Goal: Task Accomplishment & Management: Use online tool/utility

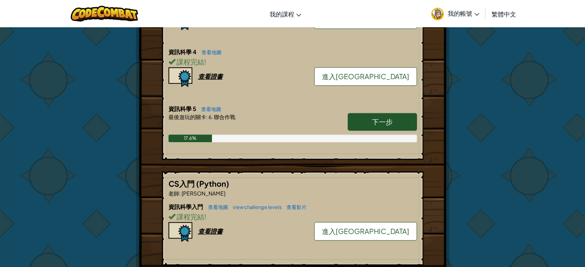
scroll to position [385, 0]
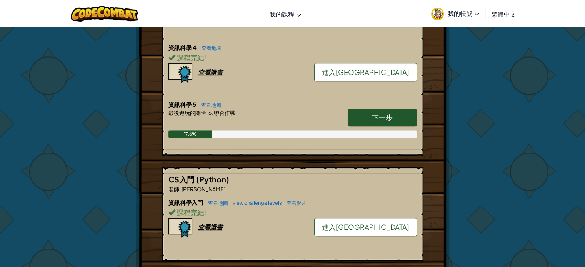
click at [359, 115] on link "下一步" at bounding box center [382, 118] width 69 height 18
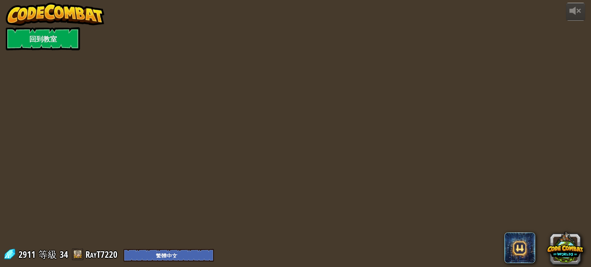
select select "zh-HANT"
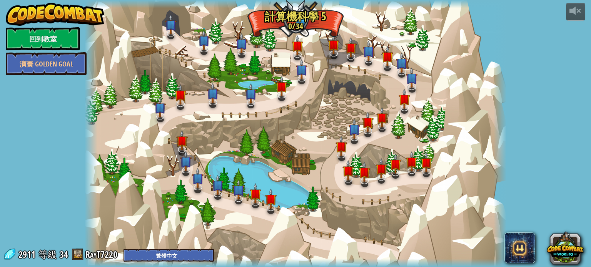
select select "zh-HANT"
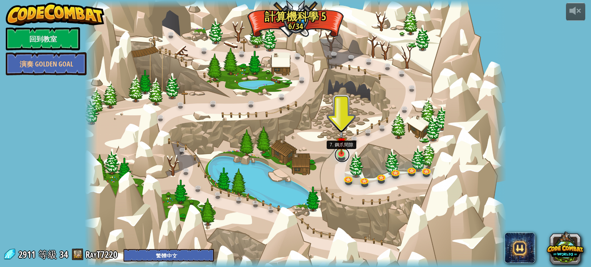
click at [337, 155] on link at bounding box center [341, 154] width 15 height 15
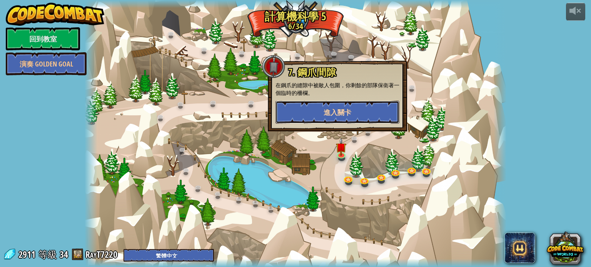
click at [342, 108] on span "進入關卡" at bounding box center [338, 113] width 28 height 10
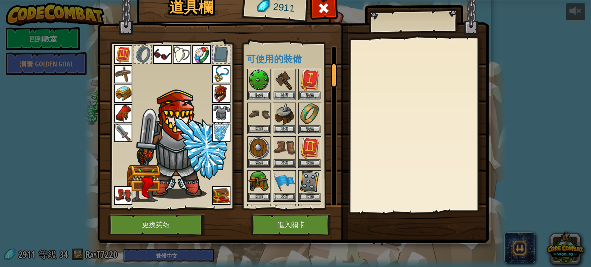
scroll to position [154, 0]
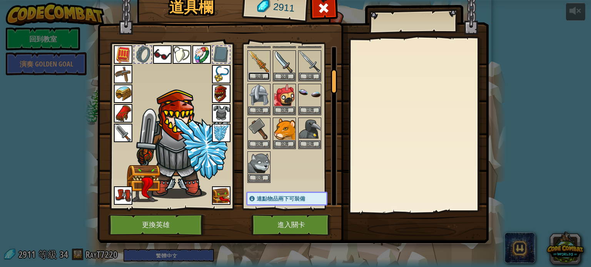
click at [260, 73] on button "裝備" at bounding box center [259, 76] width 22 height 8
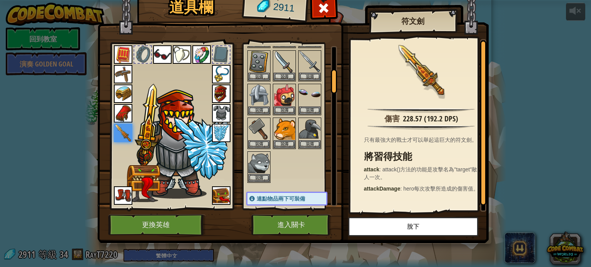
click at [296, 169] on div at bounding box center [294, 49] width 97 height 270
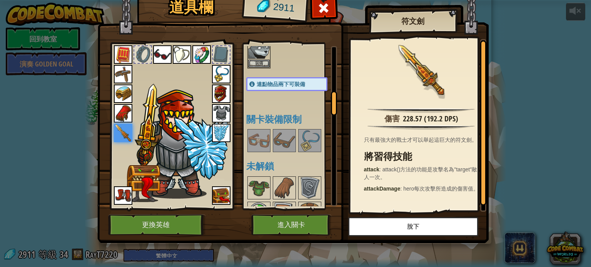
scroll to position [308, 0]
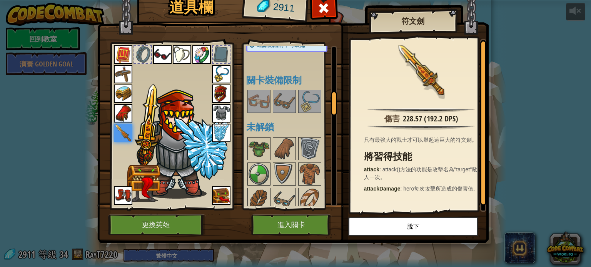
click at [310, 97] on img at bounding box center [310, 102] width 22 height 22
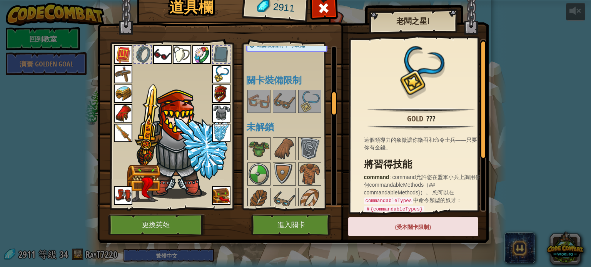
click at [223, 70] on img at bounding box center [221, 74] width 18 height 18
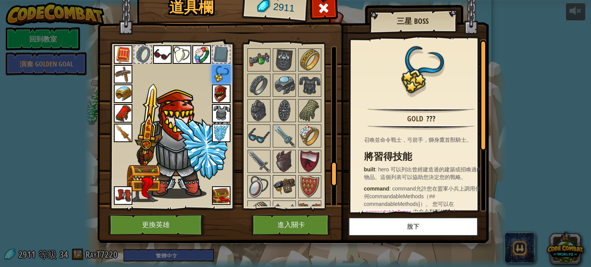
scroll to position [846, 0]
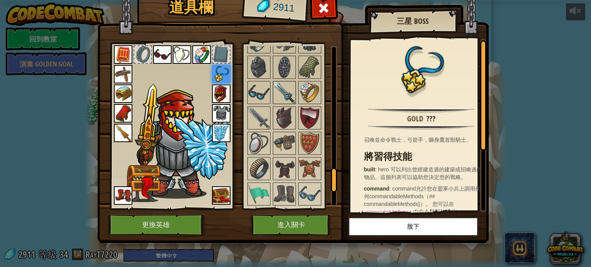
click at [279, 84] on img at bounding box center [285, 93] width 22 height 22
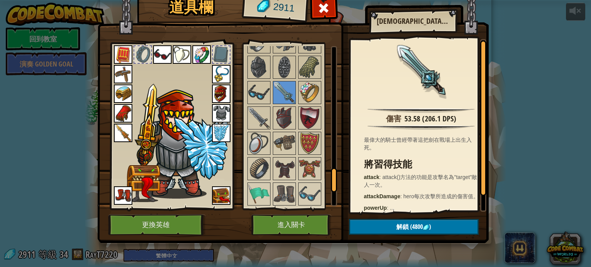
click at [123, 127] on img at bounding box center [123, 133] width 18 height 18
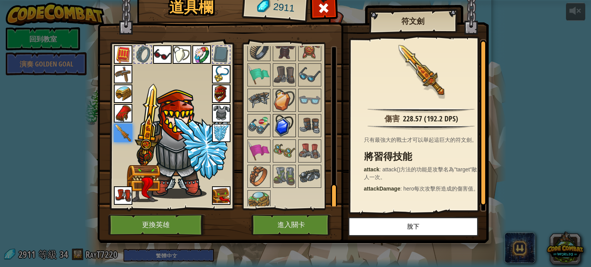
scroll to position [927, 0]
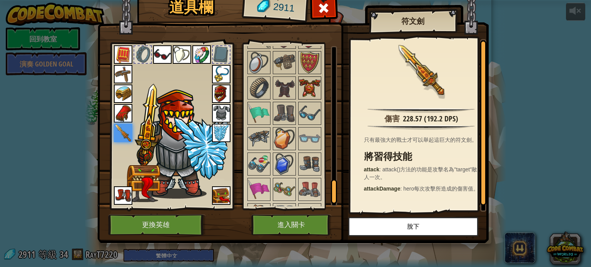
click at [308, 77] on img at bounding box center [310, 88] width 22 height 22
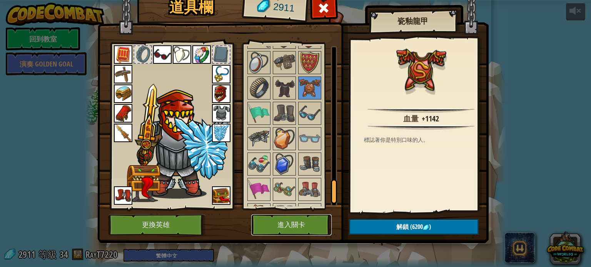
click at [277, 225] on button "進入關卡" at bounding box center [291, 225] width 80 height 21
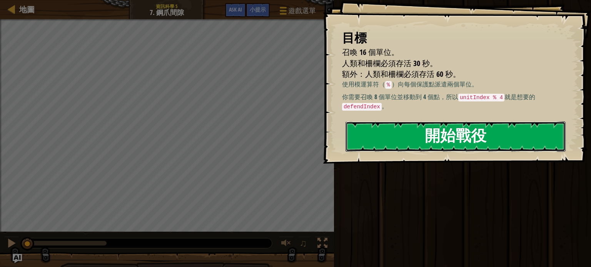
click at [480, 134] on button "開始戰役" at bounding box center [455, 137] width 220 height 30
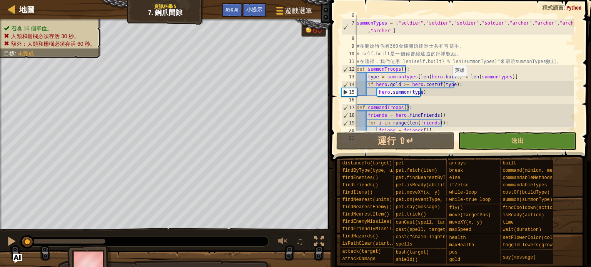
scroll to position [4, 0]
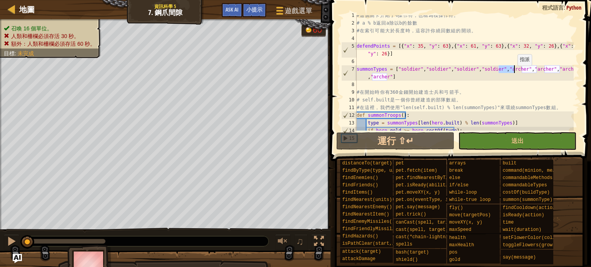
drag, startPoint x: 499, startPoint y: 70, endPoint x: 514, endPoint y: 69, distance: 14.3
click at [514, 69] on div "# 這 個 關 卡 介 紹 了 % 操 作 符 ， 也 稱 為 模 操 作 符 。 # a % b 返 回 a 除 以 b 的 餘 數 # 在 索 引 可 能…" at bounding box center [464, 77] width 218 height 131
drag, startPoint x: 449, startPoint y: 70, endPoint x: 466, endPoint y: 70, distance: 17.3
click at [466, 70] on div "# 這 個 關 卡 介 紹 了 % 操 作 符 ， 也 稱 為 模 操 作 符 。 # a % b 返 回 a 除 以 b 的 餘 數 # 在 索 引 可 能…" at bounding box center [464, 77] width 218 height 131
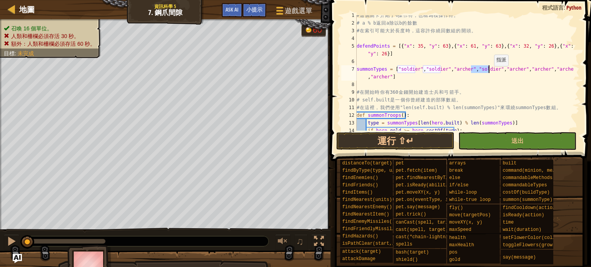
drag, startPoint x: 472, startPoint y: 71, endPoint x: 490, endPoint y: 70, distance: 18.1
click at [490, 70] on div "# 這 個 關 卡 介 紹 了 % 操 作 符 ， 也 稱 為 模 操 作 符 。 # a % b 返 回 a 除 以 b 的 餘 數 # 在 索 引 可 能…" at bounding box center [464, 77] width 218 height 131
drag, startPoint x: 494, startPoint y: 70, endPoint x: 508, endPoint y: 72, distance: 13.9
click at [508, 72] on div "# 這 個 關 卡 介 紹 了 % 操 作 符 ， 也 稱 為 模 操 作 符 。 # a % b 返 回 a 除 以 b 的 餘 數 # 在 索 引 可 能…" at bounding box center [464, 77] width 218 height 131
click at [504, 90] on div "# 這 個 關 卡 介 紹 了 % 操 作 符 ， 也 稱 為 模 操 作 符 。 # a % b 返 回 a 除 以 b 的 餘 數 # 在 索 引 可 能…" at bounding box center [464, 77] width 218 height 131
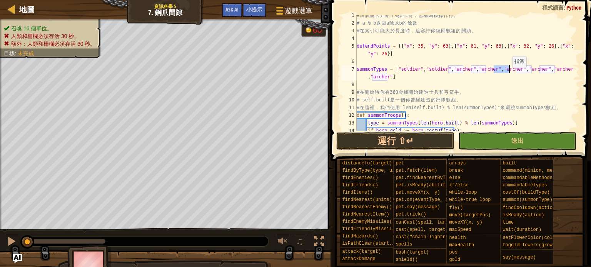
drag, startPoint x: 494, startPoint y: 71, endPoint x: 508, endPoint y: 72, distance: 14.2
click at [508, 72] on div "# 這 個 關 卡 介 紹 了 % 操 作 符 ， 也 稱 為 模 操 作 符 。 # a % b 返 回 a 除 以 b 的 餘 數 # 在 索 引 可 能…" at bounding box center [464, 77] width 218 height 131
click at [503, 80] on div "# 這 個 關 卡 介 紹 了 % 操 作 符 ， 也 稱 為 模 操 作 符 。 # a % b 返 回 a 除 以 b 的 餘 數 # 在 索 引 可 能…" at bounding box center [464, 77] width 218 height 131
drag, startPoint x: 448, startPoint y: 70, endPoint x: 463, endPoint y: 70, distance: 15.4
click at [463, 70] on div "# 這 個 關 卡 介 紹 了 % 操 作 符 ， 也 稱 為 模 操 作 符 。 # a % b 返 回 a 除 以 b 的 餘 數 # 在 索 引 可 能…" at bounding box center [464, 77] width 218 height 131
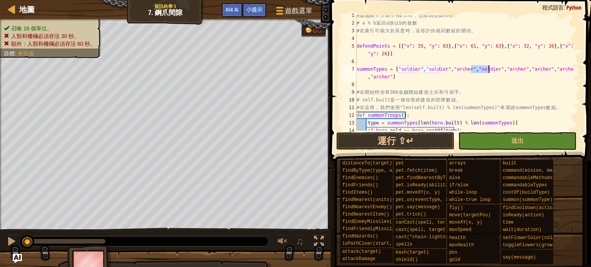
type textarea "summonTypes = ["soldier","soldier","soldier","soldier","archer","archer","arche…"
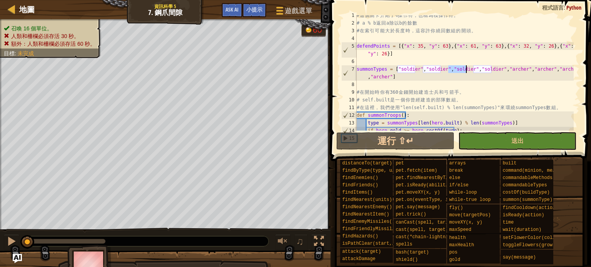
click at [459, 81] on div "# 這 個 關 卡 介 紹 了 % 操 作 符 ， 也 稱 為 模 操 作 符 。 # a % b 返 回 a 除 以 b 的 餘 數 # 在 索 引 可 能…" at bounding box center [464, 77] width 218 height 131
drag, startPoint x: 474, startPoint y: 70, endPoint x: 491, endPoint y: 66, distance: 17.7
click at [491, 66] on div "# 這 個 關 卡 介 紹 了 % 操 作 符 ， 也 稱 為 模 操 作 符 。 # a % b 返 回 a 除 以 b 的 餘 數 # 在 索 引 可 能…" at bounding box center [464, 77] width 218 height 131
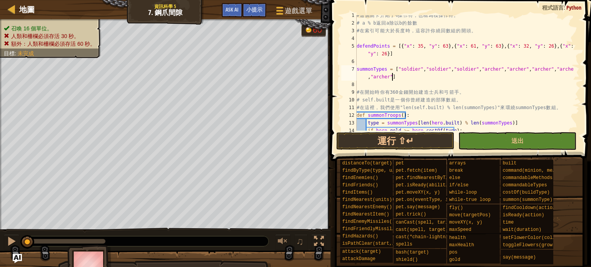
click at [499, 80] on div "# 這 個 關 卡 介 紹 了 % 操 作 符 ， 也 稱 為 模 操 作 符 。 # a % b 返 回 a 除 以 b 的 餘 數 # 在 索 引 可 能…" at bounding box center [464, 77] width 218 height 131
drag, startPoint x: 540, startPoint y: 72, endPoint x: 552, endPoint y: 69, distance: 12.4
click at [552, 69] on div "# 這 個 關 卡 介 紹 了 % 操 作 符 ， 也 稱 為 模 操 作 符 。 # a % b 返 回 a 除 以 b 的 餘 數 # 在 索 引 可 能…" at bounding box center [464, 77] width 218 height 131
click at [551, 73] on div "# 這 個 關 卡 介 紹 了 % 操 作 符 ， 也 稱 為 模 操 作 符 。 # a % b 返 回 a 除 以 b 的 餘 數 # 在 索 引 可 能…" at bounding box center [464, 77] width 218 height 131
drag, startPoint x: 543, startPoint y: 72, endPoint x: 558, endPoint y: 71, distance: 15.0
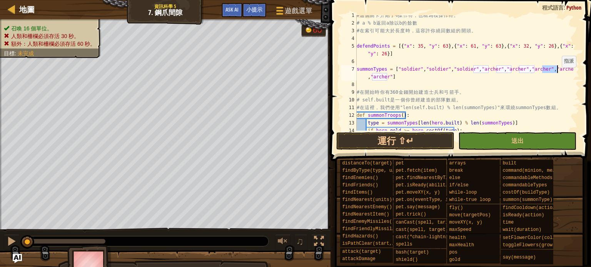
click at [558, 71] on div "# 這 個 關 卡 介 紹 了 % 操 作 符 ， 也 稱 為 模 操 作 符 。 # a % b 返 回 a 除 以 b 的 餘 數 # 在 索 引 可 能…" at bounding box center [464, 77] width 218 height 131
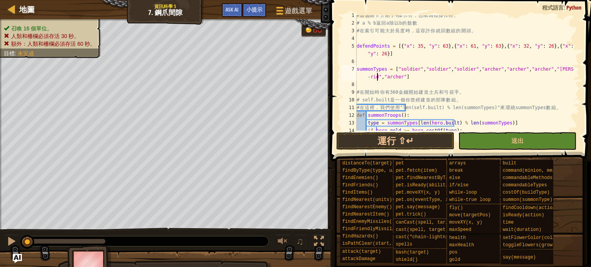
scroll to position [3, 18]
click at [392, 78] on div "# 這 個 關 卡 介 紹 了 % 操 作 符 ， 也 稱 為 模 操 作 符 。 # a % b 返 回 a 除 以 b 的 餘 數 # 在 索 引 可 能…" at bounding box center [464, 77] width 218 height 131
drag, startPoint x: 543, startPoint y: 69, endPoint x: 553, endPoint y: 68, distance: 9.7
click at [553, 68] on div "# 這 個 關 卡 介 紹 了 % 操 作 符 ， 也 稱 為 模 操 作 符 。 # a % b 返 回 a 除 以 b 的 餘 數 # 在 索 引 可 能…" at bounding box center [464, 77] width 218 height 131
click at [543, 73] on div "# 這 個 關 卡 介 紹 了 % 操 作 符 ， 也 稱 為 模 操 作 符 。 # a % b 返 回 a 除 以 b 的 餘 數 # 在 索 引 可 能…" at bounding box center [464, 72] width 218 height 115
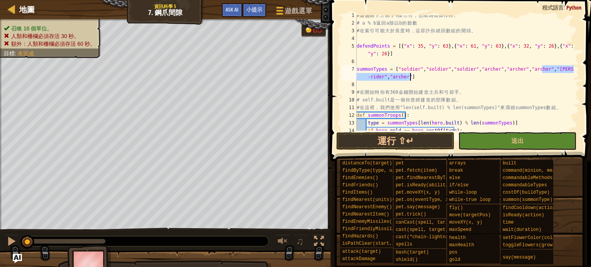
drag, startPoint x: 542, startPoint y: 72, endPoint x: 554, endPoint y: 81, distance: 15.5
click at [554, 81] on div "# 這 個 關 卡 介 紹 了 % 操 作 符 ， 也 稱 為 模 操 作 符 。 # a % b 返 回 a 除 以 b 的 餘 數 # 在 索 引 可 能…" at bounding box center [464, 77] width 218 height 131
type textarea "summonTypes = ["soldier","soldier","soldier","archer","archer","archer","griffi…"
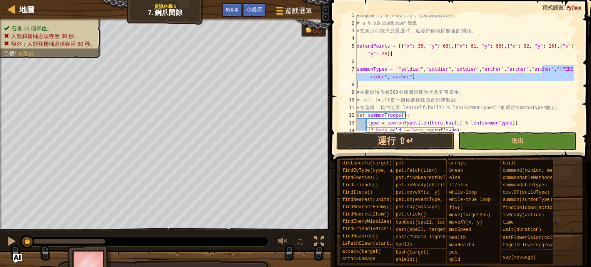
click at [546, 83] on div "# 這 個 關 卡 介 紹 了 % 操 作 符 ， 也 稱 為 模 操 作 符 。 # a % b 返 回 a 除 以 b 的 餘 數 # 在 索 引 可 能…" at bounding box center [464, 72] width 218 height 115
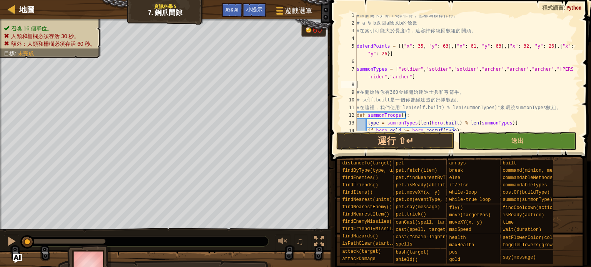
scroll to position [3, 0]
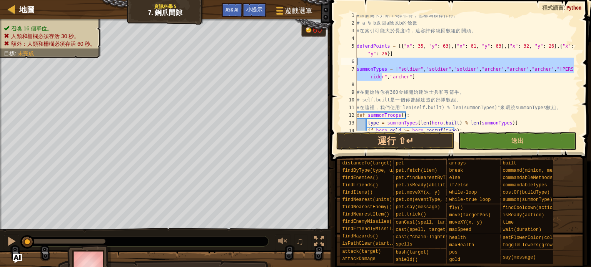
drag, startPoint x: 381, startPoint y: 77, endPoint x: 355, endPoint y: 64, distance: 28.6
click at [355, 64] on div "1 2 3 4 5 6 7 8 9 10 11 12 13 14 15 # 這 個 關 卡 介 紹 了 % 操 作 符 ， 也 稱 為 模 操 作 符 。 #…" at bounding box center [460, 72] width 240 height 115
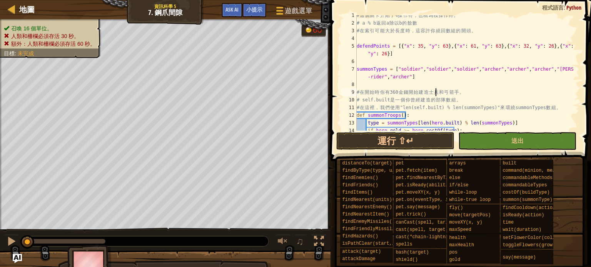
click at [437, 92] on div "# 這 個 關 卡 介 紹 了 % 操 作 符 ， 也 稱 為 模 操 作 符 。 # a % b 返 回 a 除 以 b 的 餘 數 # 在 索 引 可 能…" at bounding box center [464, 77] width 218 height 131
drag, startPoint x: 542, startPoint y: 72, endPoint x: 554, endPoint y: 73, distance: 12.8
click at [554, 73] on div "# 這 個 關 卡 介 紹 了 % 操 作 符 ， 也 稱 為 模 操 作 符 。 # a % b 返 回 a 除 以 b 的 餘 數 # 在 索 引 可 能…" at bounding box center [464, 77] width 218 height 131
click at [546, 94] on div "# 這 個 關 卡 介 紹 了 % 操 作 符 ， 也 稱 為 模 操 作 符 。 # a % b 返 回 a 除 以 b 的 餘 數 # 在 索 引 可 能…" at bounding box center [464, 77] width 218 height 131
drag, startPoint x: 390, startPoint y: 80, endPoint x: 404, endPoint y: 80, distance: 13.5
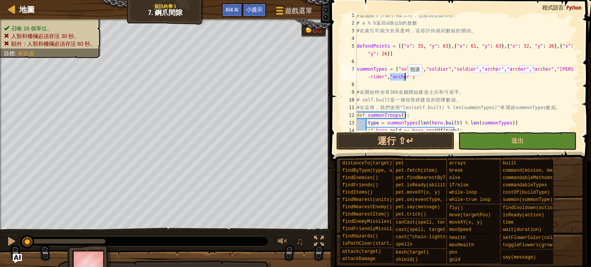
click at [404, 80] on div "# 這 個 關 卡 介 紹 了 % 操 作 符 ， 也 稱 為 模 操 作 符 。 # a % b 返 回 a 除 以 b 的 餘 數 # 在 索 引 可 能…" at bounding box center [464, 77] width 218 height 131
paste textarea "griffin-rider","archer"]"
drag, startPoint x: 403, startPoint y: 80, endPoint x: 411, endPoint y: 83, distance: 8.3
click at [411, 83] on div "# 這 個 關 卡 介 紹 了 % 操 作 符 ， 也 稱 為 模 操 作 符 。 # a % b 返 回 a 除 以 b 的 餘 數 # 在 索 引 可 能…" at bounding box center [464, 77] width 218 height 131
type textarea "summonTypes = ["soldier","soldier","soldier","archer","archer","archer","griffi…"
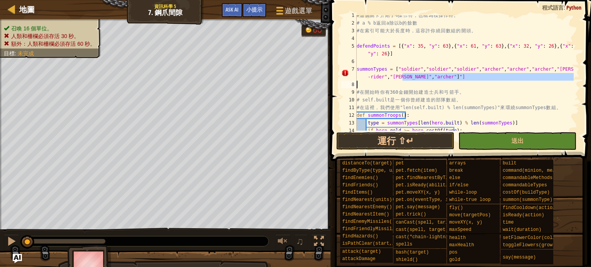
click at [451, 86] on div "# 這 個 關 卡 介 紹 了 % 操 作 符 ， 也 稱 為 模 操 作 符 。 # a % b 返 回 a 除 以 b 的 餘 數 # 在 索 引 可 能…" at bounding box center [464, 72] width 218 height 115
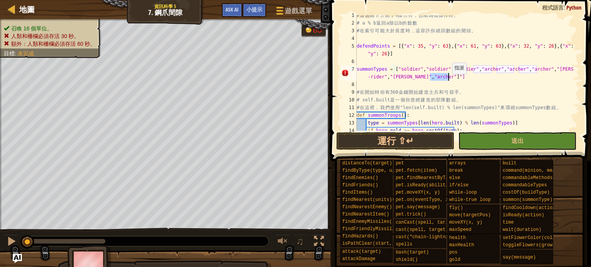
drag, startPoint x: 431, startPoint y: 78, endPoint x: 448, endPoint y: 78, distance: 16.9
click at [448, 78] on div "# 這 個 關 卡 介 紹 了 % 操 作 符 ， 也 稱 為 模 操 作 符 。 # a % b 返 回 a 除 以 b 的 餘 數 # 在 索 引 可 能…" at bounding box center [464, 77] width 218 height 131
type textarea "summonTypes = ["soldier","soldier","soldier","archer","archer","archer","griffi…"
click at [495, 77] on div "# 這 個 關 卡 介 紹 了 % 操 作 符 ， 也 稱 為 模 操 作 符 。 # a % b 返 回 a 除 以 b 的 餘 數 # 在 索 引 可 能…" at bounding box center [464, 77] width 218 height 131
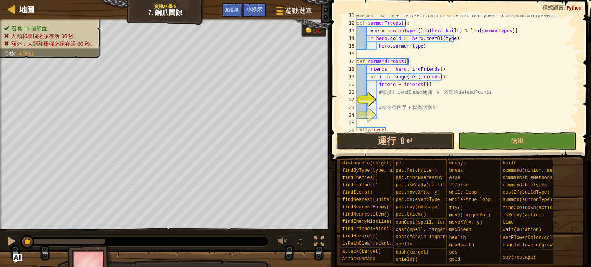
scroll to position [119, 0]
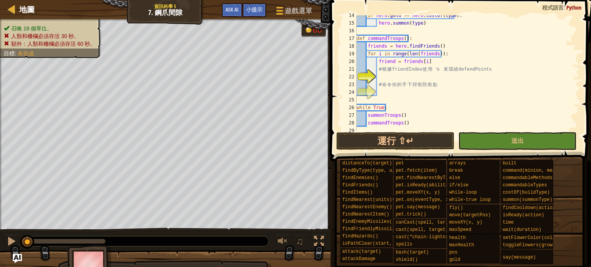
click at [400, 79] on div "if hero . gold >= hero . costOf ( type ) : hero . summon ( type ) def commandTr…" at bounding box center [464, 77] width 218 height 131
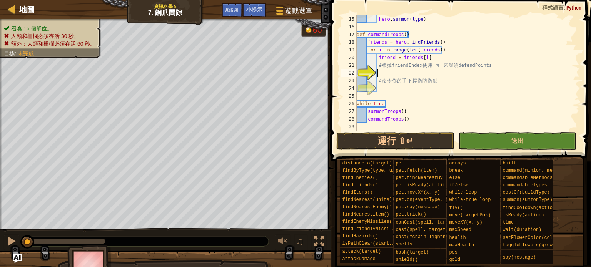
scroll to position [123, 0]
click at [392, 68] on div "hero . summon ( type ) def commandTroops ( ) : friends = hero . findFriends ( )…" at bounding box center [464, 80] width 218 height 131
type textarea "# 根據 friendIndex 使用 ％ 來環繞 defendPoints"
click at [390, 72] on div "hero . summon ( type ) def commandTroops ( ) : friends = hero . findFriends ( )…" at bounding box center [464, 80] width 218 height 131
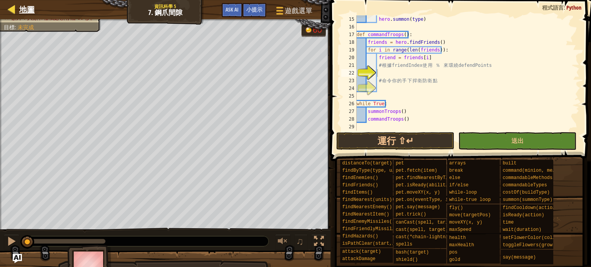
click at [27, 3] on div "地圖" at bounding box center [24, 9] width 19 height 19
select select "zh-HANT"
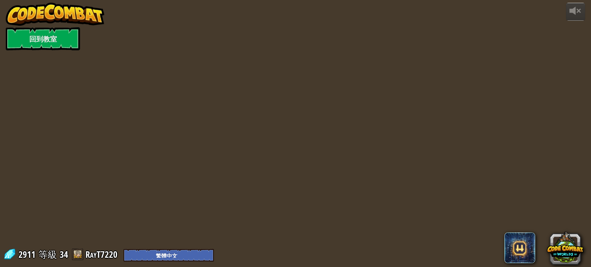
select select "zh-HANT"
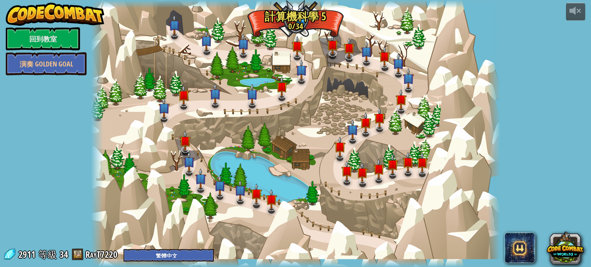
select select "zh-HANT"
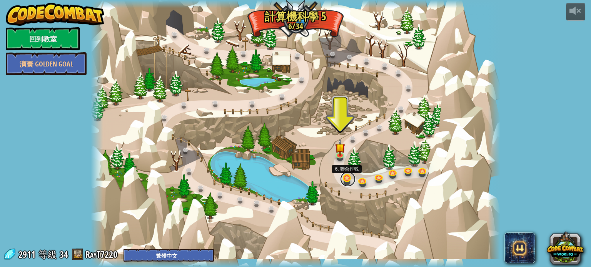
click at [348, 179] on link at bounding box center [347, 179] width 15 height 15
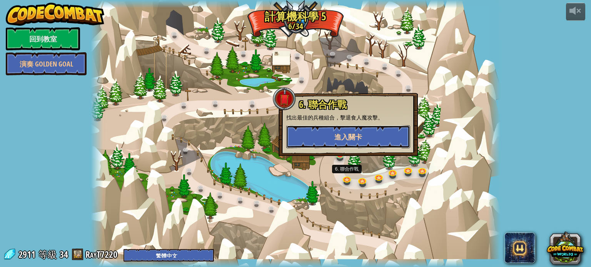
click at [356, 134] on span "進入關卡" at bounding box center [348, 137] width 28 height 10
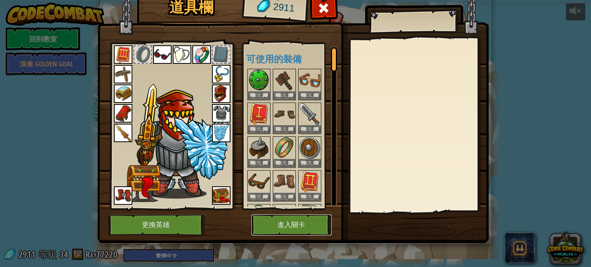
click at [276, 219] on button "進入關卡" at bounding box center [291, 225] width 80 height 21
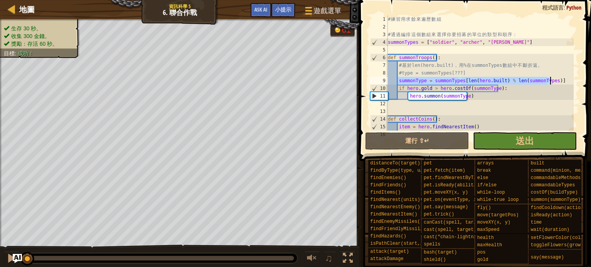
drag, startPoint x: 399, startPoint y: 79, endPoint x: 561, endPoint y: 77, distance: 162.3
click at [561, 77] on div "# 練 習 用 求 餘 來 遍 歷 數 組 # 通 過 編 排 這 個 數 組 來 選 擇 你 要 招 募 的 單 位 的 類 型 和 順 序 ： summo…" at bounding box center [479, 80] width 187 height 131
type textarea "summonType = summonTypes[len(hero.built) % len(summonTypes)]"
click at [21, 8] on span "地圖" at bounding box center [26, 9] width 15 height 10
select select "zh-HANT"
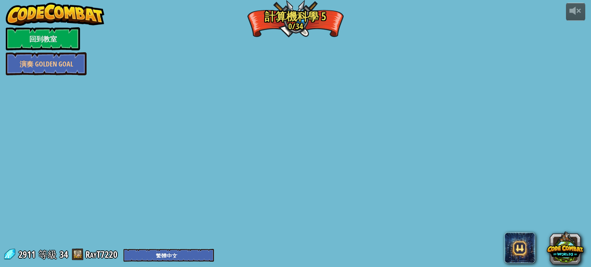
select select "zh-HANT"
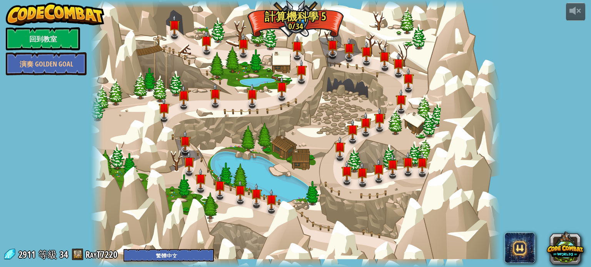
select select "zh-HANT"
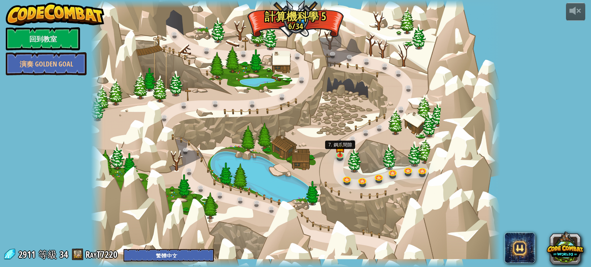
click at [339, 151] on img at bounding box center [340, 147] width 10 height 17
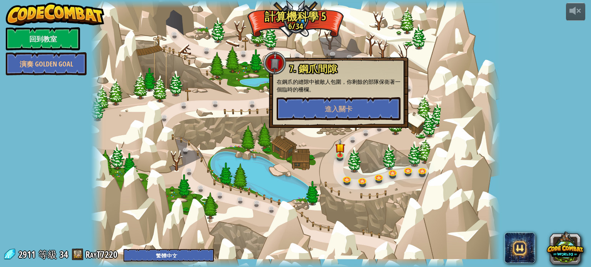
click at [349, 96] on div "7. 鋼爪間隙 在鋼爪的縫隙中被敵人包圍，你剩餘的部隊保衛著一個臨時的柵欄。 進入關卡" at bounding box center [339, 92] width 124 height 57
click at [349, 106] on span "進入關卡" at bounding box center [339, 109] width 28 height 10
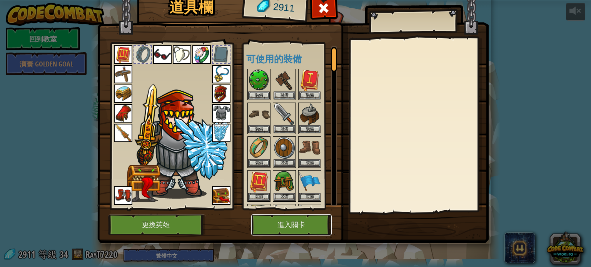
click at [290, 226] on button "進入關卡" at bounding box center [291, 225] width 80 height 21
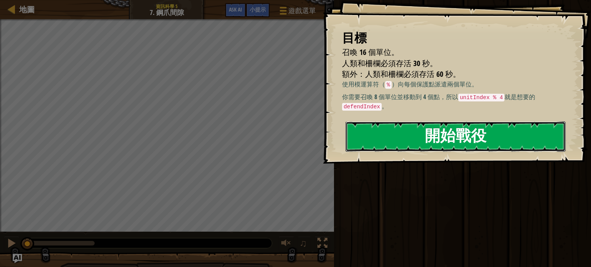
click at [366, 134] on button "開始戰役" at bounding box center [455, 137] width 220 height 30
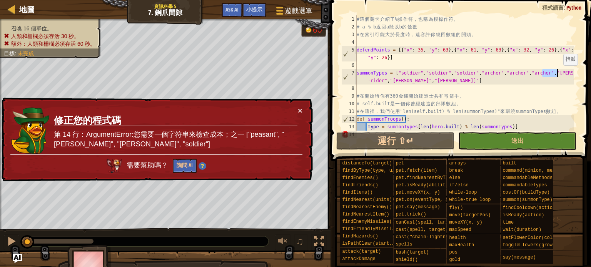
drag, startPoint x: 543, startPoint y: 75, endPoint x: 558, endPoint y: 73, distance: 15.5
click at [558, 73] on div "# 這 個 關 卡 介 紹 了 % 操 作 符 ， 也 稱 為 模 操 作 符 。 # a % b 返 回 a 除 以 b 的 餘 數 # 在 索 引 可 能…" at bounding box center [464, 80] width 218 height 131
click at [535, 93] on div "# 這 個 關 卡 介 紹 了 % 操 作 符 ， 也 稱 為 模 操 作 符 。 # a % b 返 回 a 除 以 b 的 餘 數 # 在 索 引 可 能…" at bounding box center [464, 80] width 218 height 131
drag, startPoint x: 368, startPoint y: 82, endPoint x: 470, endPoint y: 81, distance: 102.3
click at [470, 81] on div "# 這 個 關 卡 介 紹 了 % 操 作 符 ， 也 稱 為 模 操 作 符 。 # a % b 返 回 a 除 以 b 的 餘 數 # 在 索 引 可 能…" at bounding box center [464, 80] width 218 height 131
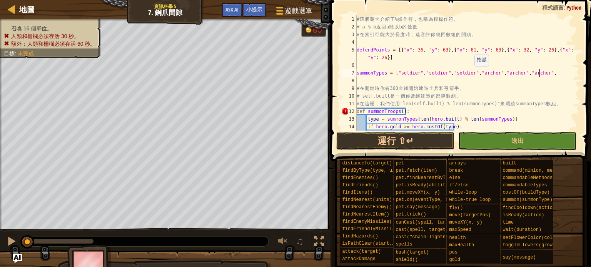
click at [470, 73] on div "# 這 個 關 卡 介 紹 了 % 操 作 符 ， 也 稱 為 模 操 作 符 。 # a % b 返 回 a 除 以 b 的 餘 數 # 在 索 引 可 能…" at bounding box center [464, 80] width 218 height 131
drag, startPoint x: 445, startPoint y: 72, endPoint x: 467, endPoint y: 72, distance: 22.3
click at [467, 72] on div "# 這 個 關 卡 介 紹 了 % 操 作 符 ， 也 稱 為 模 操 作 符 。 # a % b 返 回 a 除 以 b 的 餘 數 # 在 索 引 可 能…" at bounding box center [464, 80] width 218 height 131
drag, startPoint x: 465, startPoint y: 57, endPoint x: 472, endPoint y: 57, distance: 7.7
click at [471, 57] on div "# 這 個 關 卡 介 紹 了 % 操 作 符 ， 也 稱 為 模 操 作 符 。 # a % b 返 回 a 除 以 b 的 餘 數 # 在 索 引 可 能…" at bounding box center [464, 80] width 218 height 131
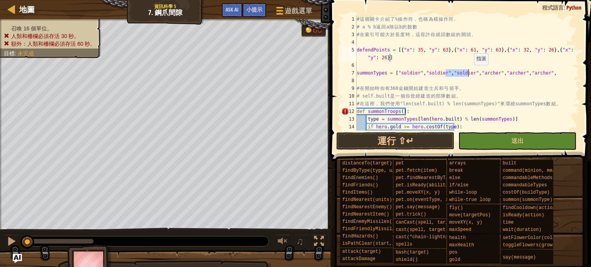
click at [470, 72] on div "# 這 個 關 卡 介 紹 了 % 操 作 符 ， 也 稱 為 模 操 作 符 。 # a % b 返 回 a 除 以 b 的 餘 數 # 在 索 引 可 能…" at bounding box center [464, 80] width 218 height 131
type textarea "summonTypes = ["soldier","soldier","soldier","soldier","archer","archer","arche…"
drag, startPoint x: 543, startPoint y: 74, endPoint x: 562, endPoint y: 74, distance: 19.6
click at [562, 74] on div "# 這 個 關 卡 介 紹 了 % 操 作 符 ， 也 稱 為 模 操 作 符 。 # a % b 返 回 a 除 以 b 的 餘 數 # 在 索 引 可 能…" at bounding box center [464, 80] width 218 height 131
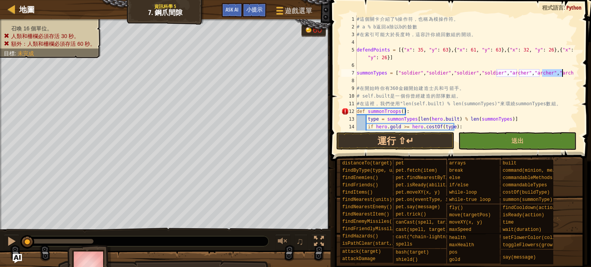
click at [361, 80] on div "# 這 個 關 卡 介 紹 了 % 操 作 符 ， 也 稱 為 模 操 作 符 。 # a % b 返 回 a 除 以 b 的 餘 數 # 在 索 引 可 能…" at bounding box center [464, 80] width 218 height 131
type textarea ""archer"]"
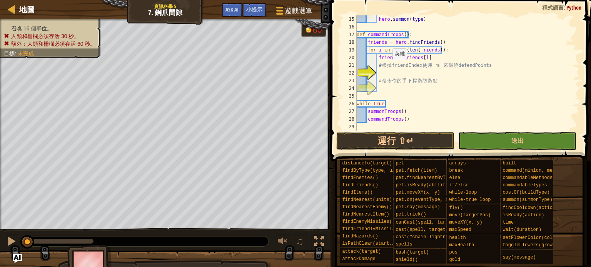
scroll to position [115, 0]
click at [394, 73] on div "hero . summon ( type ) def commandTroops ( ) : friends = hero . findFriends ( )…" at bounding box center [464, 80] width 218 height 131
type textarea """
drag, startPoint x: 395, startPoint y: 67, endPoint x: 422, endPoint y: 65, distance: 27.0
click at [422, 65] on div "hero . summon ( type ) def commandTroops ( ) : friends = hero . findFriends ( )…" at bounding box center [464, 80] width 218 height 131
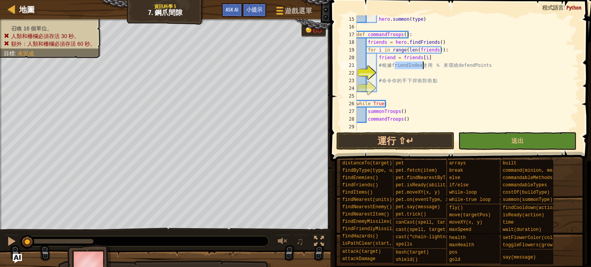
type textarea "# 根據 friendIndex 使用 ％ 來環繞 defendPoints"
click at [392, 73] on div "hero . summon ( type ) def commandTroops ( ) : friends = hero . findFriends ( )…" at bounding box center [464, 80] width 218 height 131
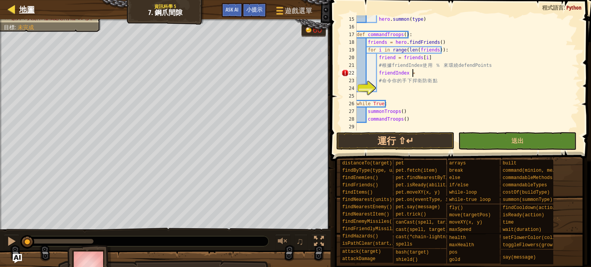
type textarea "friendIndex ="
click at [26, 9] on span "地圖" at bounding box center [26, 9] width 15 height 10
select select "zh-HANT"
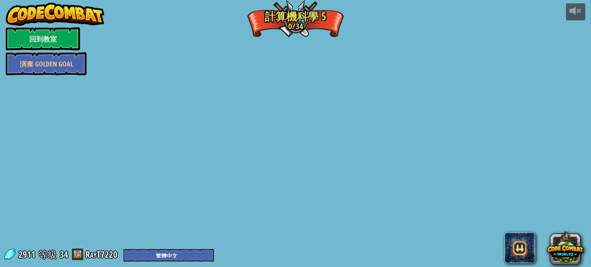
select select "zh-HANT"
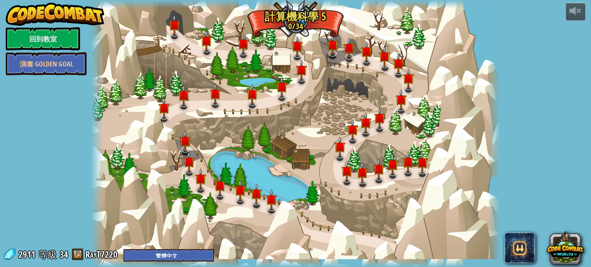
select select "zh-HANT"
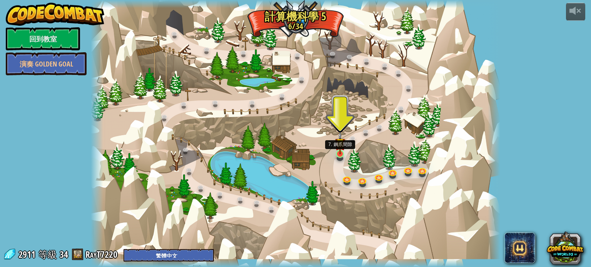
click at [340, 152] on img at bounding box center [340, 143] width 10 height 23
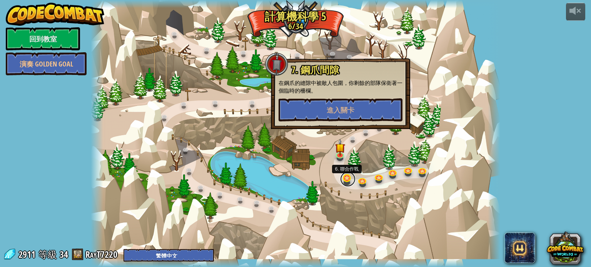
click at [348, 179] on link at bounding box center [347, 179] width 15 height 15
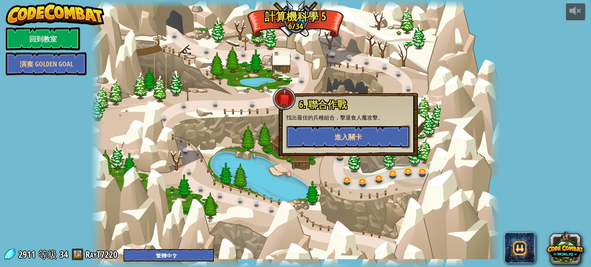
click at [343, 135] on span "進入關卡" at bounding box center [348, 137] width 28 height 10
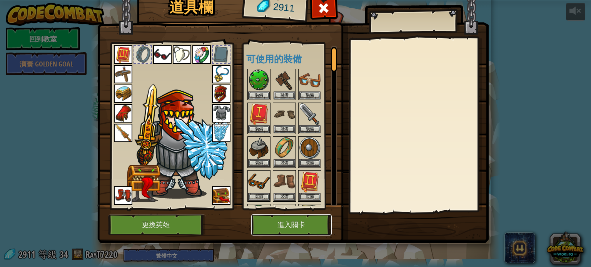
click at [292, 226] on button "進入關卡" at bounding box center [291, 225] width 80 height 21
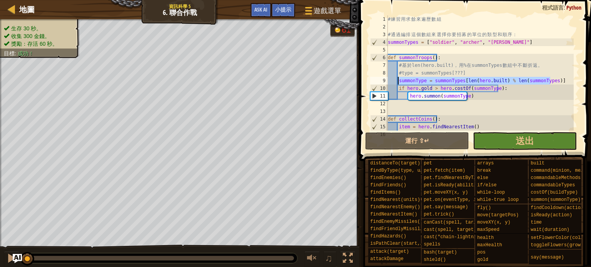
drag, startPoint x: 557, startPoint y: 81, endPoint x: 398, endPoint y: 78, distance: 158.9
click at [398, 78] on div "# 練 習 用 求 餘 來 遍 歷 數 組 # 通 過 編 排 這 個 數 組 來 選 擇 你 要 招 募 的 單 位 的 類 型 和 順 序 ： summo…" at bounding box center [479, 80] width 187 height 131
type textarea "summonType = summonTypes[len(hero.built) % len(summonTypes)]"
click at [29, 8] on span "地圖" at bounding box center [26, 9] width 15 height 10
select select "zh-HANT"
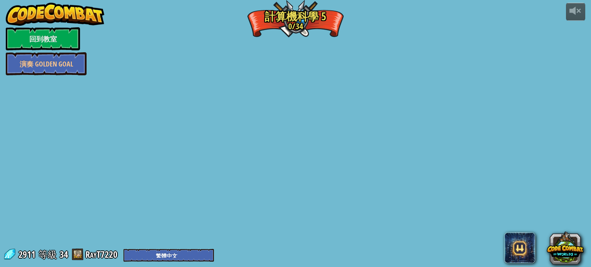
select select "zh-HANT"
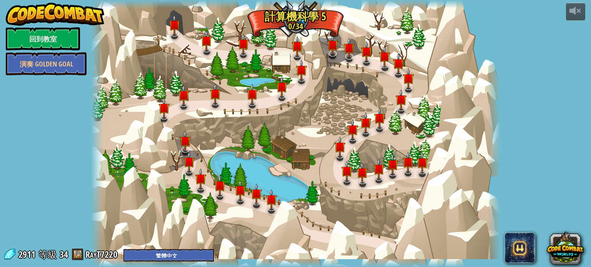
select select "zh-HANT"
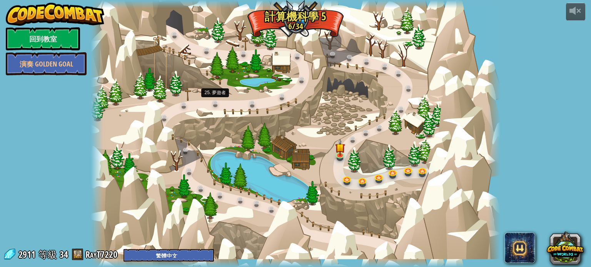
select select "zh-HANT"
click at [343, 155] on link at bounding box center [340, 154] width 15 height 15
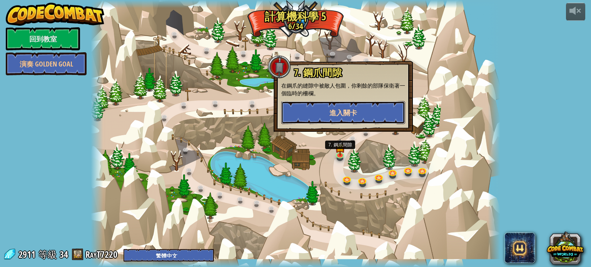
click at [356, 117] on span "進入關卡" at bounding box center [343, 113] width 28 height 10
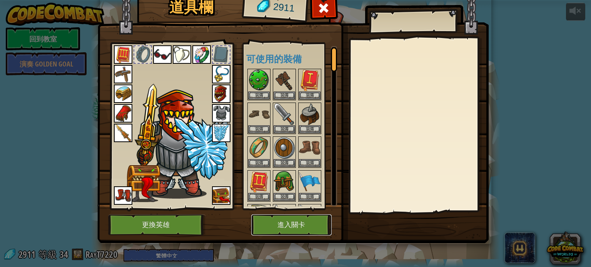
click at [285, 224] on button "進入關卡" at bounding box center [291, 225] width 80 height 21
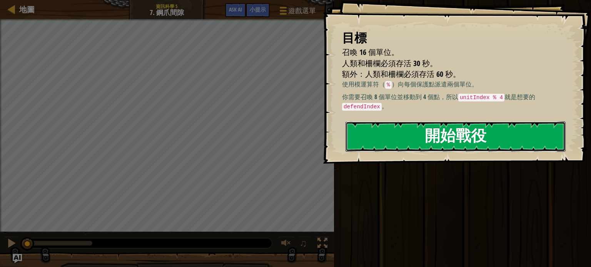
click at [366, 135] on button "開始戰役" at bounding box center [455, 137] width 220 height 30
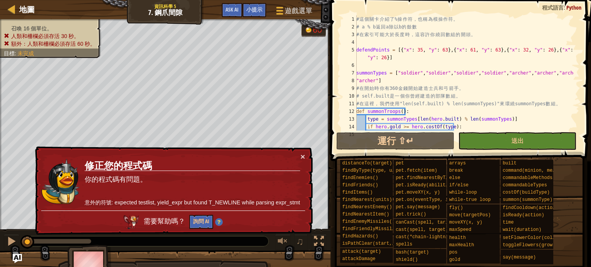
scroll to position [115, 0]
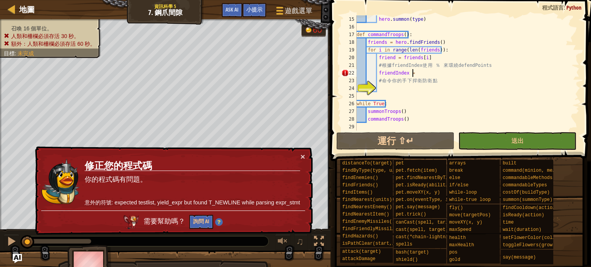
click at [414, 72] on div "hero . summon ( type ) def commandTroops ( ) : friends = hero . findFriends ( )…" at bounding box center [464, 80] width 218 height 131
drag, startPoint x: 412, startPoint y: 72, endPoint x: 378, endPoint y: 75, distance: 34.8
click at [378, 75] on div "hero . summon ( type ) def commandTroops ( ) : friends = hero . findFriends ( )…" at bounding box center [464, 80] width 218 height 131
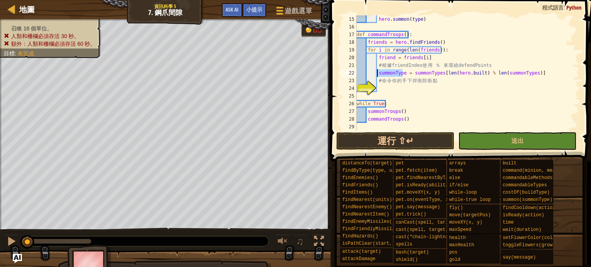
drag, startPoint x: 403, startPoint y: 74, endPoint x: 376, endPoint y: 77, distance: 27.1
click at [376, 77] on div "hero . summon ( type ) def commandTroops ( ) : friends = hero . findFriends ( )…" at bounding box center [464, 80] width 218 height 131
click at [397, 76] on div "hero . summon ( type ) def commandTroops ( ) : friends = hero . findFriends ( )…" at bounding box center [464, 80] width 218 height 131
drag, startPoint x: 414, startPoint y: 73, endPoint x: 441, endPoint y: 74, distance: 27.7
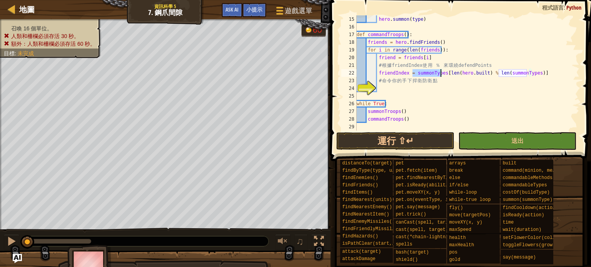
click at [441, 74] on div "hero . summon ( type ) def commandTroops ( ) : friends = hero . findFriends ( )…" at bounding box center [464, 80] width 218 height 131
drag, startPoint x: 453, startPoint y: 73, endPoint x: 479, endPoint y: 77, distance: 26.8
click at [479, 77] on div "hero . summon ( type ) def commandTroops ( ) : friends = hero . findFriends ( )…" at bounding box center [464, 80] width 218 height 131
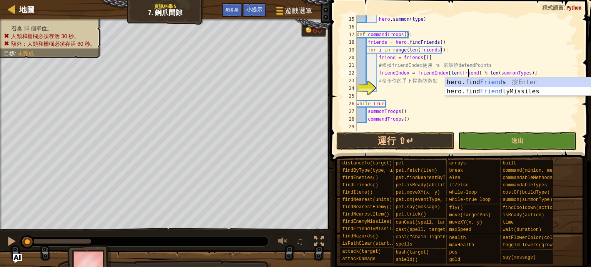
scroll to position [3, 9]
click at [480, 117] on div "hero . summon ( type ) def commandTroops ( ) : friends = hero . findFriends ( )…" at bounding box center [464, 80] width 218 height 131
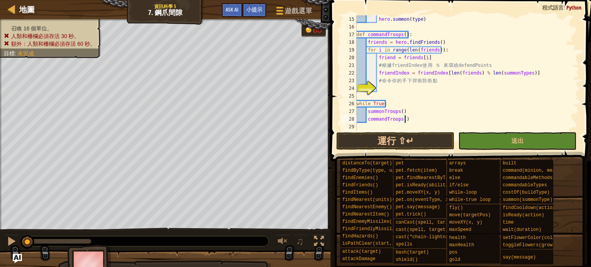
scroll to position [3, 3]
drag, startPoint x: 492, startPoint y: 75, endPoint x: 520, endPoint y: 69, distance: 28.6
click at [520, 69] on div "hero . summon ( type ) def commandTroops ( ) : friends = hero . findFriends ( )…" at bounding box center [464, 80] width 218 height 131
type textarea "friendIndex = friendIndex[len(friends) % len(defendPoint)]"
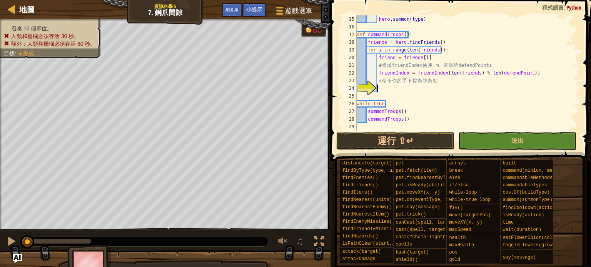
click at [402, 86] on div "hero . summon ( type ) def commandTroops ( ) : friends = hero . findFriends ( )…" at bounding box center [464, 80] width 218 height 131
type textarea "h"
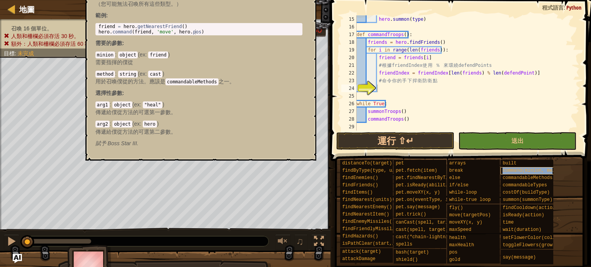
click at [519, 169] on span "command(minion, method, arg1, arg2)" at bounding box center [550, 170] width 97 height 5
type textarea "hero.command(friend, 'move', hero.pos)"
drag, startPoint x: 198, startPoint y: 33, endPoint x: 94, endPoint y: 34, distance: 104.6
click at [94, 34] on div "hero.command(minion, method, arg1, arg2) - 方法 hero.命令(minion, method, arg1, arg…" at bounding box center [199, 50] width 218 height 210
click at [388, 87] on div "hero . summon ( type ) def commandTroops ( ) : friends = hero . findFriends ( )…" at bounding box center [464, 80] width 218 height 131
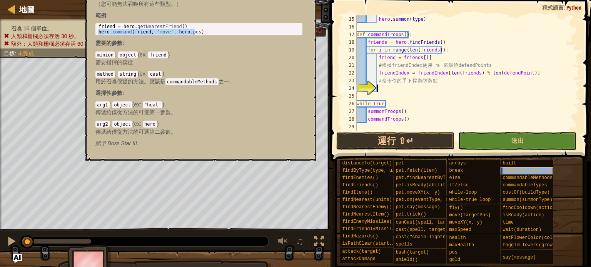
click at [537, 171] on span "command(minion, method, arg1, arg2)" at bounding box center [550, 170] width 97 height 5
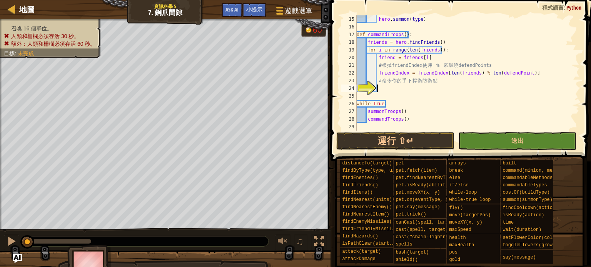
click at [397, 83] on div "hero . summon ( type ) def commandTroops ( ) : friends = hero . findFriends ( )…" at bounding box center [464, 80] width 218 height 131
paste textarea "hero.command(friend, 'move', hero.pos)"
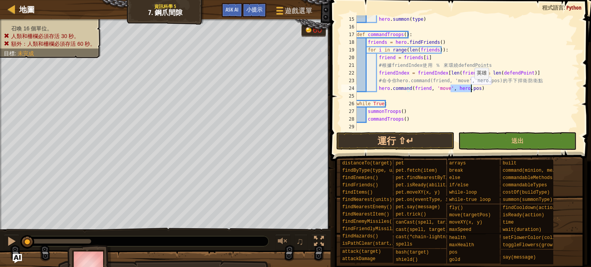
drag, startPoint x: 451, startPoint y: 89, endPoint x: 470, endPoint y: 87, distance: 19.8
click at [470, 87] on div "hero . summon ( type ) def commandTroops ( ) : friends = hero . findFriends ( )…" at bounding box center [464, 80] width 218 height 131
click at [416, 141] on button "運行 ⇧↵" at bounding box center [395, 141] width 118 height 18
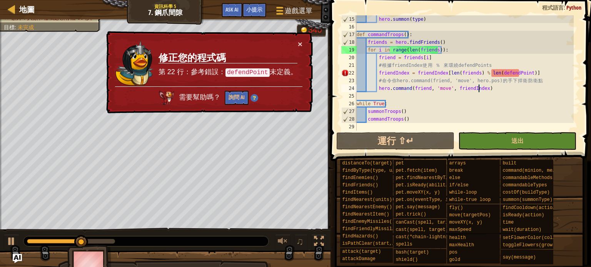
scroll to position [115, 0]
drag, startPoint x: 454, startPoint y: 75, endPoint x: 472, endPoint y: 73, distance: 17.8
click at [472, 73] on div "hero . summon ( type ) def commandTroops ( ) : friends = hero . findFriends ( )…" at bounding box center [464, 80] width 218 height 131
click at [514, 89] on div "hero . summon ( type ) def commandTroops ( ) : friends = hero . findFriends ( )…" at bounding box center [464, 80] width 218 height 131
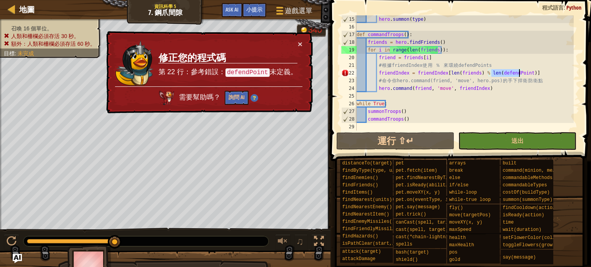
drag, startPoint x: 491, startPoint y: 73, endPoint x: 519, endPoint y: 73, distance: 28.5
click at [519, 73] on div "hero . summon ( type ) def commandTroops ( ) : friends = hero . findFriends ( )…" at bounding box center [464, 80] width 218 height 131
click at [506, 92] on div "hero . summon ( type ) def commandTroops ( ) : friends = hero . findFriends ( )…" at bounding box center [464, 80] width 218 height 131
click at [433, 57] on div "hero . summon ( type ) def commandTroops ( ) : friends = hero . findFriends ( )…" at bounding box center [464, 80] width 218 height 131
type textarea "friend = friends[i]"
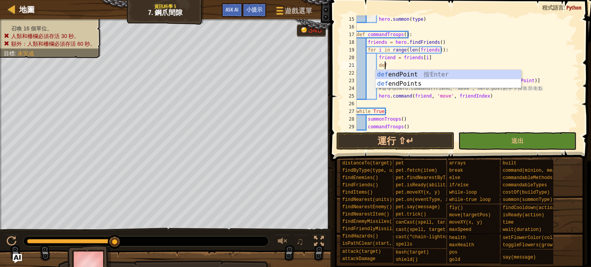
scroll to position [3, 2]
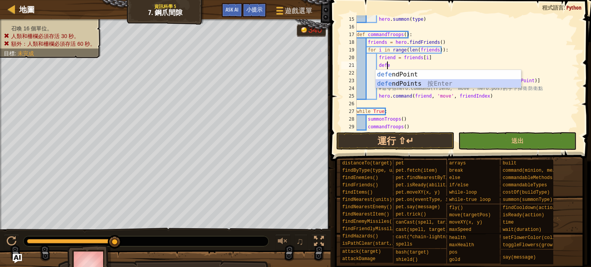
click at [406, 81] on div "defe ndPoint 按 Enter defe ndPoints 按 Enter" at bounding box center [447, 88] width 145 height 37
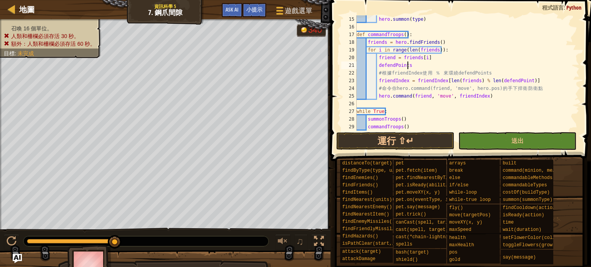
scroll to position [69, 0]
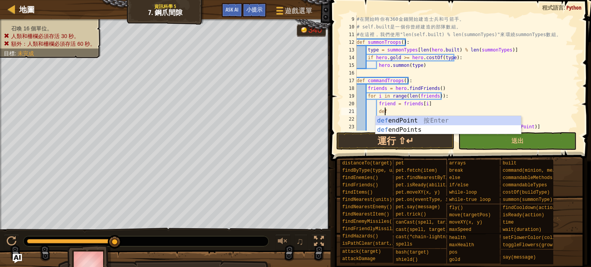
type textarea "d"
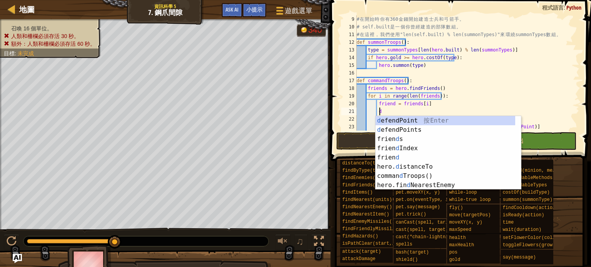
scroll to position [3, 1]
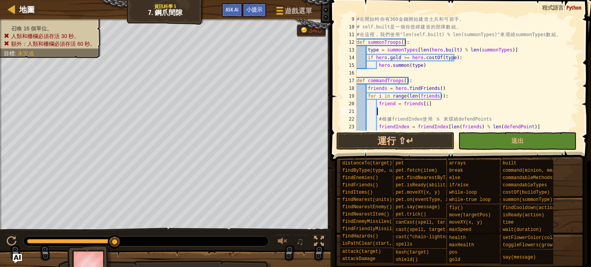
click at [444, 111] on div "# 在 開 始 時 你 有 360 金 錢 開 始 建 造 士 兵 和 弓 箭 手 。 # self.built 是 一 個 你 曾 經 建 造 的 部 隊 …" at bounding box center [464, 80] width 218 height 131
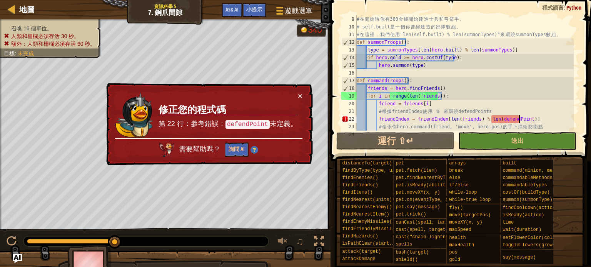
click at [520, 118] on div "# 在 開 始 時 你 有 360 金 錢 開 始 建 造 士 兵 和 弓 箭 手 。 # self.built 是 一 個 你 曾 經 建 造 的 部 隊 …" at bounding box center [464, 80] width 218 height 131
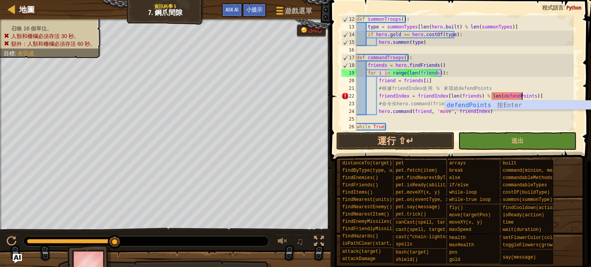
scroll to position [3, 13]
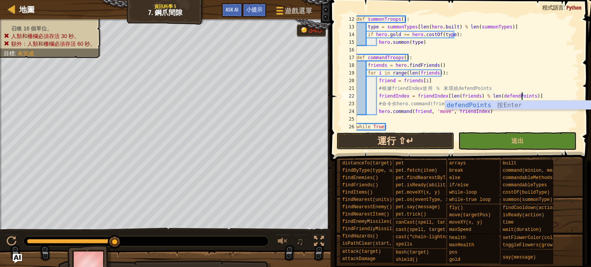
click at [444, 135] on button "運行 ⇧↵" at bounding box center [395, 141] width 118 height 18
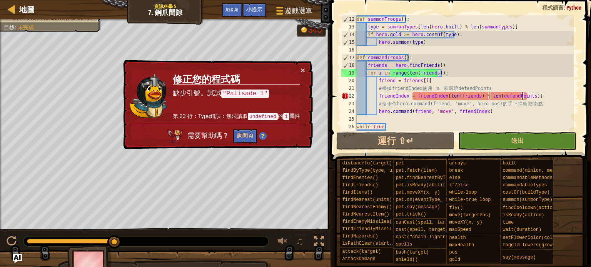
click at [492, 96] on div "def summonTroops ( ) : type = summonTypes [ len ( hero . built ) % len ( summon…" at bounding box center [464, 80] width 218 height 131
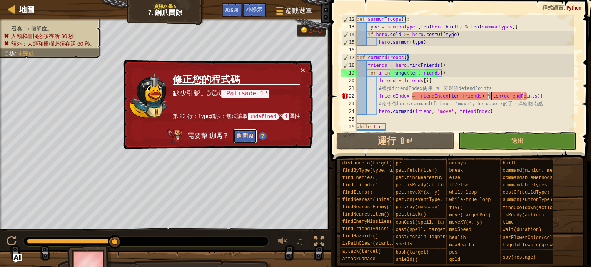
click at [252, 135] on button "詢問 AI" at bounding box center [245, 136] width 24 height 14
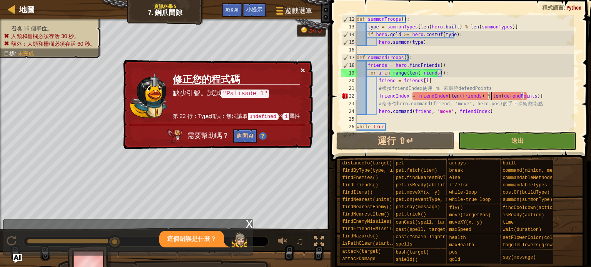
click at [302, 68] on button "×" at bounding box center [302, 70] width 5 height 8
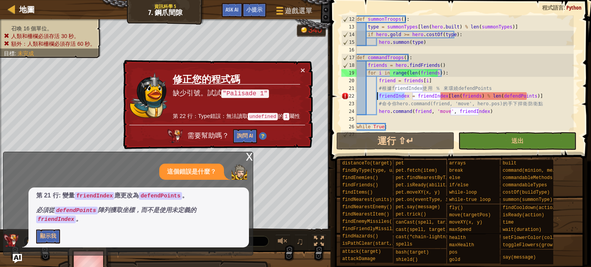
drag, startPoint x: 404, startPoint y: 99, endPoint x: 377, endPoint y: 95, distance: 27.5
click at [377, 95] on div "def summonTroops ( ) : type = summonTypes [ len ( hero . built ) % len ( summon…" at bounding box center [464, 80] width 218 height 131
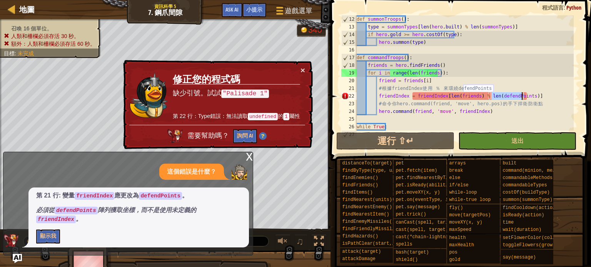
drag, startPoint x: 491, startPoint y: 97, endPoint x: 522, endPoint y: 97, distance: 30.4
click at [522, 97] on div "def summonTroops ( ) : type = summonTypes [ len ( hero . built ) % len ( summon…" at bounding box center [464, 80] width 218 height 131
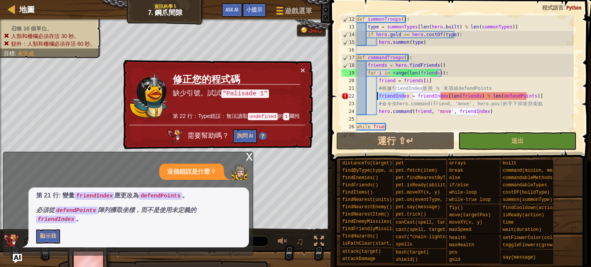
drag, startPoint x: 404, startPoint y: 95, endPoint x: 377, endPoint y: 97, distance: 27.0
click at [377, 97] on div "def summonTroops ( ) : type = summonTypes [ len ( hero . built ) % len ( summon…" at bounding box center [464, 80] width 218 height 131
paste textarea "defendPoints"
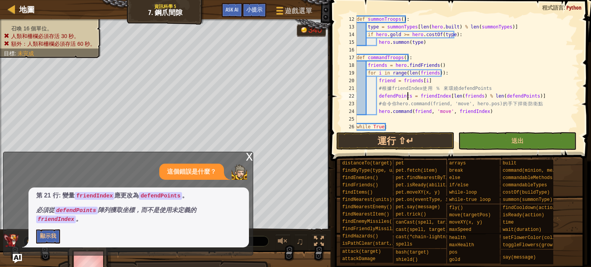
scroll to position [92, 0]
click at [416, 138] on button "運行 ⇧↵" at bounding box center [395, 141] width 118 height 18
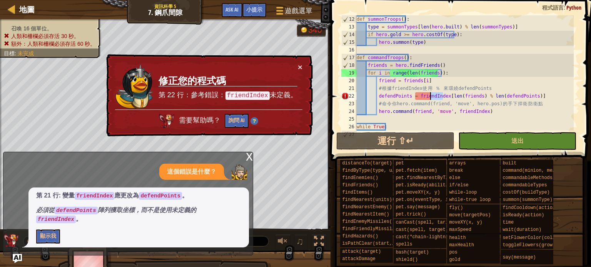
drag, startPoint x: 442, startPoint y: 97, endPoint x: 430, endPoint y: 97, distance: 11.5
click at [430, 97] on div "def summonTroops ( ) : type = summonTypes [ len ( hero . built ) % len ( summon…" at bounding box center [464, 80] width 218 height 131
click at [452, 102] on div "def summonTroops ( ) : type = summonTypes [ len ( hero . built ) % len ( summon…" at bounding box center [464, 80] width 218 height 131
drag, startPoint x: 443, startPoint y: 93, endPoint x: 416, endPoint y: 98, distance: 27.7
click at [416, 98] on div "def summonTroops ( ) : type = summonTypes [ len ( hero . built ) % len ( summon…" at bounding box center [464, 80] width 218 height 131
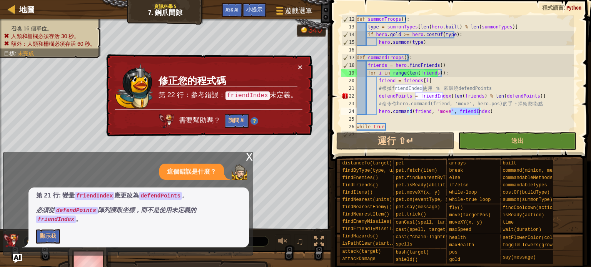
drag, startPoint x: 450, startPoint y: 113, endPoint x: 478, endPoint y: 113, distance: 28.1
click at [478, 113] on div "def summonTroops ( ) : type = summonTypes [ len ( hero . built ) % len ( summon…" at bounding box center [464, 80] width 218 height 131
paste textarea "defendPoints"
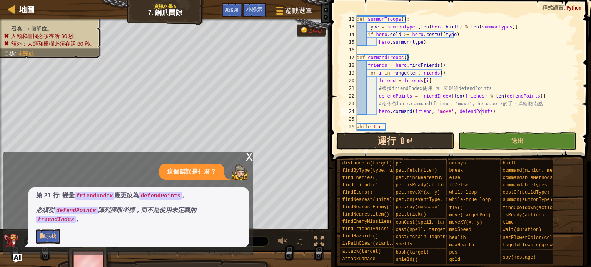
click at [415, 141] on button "運行 ⇧↵" at bounding box center [395, 141] width 118 height 18
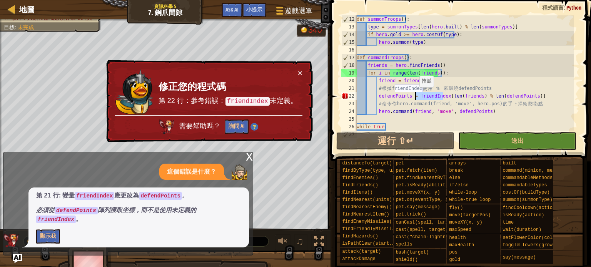
drag, startPoint x: 444, startPoint y: 95, endPoint x: 415, endPoint y: 95, distance: 28.1
click at [415, 95] on div "def summonTroops ( ) : type = summonTypes [ len ( hero . built ) % len ( summon…" at bounding box center [464, 80] width 218 height 131
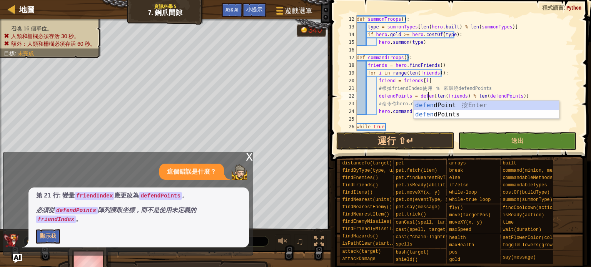
scroll to position [3, 6]
click at [432, 118] on div "defend Point 按 Enter defend Points 按 Enter" at bounding box center [486, 119] width 145 height 37
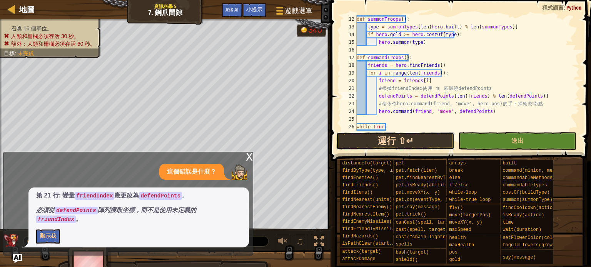
click at [420, 136] on button "運行 ⇧↵" at bounding box center [395, 141] width 118 height 18
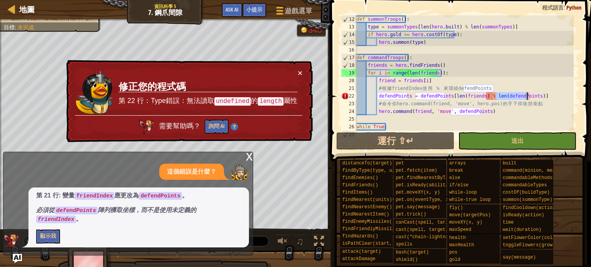
drag, startPoint x: 497, startPoint y: 98, endPoint x: 528, endPoint y: 96, distance: 30.5
click at [528, 96] on div "def summonTroops ( ) : type = summonTypes [ len ( hero . built ) % len ( summon…" at bounding box center [464, 80] width 218 height 131
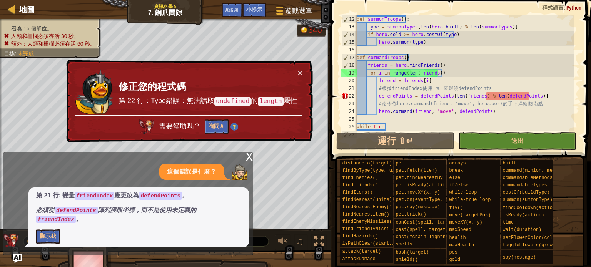
click at [531, 60] on div "def summonTroops ( ) : type = summonTypes [ len ( hero . built ) % len ( summon…" at bounding box center [464, 80] width 218 height 131
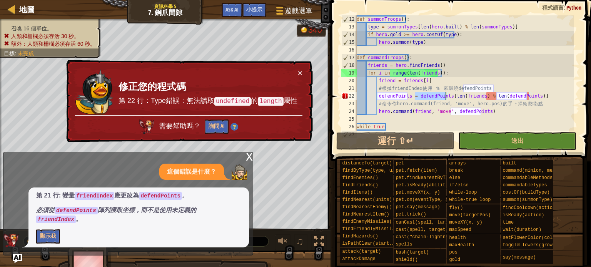
drag, startPoint x: 415, startPoint y: 98, endPoint x: 446, endPoint y: 100, distance: 31.2
click at [446, 100] on div "def summonTroops ( ) : type = summonTypes [ len ( hero . built ) % len ( summon…" at bounding box center [464, 80] width 218 height 131
click at [500, 100] on div "def summonTroops ( ) : type = summonTypes [ len ( hero . built ) % len ( summon…" at bounding box center [464, 80] width 218 height 131
click at [515, 109] on div "def summonTroops ( ) : type = summonTypes [ len ( hero . built ) % len ( summon…" at bounding box center [464, 80] width 218 height 131
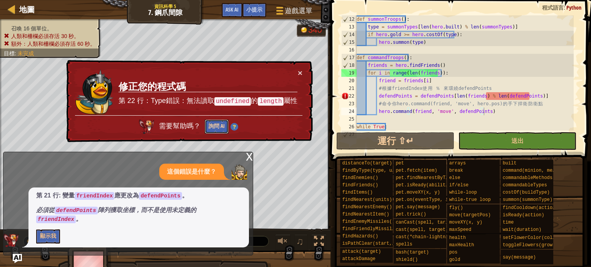
click at [212, 130] on button "詢問 AI" at bounding box center [217, 127] width 24 height 14
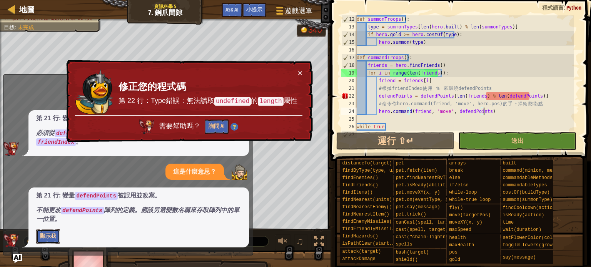
click at [42, 241] on button "顯示我" at bounding box center [48, 237] width 24 height 14
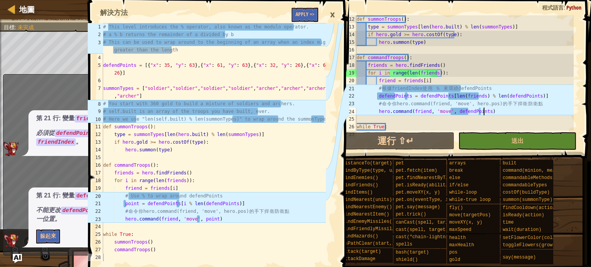
scroll to position [115, 0]
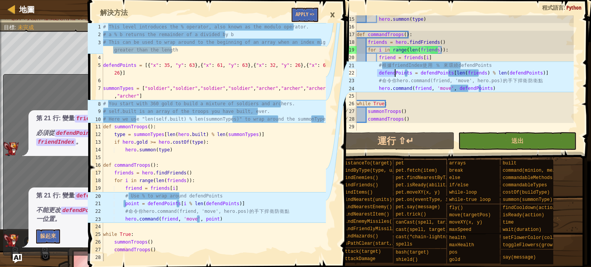
drag, startPoint x: 376, startPoint y: 73, endPoint x: 395, endPoint y: 75, distance: 19.3
click at [395, 75] on div "hero . summon ( type ) def commandTroops ( ) : friends = hero . findFriends ( )…" at bounding box center [464, 80] width 218 height 131
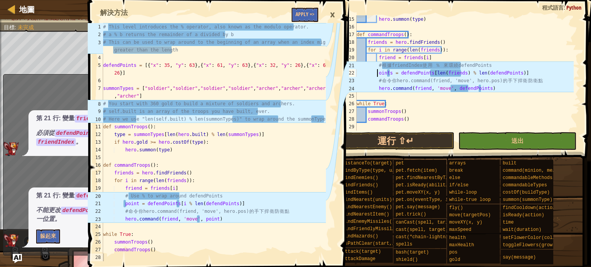
scroll to position [3, 2]
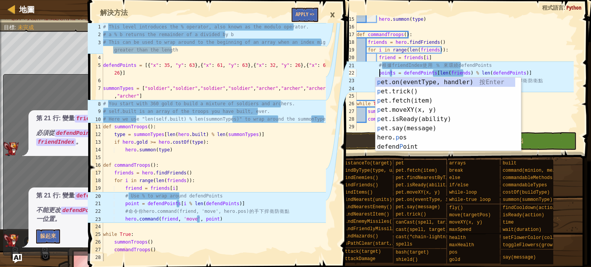
click at [535, 110] on div "hero . summon ( type ) def commandTroops ( ) : friends = hero . findFriends ( )…" at bounding box center [464, 80] width 218 height 131
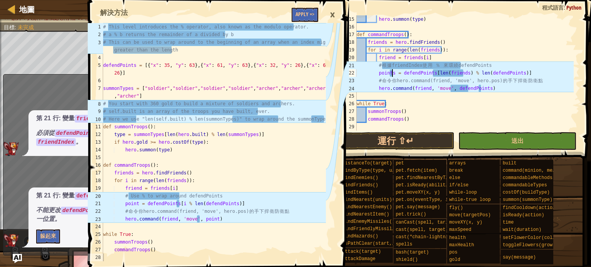
click at [393, 74] on div "hero . summon ( type ) def commandTroops ( ) : friends = hero . findFriends ( )…" at bounding box center [464, 80] width 218 height 131
click at [442, 101] on div "hero . summon ( type ) def commandTroops ( ) : friends = hero . findFriends ( )…" at bounding box center [464, 80] width 218 height 131
drag, startPoint x: 430, startPoint y: 73, endPoint x: 460, endPoint y: 72, distance: 29.7
click at [460, 72] on div "hero . summon ( type ) def commandTroops ( ) : friends = hero . findFriends ( )…" at bounding box center [464, 80] width 218 height 131
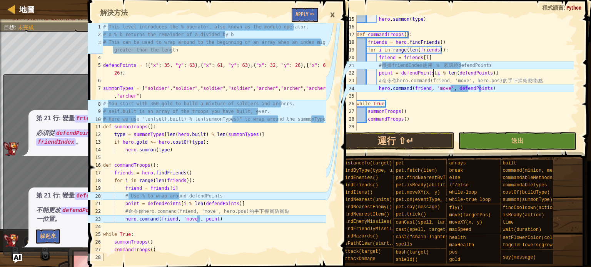
scroll to position [3, 6]
click at [334, 15] on div "×" at bounding box center [332, 15] width 13 height 18
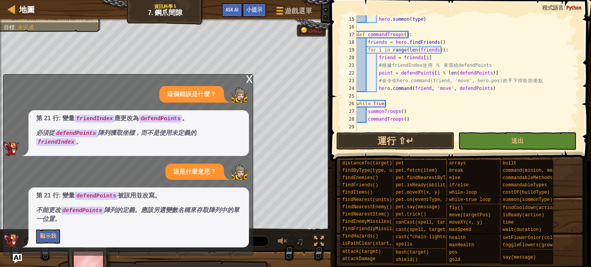
click at [249, 82] on div "x" at bounding box center [249, 79] width 7 height 8
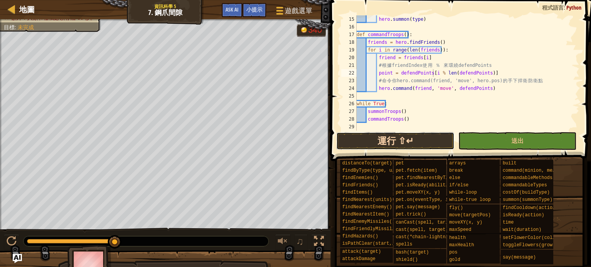
click at [368, 146] on button "運行 ⇧↵" at bounding box center [395, 141] width 118 height 18
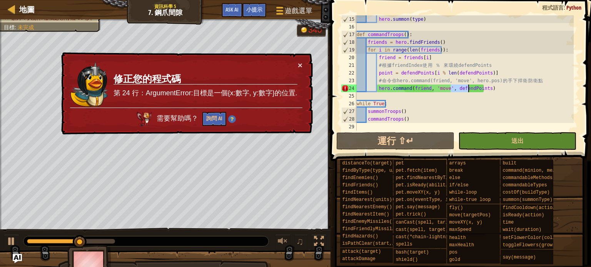
drag, startPoint x: 451, startPoint y: 87, endPoint x: 468, endPoint y: 90, distance: 17.2
click at [468, 90] on div "hero . summon ( type ) def commandTroops ( ) : friends = hero . findFriends ( )…" at bounding box center [464, 80] width 218 height 131
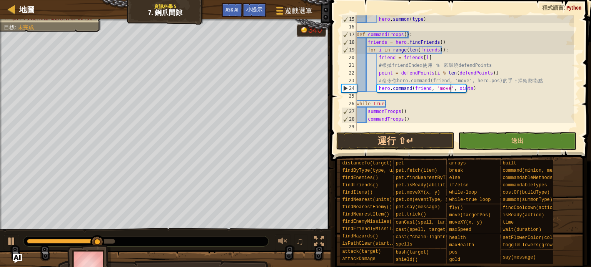
scroll to position [3, 8]
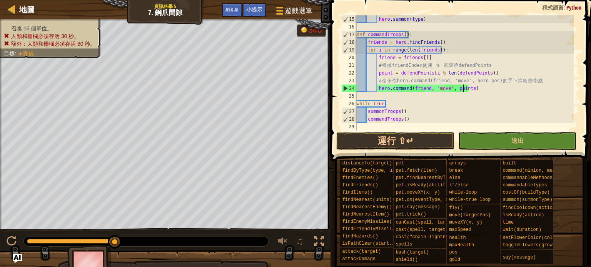
click at [463, 88] on div "hero . summon ( type ) def commandTroops ( ) : friends = hero . findFriends ( )…" at bounding box center [464, 80] width 218 height 131
click at [467, 88] on div "hero . summon ( type ) def commandTroops ( ) : friends = hero . findFriends ( )…" at bounding box center [464, 80] width 218 height 131
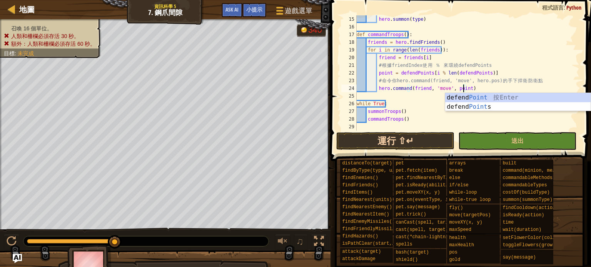
type textarea "hero.command(friend, 'move', point)"
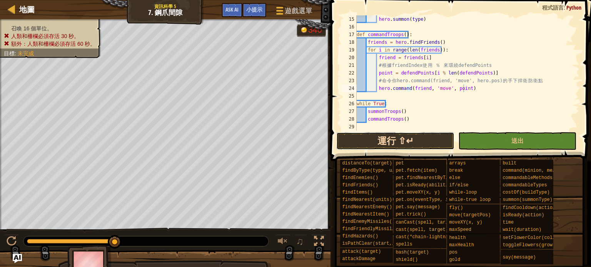
click at [427, 145] on button "運行 ⇧↵" at bounding box center [395, 141] width 118 height 18
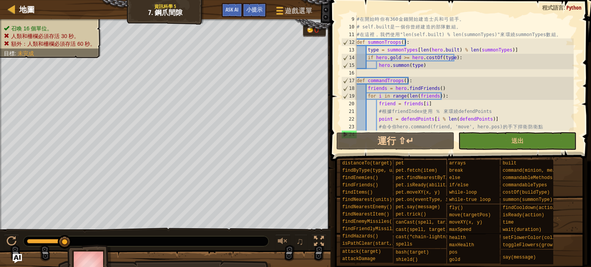
scroll to position [115, 0]
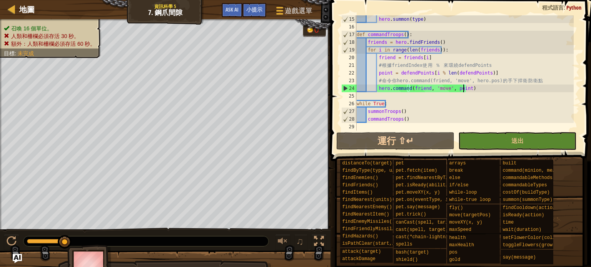
click at [476, 87] on div "hero . summon ( type ) def commandTroops ( ) : friends = hero . findFriends ( )…" at bounding box center [464, 80] width 218 height 131
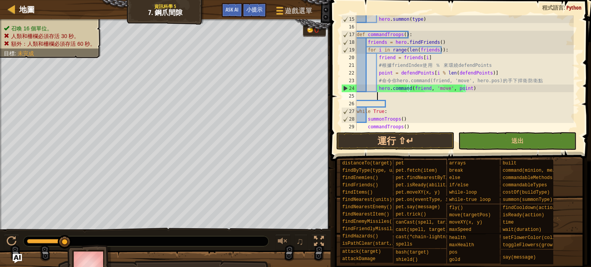
scroll to position [3, 1]
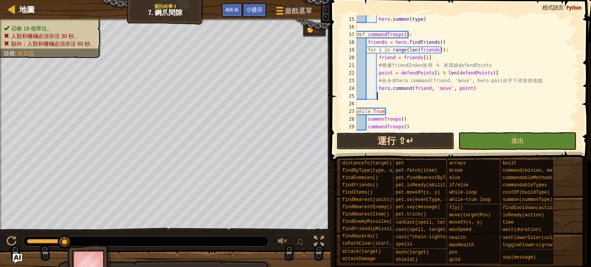
click at [398, 143] on button "運行 ⇧↵" at bounding box center [395, 141] width 118 height 18
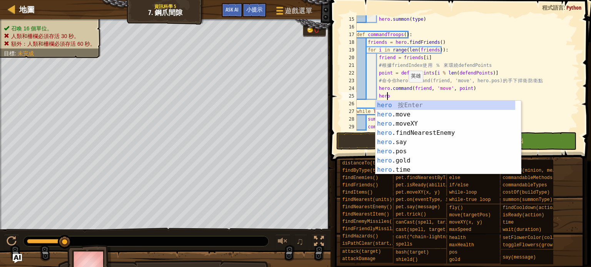
scroll to position [3, 2]
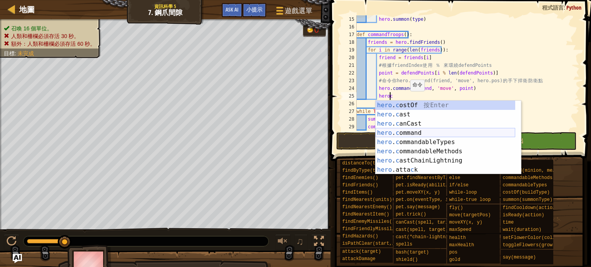
click at [412, 132] on div "hero . c ostOf 按 Enter hero . c ast 按 Enter hero . c anCast 按 Enter hero . c om…" at bounding box center [445, 147] width 140 height 92
type textarea "hero.command(friend, "attack", target)"
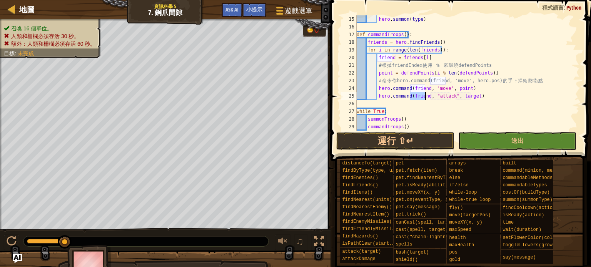
click at [442, 104] on div "hero . summon ( type ) def commandTroops ( ) : friends = hero . findFriends ( )…" at bounding box center [464, 80] width 218 height 131
drag, startPoint x: 455, startPoint y: 97, endPoint x: 471, endPoint y: 98, distance: 16.6
click at [471, 98] on div "hero . summon ( type ) def commandTroops ( ) : friends = hero . findFriends ( )…" at bounding box center [464, 80] width 218 height 131
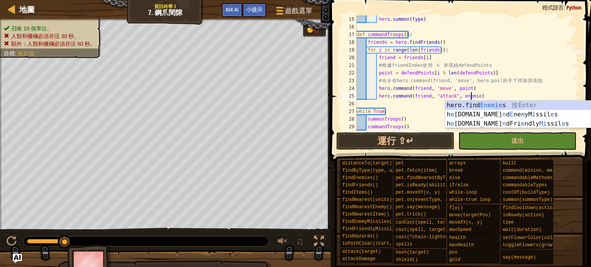
scroll to position [3, 9]
click at [472, 87] on div "hero . summon ( type ) def commandTroops ( ) : friends = hero . findFriends ( )…" at bounding box center [464, 80] width 218 height 131
type textarea "hero.command(friend, 'move', point)"
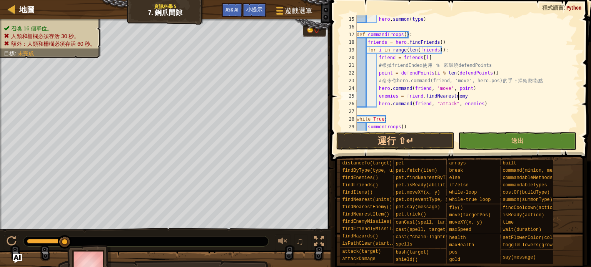
scroll to position [3, 8]
click at [448, 97] on div "hero . summon ( type ) def commandTroops ( ) : friends = hero . findFriends ( )…" at bounding box center [464, 80] width 218 height 131
click at [448, 97] on div "hero . summon ( type ) def commandTroops ( ) : friends = hero . findFriends ( )…" at bounding box center [464, 72] width 218 height 115
click at [448, 128] on div "hero . summon ( type ) def commandTroops ( ) : friends = hero . findFriends ( )…" at bounding box center [464, 80] width 218 height 131
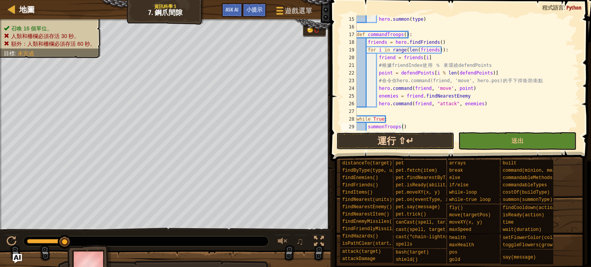
click at [446, 136] on button "運行 ⇧↵" at bounding box center [395, 141] width 118 height 18
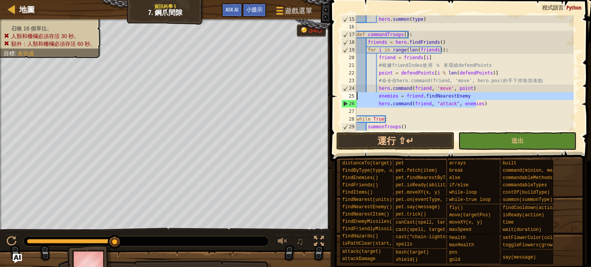
drag, startPoint x: 486, startPoint y: 102, endPoint x: 356, endPoint y: 95, distance: 130.2
click at [356, 95] on div "summonTroops() 15 16 17 18 19 20 21 22 23 24 25 26 27 28 29 30 hero . summon ( …" at bounding box center [460, 72] width 240 height 115
type textarea "enemies = friend.findNearestEnemy hero.command(friend, "attack", enemies)"
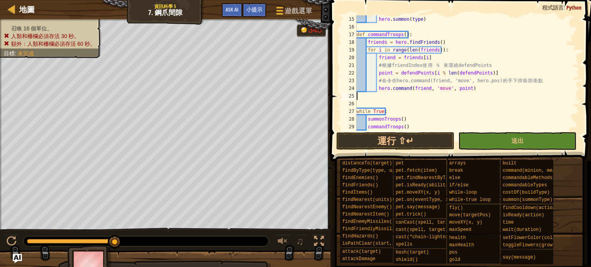
click at [379, 98] on div "hero . summon ( type ) def commandTroops ( ) : friends = hero . findFriends ( )…" at bounding box center [464, 80] width 218 height 131
click at [437, 137] on button "運行 ⇧↵" at bounding box center [395, 141] width 118 height 18
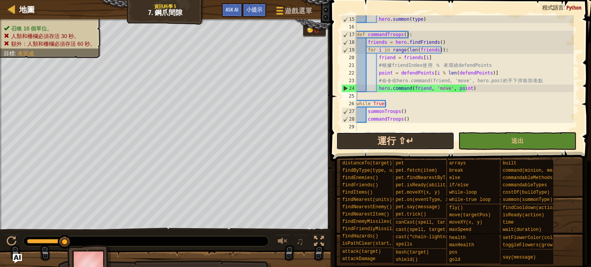
click at [360, 147] on button "運行 ⇧↵" at bounding box center [395, 141] width 118 height 18
click at [371, 123] on div "hero . summon ( type ) def commandTroops ( ) : friends = hero . findFriends ( )…" at bounding box center [464, 80] width 218 height 131
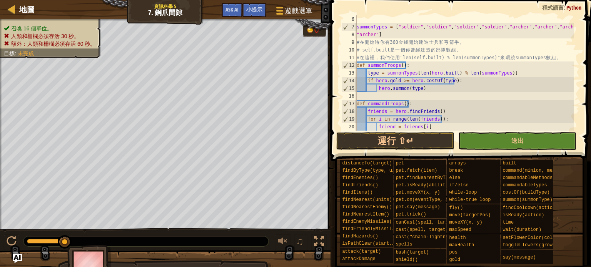
scroll to position [46, 0]
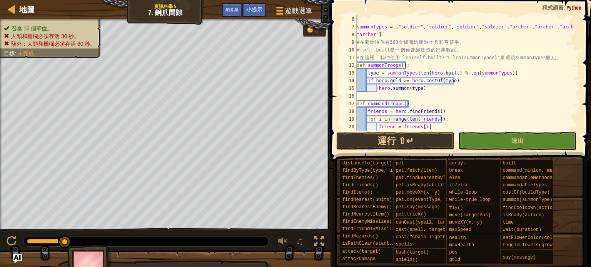
type textarea "'"
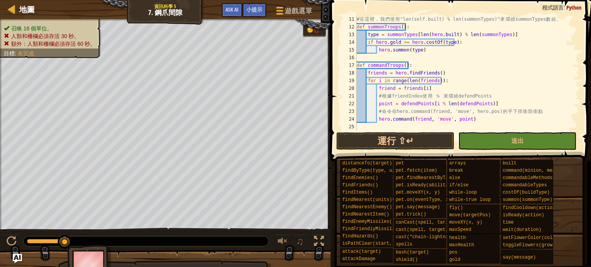
scroll to position [85, 0]
type textarea "'"
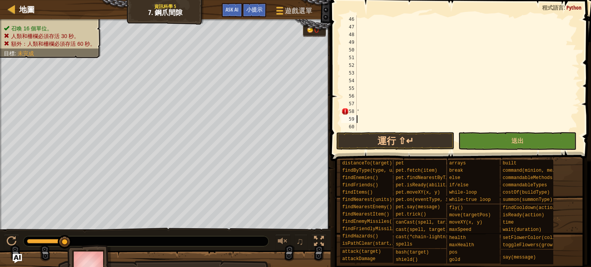
type textarea "'"
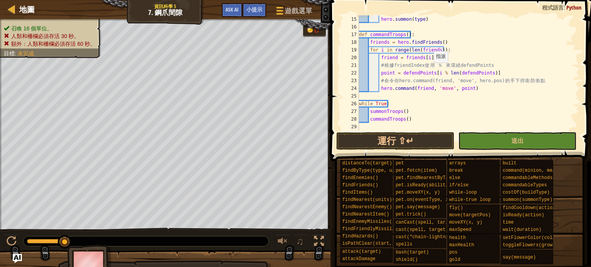
scroll to position [115, 0]
click at [490, 88] on div "hero . summon ( type ) def commandTroops ( ) : friends = hero . findFriends ( )…" at bounding box center [465, 80] width 216 height 131
type textarea "hero.command(friend, 'move', point)"
type textarea "def attack enemy():"
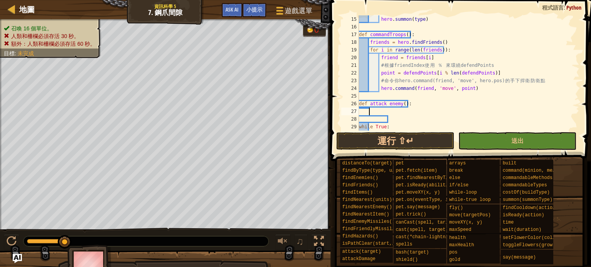
scroll to position [3, 0]
click at [382, 110] on div "hero . summon ( type ) def commandTroops ( ) : friends = hero . findFriends ( )…" at bounding box center [465, 80] width 216 height 131
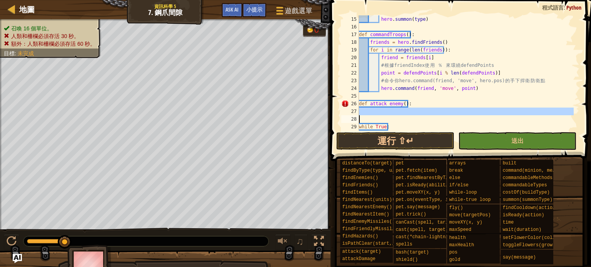
click at [382, 110] on div "hero . summon ( type ) def commandTroops ( ) : friends = hero . findFriends ( )…" at bounding box center [465, 80] width 216 height 131
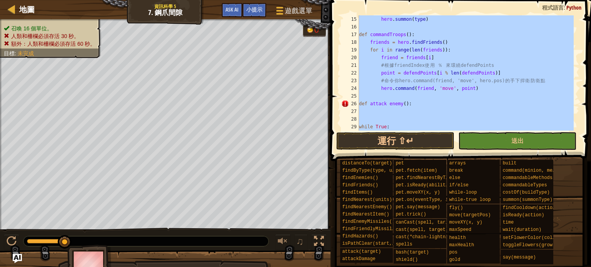
click at [386, 109] on div "hero . summon ( type ) def commandTroops ( ) : friends = hero . findFriends ( )…" at bounding box center [465, 72] width 216 height 115
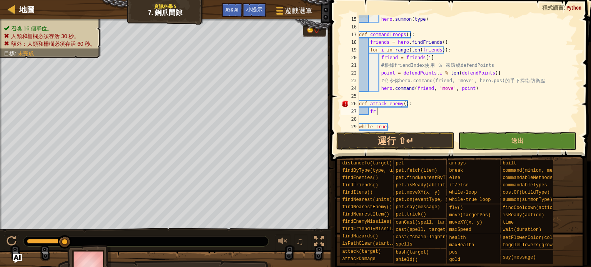
scroll to position [3, 0]
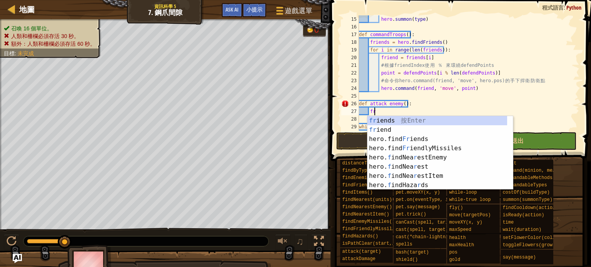
type textarea "f"
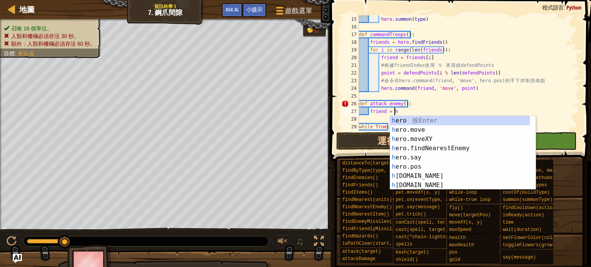
scroll to position [3, 3]
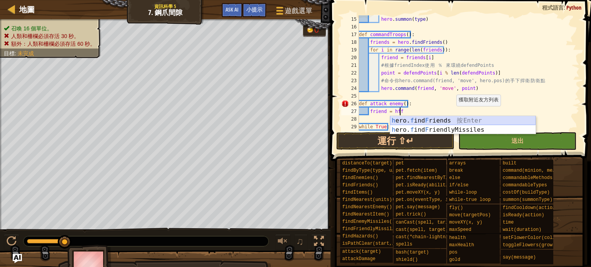
click at [470, 122] on div "h ero. f ind F riends 按 Enter h ero. f ind F riendlyMissiles 按 Enter" at bounding box center [462, 134] width 145 height 37
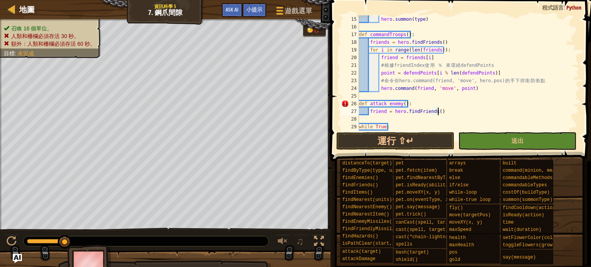
click at [383, 113] on div "hero . summon ( type ) def commandTroops ( ) : friends = hero . findFriends ( )…" at bounding box center [465, 80] width 216 height 131
click at [384, 113] on div "hero . summon ( type ) def commandTroops ( ) : friends = hero . findFriends ( )…" at bounding box center [465, 80] width 216 height 131
click at [387, 106] on div "hero . summon ( type ) def commandTroops ( ) : friends = hero . findFriends ( )…" at bounding box center [465, 80] width 216 height 131
click at [386, 104] on div "hero . summon ( type ) def commandTroops ( ) : friends = hero . findFriends ( )…" at bounding box center [465, 80] width 216 height 131
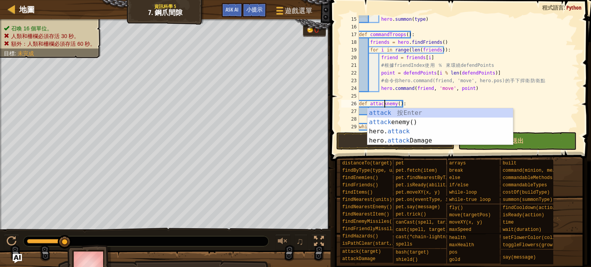
type textarea "def attackEnemy():"
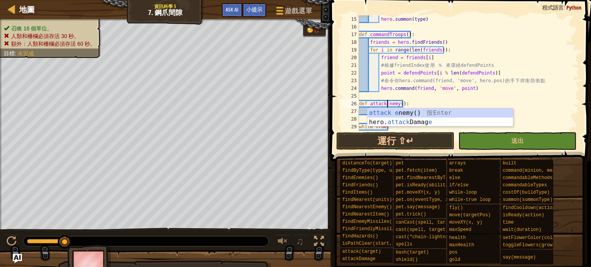
scroll to position [3, 2]
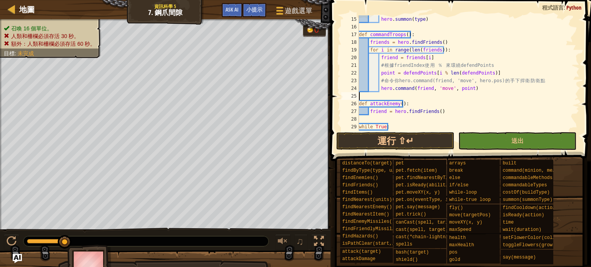
drag, startPoint x: 435, startPoint y: 97, endPoint x: 433, endPoint y: 100, distance: 4.4
click at [435, 97] on div "hero . summon ( type ) def commandTroops ( ) : friends = hero . findFriends ( )…" at bounding box center [465, 80] width 216 height 131
click at [383, 114] on div "hero . summon ( type ) def commandTroops ( ) : friends = hero . findFriends ( )…" at bounding box center [465, 80] width 216 height 131
type textarea "friends = hero.findFriends()"
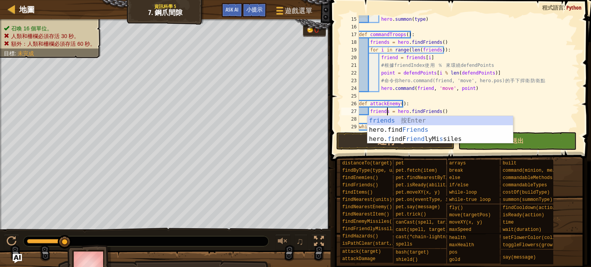
scroll to position [3, 2]
click at [431, 113] on div "hero . summon ( type ) def commandTroops ( ) : friends = hero . findFriends ( )…" at bounding box center [465, 80] width 216 height 131
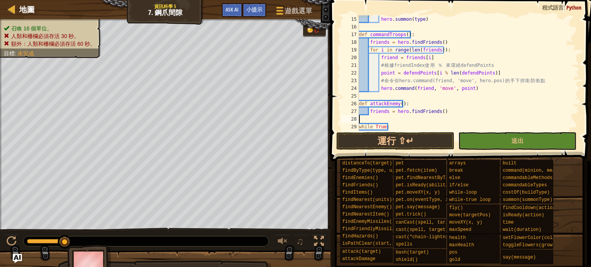
click at [393, 117] on div "hero . summon ( type ) def commandTroops ( ) : friends = hero . findFriends ( )…" at bounding box center [465, 80] width 216 height 131
click at [474, 112] on div "hero . summon ( type ) def commandTroops ( ) : friends = hero . findFriends ( )…" at bounding box center [465, 80] width 216 height 131
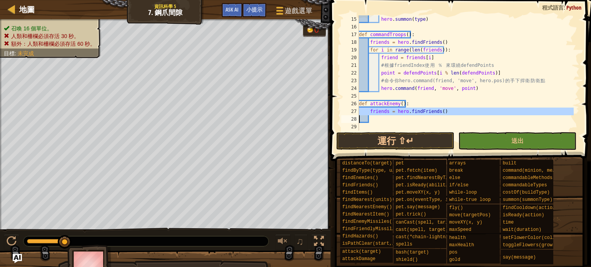
click at [474, 112] on div "hero . summon ( type ) def commandTroops ( ) : friends = hero . findFriends ( )…" at bounding box center [465, 80] width 216 height 131
type textarea "friends = hero.findFriends()"
click at [459, 118] on div "hero . summon ( type ) def commandTroops ( ) : friends = hero . findFriends ( )…" at bounding box center [465, 80] width 216 height 131
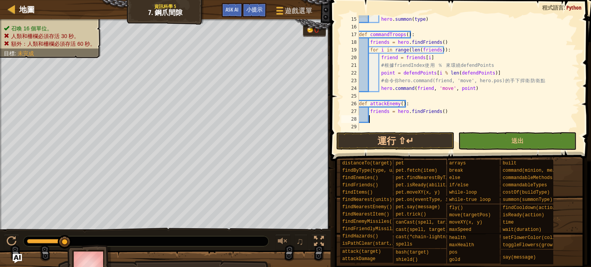
type textarea "f"
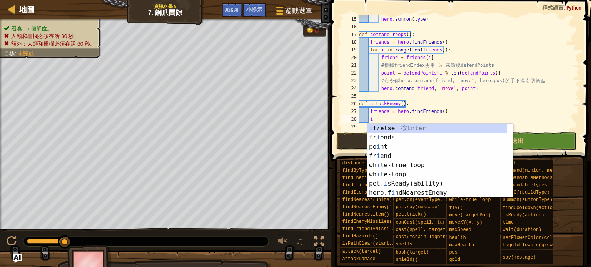
scroll to position [3, 0]
click at [392, 132] on div "i f/else 按 Enter fr i ends 按 Enter po i nt 按 Enter fr i end 按 Enter wh i le-tru…" at bounding box center [437, 170] width 140 height 92
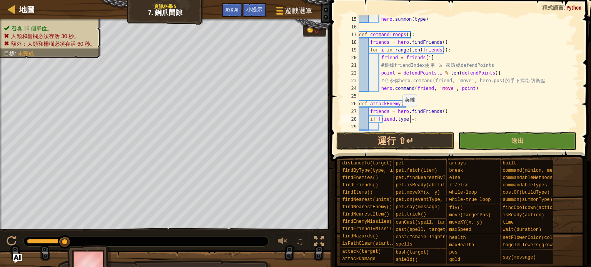
scroll to position [3, 4]
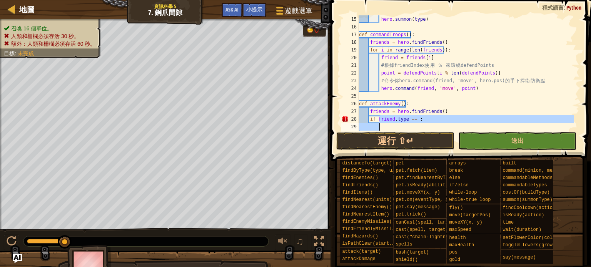
drag, startPoint x: 379, startPoint y: 119, endPoint x: 409, endPoint y: 123, distance: 30.7
click at [409, 123] on div "hero . summon ( type ) def commandTroops ( ) : friends = hero . findFriends ( )…" at bounding box center [465, 80] width 216 height 131
click at [419, 122] on div "hero . summon ( type ) def commandTroops ( ) : friends = hero . findFriends ( )…" at bounding box center [465, 72] width 216 height 115
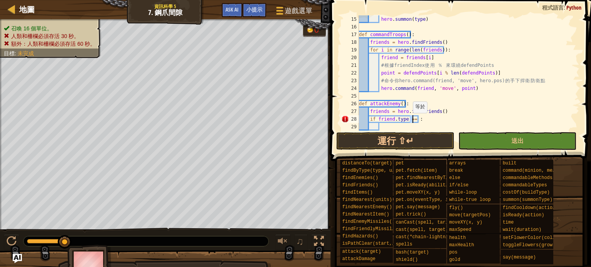
click at [411, 121] on div "hero . summon ( type ) def commandTroops ( ) : friends = hero . findFriends ( )…" at bounding box center [465, 80] width 216 height 131
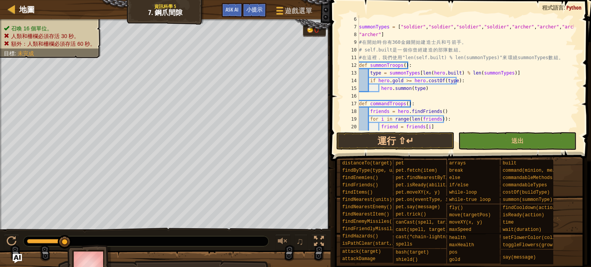
scroll to position [0, 0]
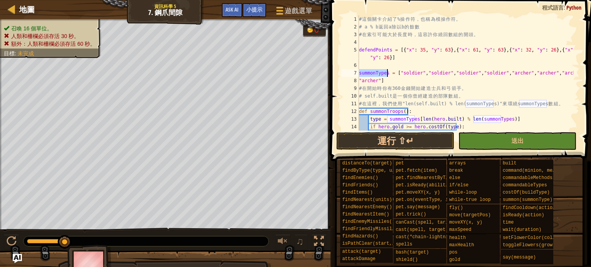
drag, startPoint x: 359, startPoint y: 75, endPoint x: 386, endPoint y: 73, distance: 27.0
click at [386, 73] on div "# 這 個 關 卡 介 紹 了 % 操 作 符 ， 也 稱 為 模 操 作 符 。 # a % b 返 回 a 除 以 b 的 餘 數 # 在 索 引 可 能…" at bounding box center [465, 80] width 216 height 131
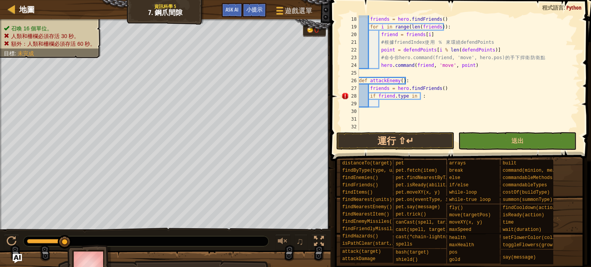
scroll to position [138, 0]
click at [415, 97] on div "friends = hero . findFriends ( ) for i in range ( len ( friends )) : friend = f…" at bounding box center [465, 80] width 216 height 131
paste textarea "summonTypes"
drag, startPoint x: 416, startPoint y: 97, endPoint x: 451, endPoint y: 100, distance: 34.8
click at [451, 100] on div "friends = hero . findFriends ( ) for i in range ( len ( friends )) : friend = f…" at bounding box center [465, 80] width 216 height 131
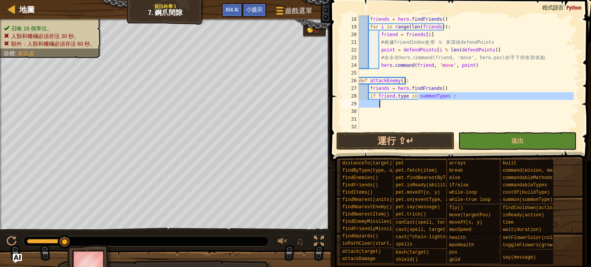
type textarea "if friend.type in summonTypes :"
click at [466, 107] on div "friends = hero . findFriends ( ) for i in range ( len ( friends )) : friend = f…" at bounding box center [465, 72] width 216 height 115
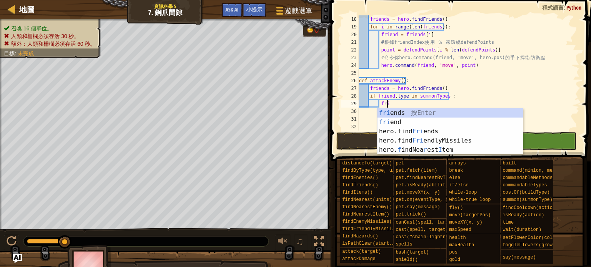
scroll to position [3, 2]
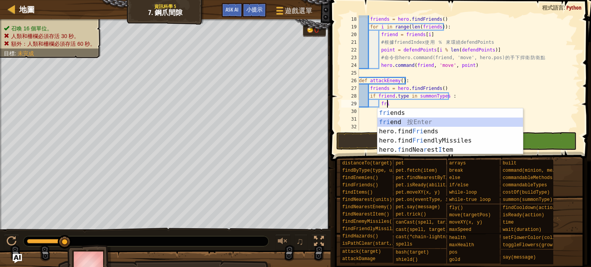
click at [392, 124] on div "fri ends 按 Enter fri end 按 Enter hero.find Fri ends 按 Enter hero.find Fri endly…" at bounding box center [449, 140] width 145 height 65
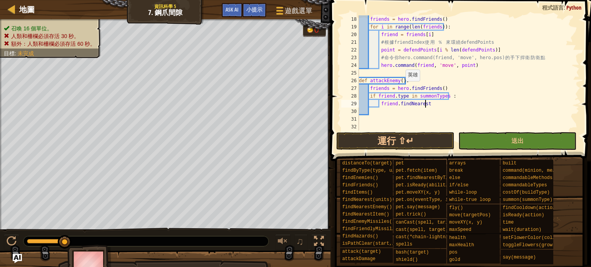
scroll to position [3, 5]
type textarea "friend.findNearestEnemy"
click at [380, 108] on div "friends = hero . findFriends ( ) for i in range ( len ( friends )) : friend = f…" at bounding box center [465, 80] width 216 height 131
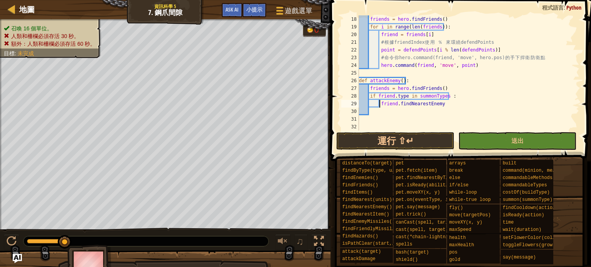
click at [380, 103] on div "friends = hero . findFriends ( ) for i in range ( len ( friends )) : friend = f…" at bounding box center [465, 80] width 216 height 131
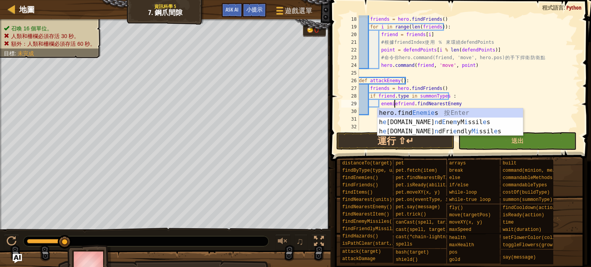
scroll to position [3, 3]
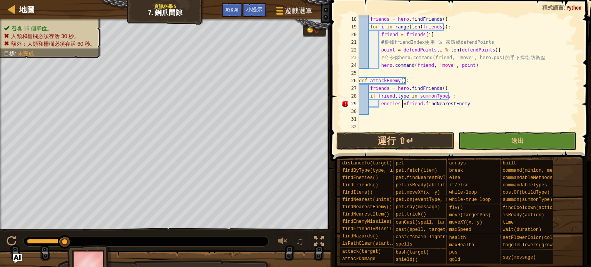
type textarea "enemies = friend.findNearestEnemy"
click at [384, 113] on div "friends = hero . findFriends ( ) for i in range ( len ( friends )) : friend = f…" at bounding box center [465, 80] width 216 height 131
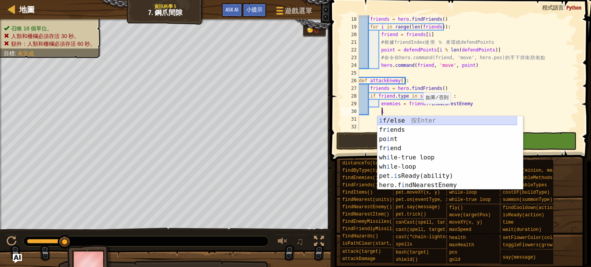
click at [419, 117] on div "i f/else 按 Enter fr i ends 按 Enter po i nt 按 Enter fr i end 按 Enter wh i le-tru…" at bounding box center [447, 162] width 140 height 92
type textarea "if enemy:"
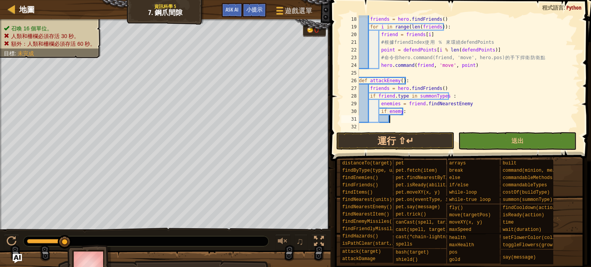
click at [413, 120] on div "friends = hero . findFriends ( ) for i in range ( len ( friends )) : friend = f…" at bounding box center [465, 80] width 216 height 131
click at [398, 114] on div "friends = hero . findFriends ( ) for i in range ( len ( friends )) : friend = f…" at bounding box center [465, 80] width 216 height 131
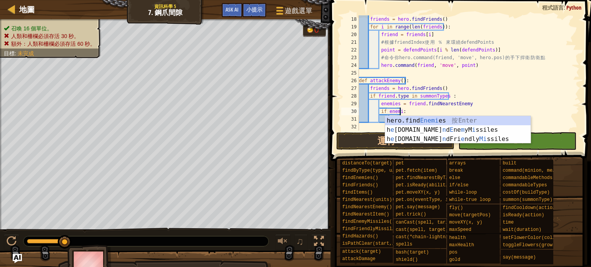
scroll to position [3, 3]
type textarea "if enemies:"
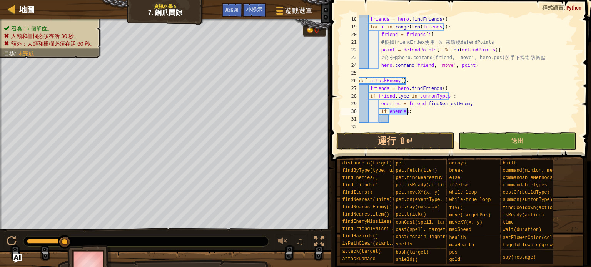
drag, startPoint x: 390, startPoint y: 114, endPoint x: 409, endPoint y: 111, distance: 19.8
click at [409, 111] on div "friends = hero . findFriends ( ) for i in range ( len ( friends )) : friend = f…" at bounding box center [465, 80] width 216 height 131
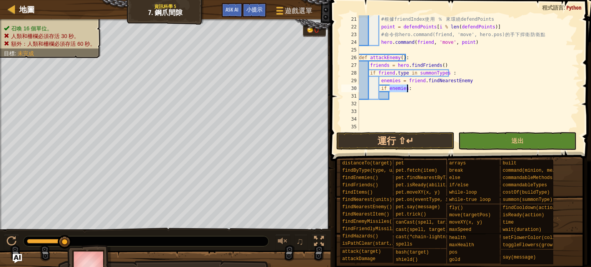
scroll to position [162, 0]
click at [405, 104] on div "# 根 據 friendIndex 使 用 ％ 來 環 繞 defendPoints point = defendPoints [ i % len ( def…" at bounding box center [465, 80] width 216 height 131
click at [397, 98] on div "# 根 據 friendIndex 使 用 ％ 來 環 繞 defendPoints point = defendPoints [ i % len ( def…" at bounding box center [465, 80] width 216 height 131
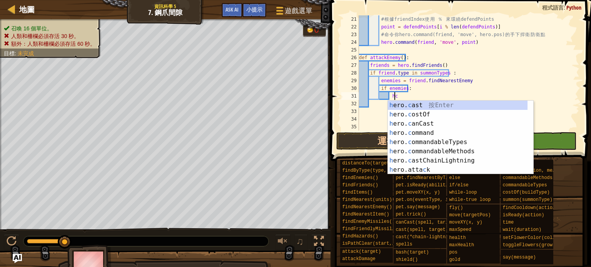
scroll to position [3, 3]
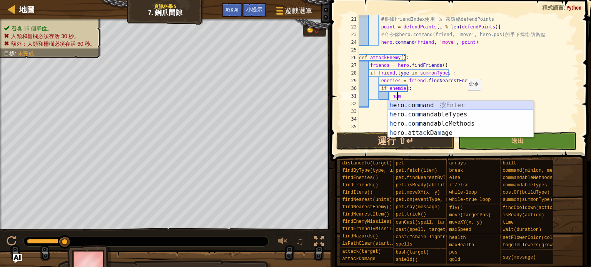
click at [457, 103] on div "h ero. c o m mand 按 Enter h ero. c o m mandableTypes 按 Enter h ero. c o m manda…" at bounding box center [460, 128] width 145 height 55
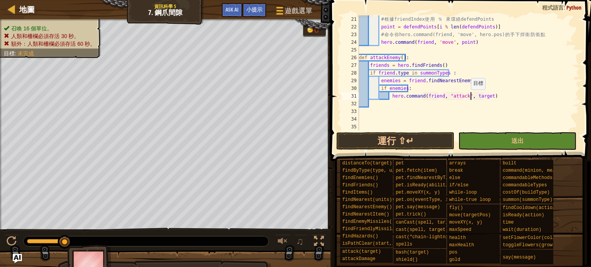
click at [469, 97] on div "# 根 據 friendIndex 使 用 ％ 來 環 繞 defendPoints point = defendPoints [ i % len ( def…" at bounding box center [465, 80] width 216 height 131
click at [467, 97] on div "# 根 據 friendIndex 使 用 ％ 來 環 繞 defendPoints point = defendPoints [ i % len ( def…" at bounding box center [465, 80] width 216 height 131
drag, startPoint x: 469, startPoint y: 97, endPoint x: 482, endPoint y: 97, distance: 13.5
click at [482, 97] on div "# 根 據 friendIndex 使 用 ％ 來 環 繞 defendPoints point = defendPoints [ i % len ( def…" at bounding box center [465, 80] width 216 height 131
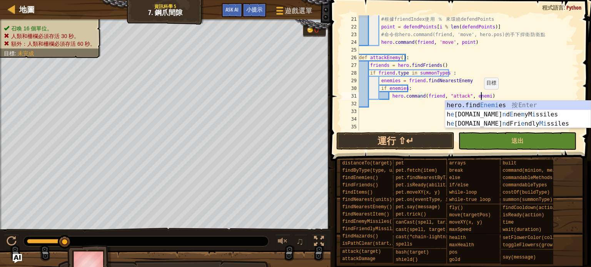
scroll to position [3, 10]
drag, startPoint x: 466, startPoint y: 78, endPoint x: 460, endPoint y: 78, distance: 5.8
click at [465, 78] on div "# 根 據 friendIndex 使 用 ％ 來 環 繞 defendPoints point = defendPoints [ i % len ( def…" at bounding box center [465, 80] width 216 height 131
type textarea "enemies = friend.findNearestEnemy"
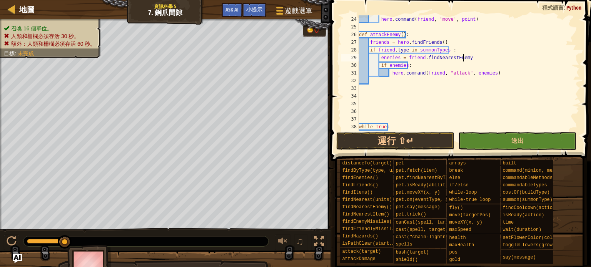
scroll to position [231, 0]
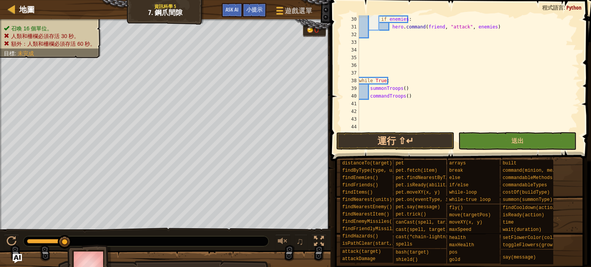
click at [358, 104] on div "41" at bounding box center [350, 104] width 18 height 8
click at [373, 104] on div "if enemies : hero . command ( friend , "attack" , enemies ) while True : summon…" at bounding box center [465, 80] width 216 height 131
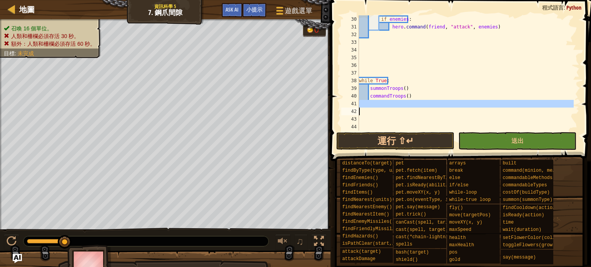
click at [373, 104] on div "if enemies : hero . command ( friend , "attack" , enemies ) while True : summon…" at bounding box center [465, 80] width 216 height 131
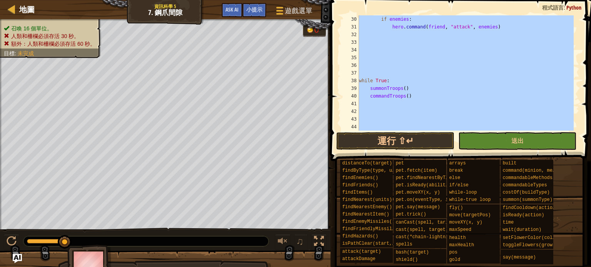
click at [373, 104] on div "if enemies : hero . command ( friend , "attack" , enemies ) while True : summon…" at bounding box center [465, 80] width 216 height 131
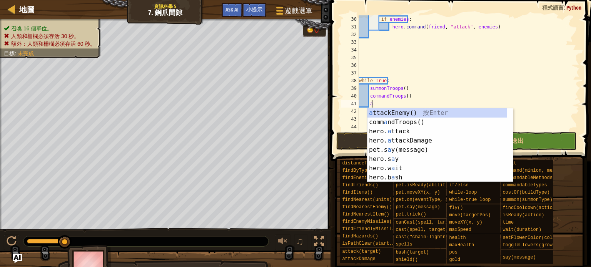
scroll to position [3, 0]
type textarea "at"
click at [387, 113] on div "at tackEnemy() 按 Enter hero. at tack 按 Enter hero. at tackDamage 按 Enter hero.i…" at bounding box center [437, 154] width 140 height 92
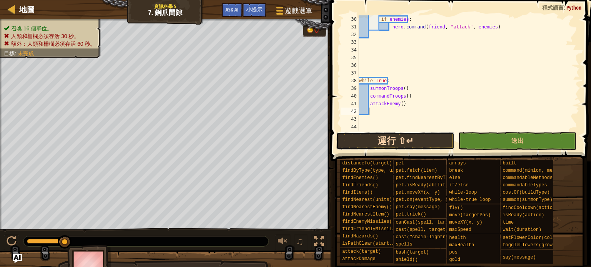
click at [388, 142] on button "運行 ⇧↵" at bounding box center [395, 141] width 118 height 18
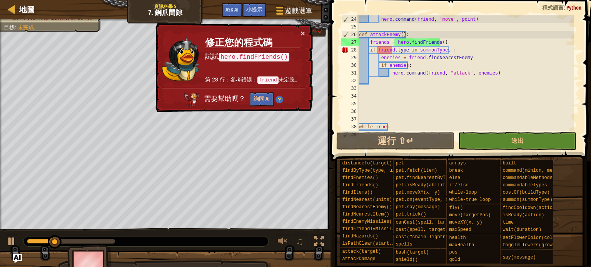
scroll to position [162, 0]
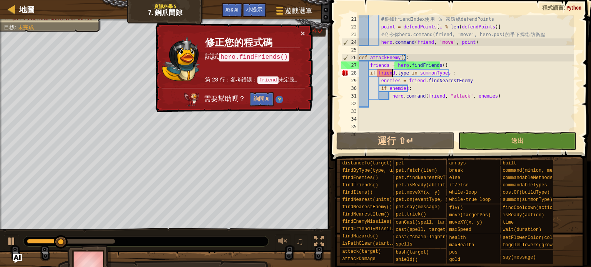
click at [392, 73] on div "# 根 據 friendIndex 使 用 ％ 來 環 繞 defendPoints point = defendPoints [ i % len ( def…" at bounding box center [465, 80] width 216 height 131
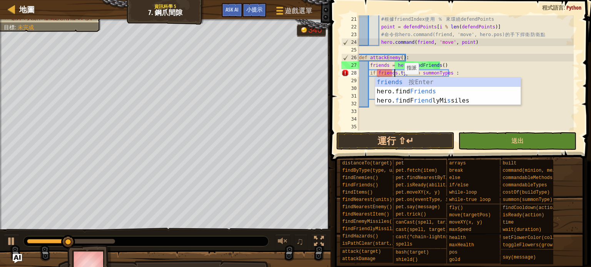
scroll to position [3, 3]
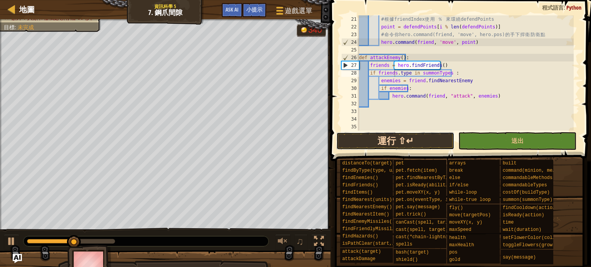
click at [399, 143] on button "運行 ⇧↵" at bounding box center [395, 141] width 118 height 18
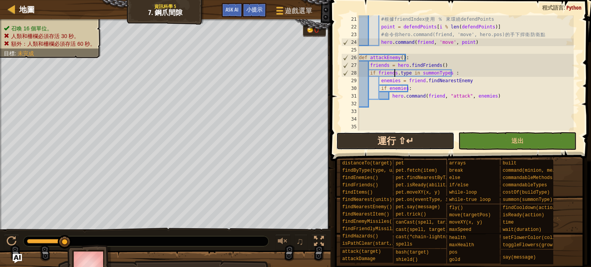
click at [405, 140] on button "運行 ⇧↵" at bounding box center [395, 141] width 118 height 18
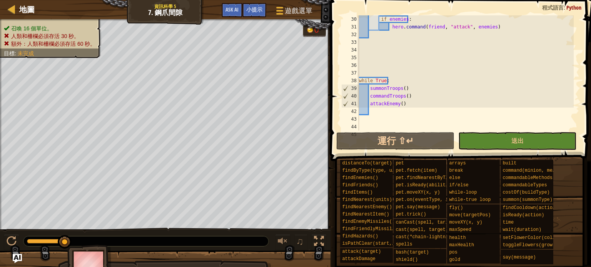
scroll to position [162, 0]
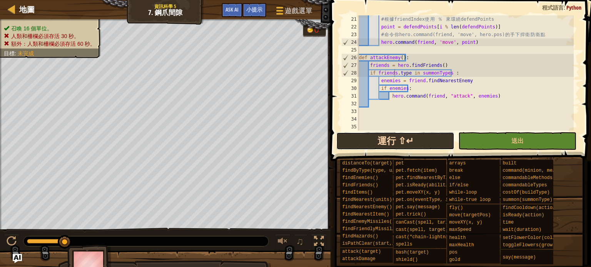
click at [415, 138] on button "運行 ⇧↵" at bounding box center [395, 141] width 118 height 18
click at [386, 138] on button "運行 ⇧↵" at bounding box center [395, 141] width 118 height 18
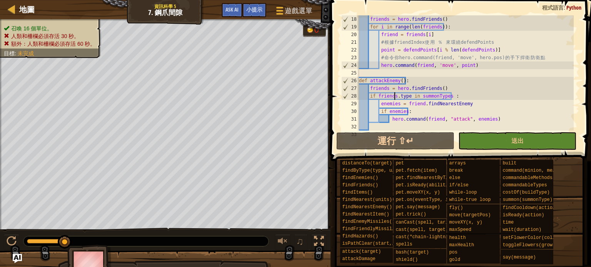
scroll to position [138, 0]
drag, startPoint x: 369, startPoint y: 82, endPoint x: 395, endPoint y: 81, distance: 25.8
click at [395, 81] on div "friends = hero . findFriends ( ) for i in range ( len ( friends )) : friend = f…" at bounding box center [465, 80] width 216 height 131
click at [438, 77] on div "friends = hero . findFriends ( ) for i in range ( len ( friends )) : friend = f…" at bounding box center [465, 80] width 216 height 131
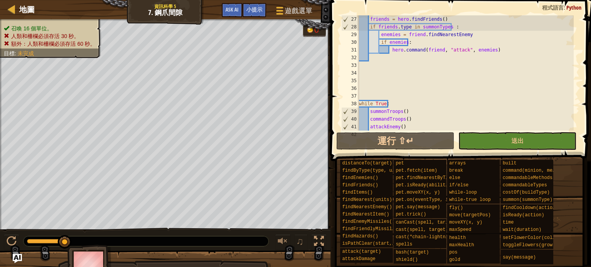
scroll to position [185, 0]
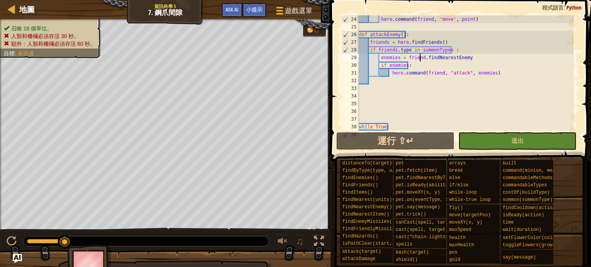
click at [420, 57] on div "hero . command ( friend , 'move' , point ) def attackEnemy ( ) : friends = hero…" at bounding box center [465, 80] width 216 height 131
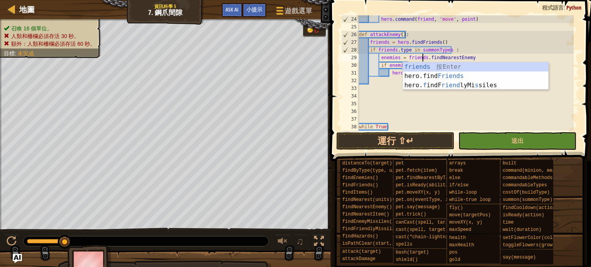
scroll to position [3, 5]
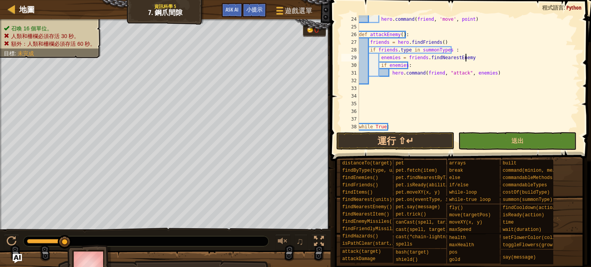
click at [468, 55] on div "hero . command ( friend , 'move' , point ) def attackEnemy ( ) : friends = hero…" at bounding box center [465, 80] width 216 height 131
click at [409, 138] on button "運行 ⇧↵" at bounding box center [395, 141] width 118 height 18
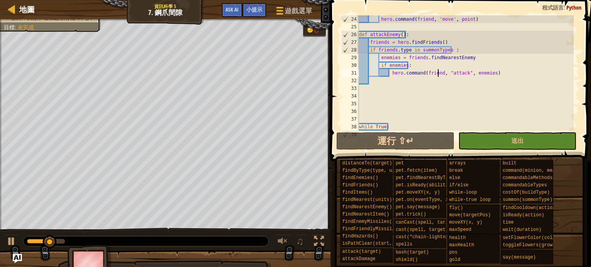
click at [437, 72] on div "hero . command ( friend , 'move' , point ) def attackEnemy ( ) : friends = hero…" at bounding box center [465, 80] width 216 height 131
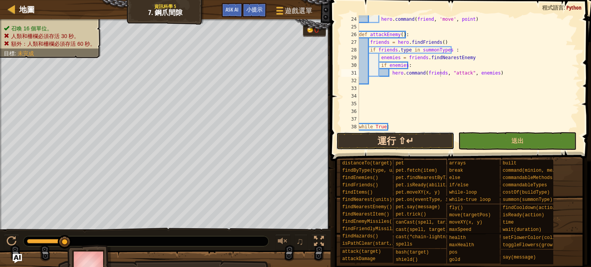
click at [397, 143] on button "運行 ⇧↵" at bounding box center [395, 141] width 118 height 18
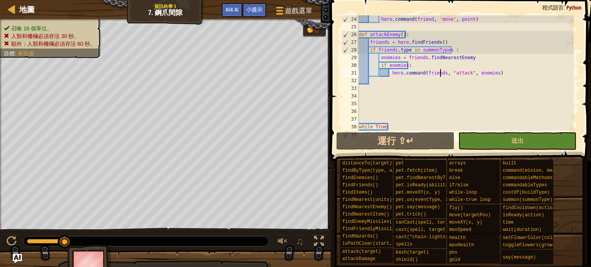
click at [385, 45] on div "hero . command ( friend , 'move' , point ) def attackEnemy ( ) : friends = hero…" at bounding box center [465, 80] width 216 height 131
type textarea "friend = hero.findFriends()"
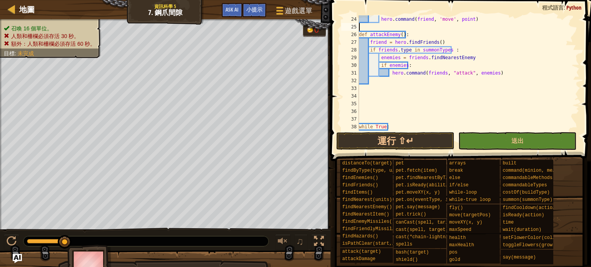
click at [460, 23] on div "hero . command ( friend , 'move' , point ) def attackEnemy ( ) : friend = hero …" at bounding box center [465, 80] width 216 height 131
click at [392, 57] on div "hero . command ( friend , 'move' , point ) def attackEnemy ( ) : friend = hero …" at bounding box center [465, 80] width 216 height 131
click at [395, 52] on div "hero . command ( friend , 'move' , point ) def attackEnemy ( ) : friend = hero …" at bounding box center [465, 80] width 216 height 131
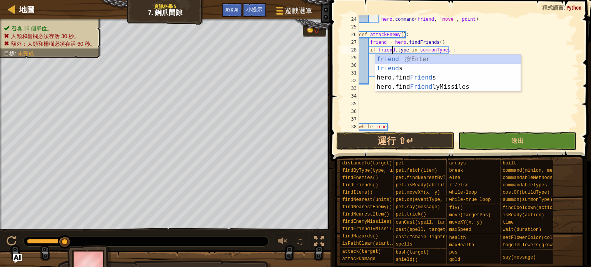
click at [471, 51] on div "hero . command ( friend , 'move' , point ) def attackEnemy ( ) : friend = hero …" at bounding box center [465, 80] width 216 height 131
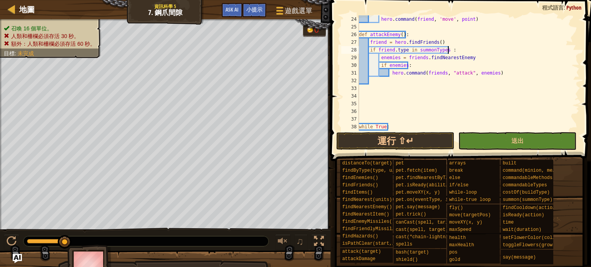
click at [420, 58] on div "hero . command ( friend , 'move' , point ) def attackEnemy ( ) : friend = hero …" at bounding box center [465, 80] width 216 height 131
drag, startPoint x: 429, startPoint y: 12, endPoint x: 425, endPoint y: 31, distance: 19.2
click at [429, 15] on div "enemies = friends.findNearestEnemy 24 25 26 27 28 29 30 31 32 33 34 35 36 37 38…" at bounding box center [459, 96] width 263 height 184
click at [422, 58] on div "hero . command ( friend , 'move' , point ) def attackEnemy ( ) : friend = hero …" at bounding box center [465, 80] width 216 height 131
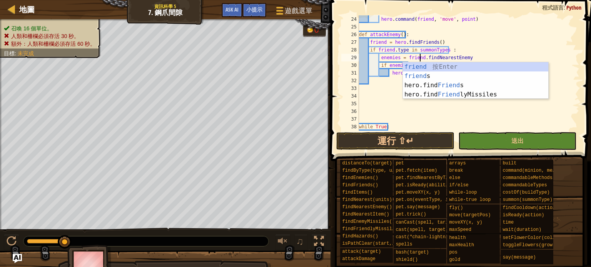
click at [483, 48] on div "hero . command ( friend , 'move' , point ) def attackEnemy ( ) : friend = hero …" at bounding box center [465, 80] width 216 height 131
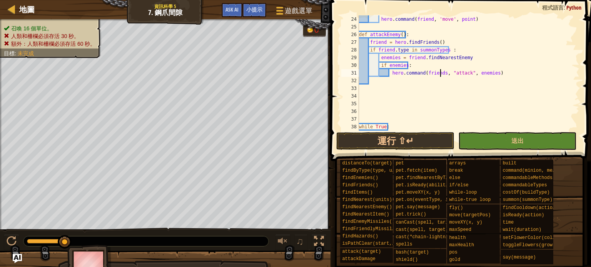
click at [440, 77] on div "hero . command ( friend , 'move' , point ) def attackEnemy ( ) : friend = hero …" at bounding box center [465, 80] width 216 height 131
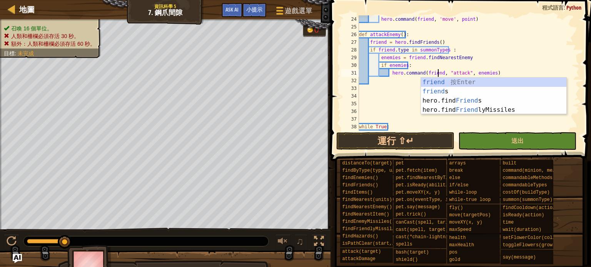
scroll to position [3, 6]
click at [505, 47] on div "hero . command ( friend , 'move' , point ) def attackEnemy ( ) : friend = hero …" at bounding box center [465, 80] width 216 height 131
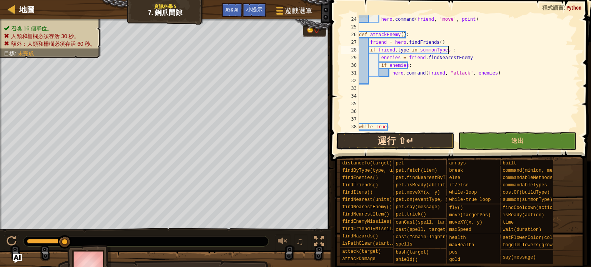
click at [415, 138] on button "運行 ⇧↵" at bounding box center [395, 141] width 118 height 18
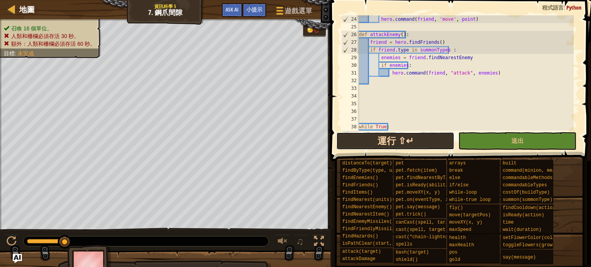
click at [410, 137] on button "運行 ⇧↵" at bounding box center [395, 141] width 118 height 18
click at [351, 135] on button "運行 ⇧↵" at bounding box center [395, 141] width 118 height 18
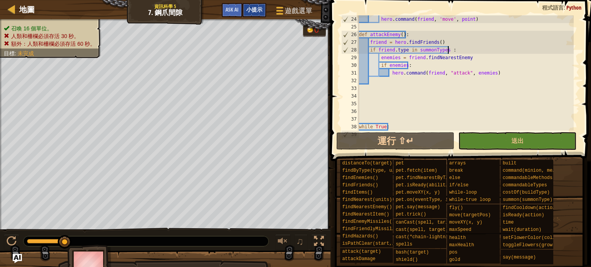
click at [259, 13] on div "小提示" at bounding box center [254, 10] width 24 height 14
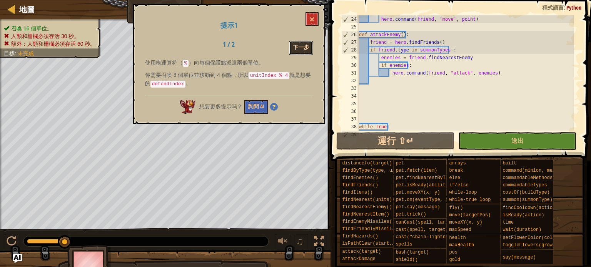
click at [301, 50] on button "下一步" at bounding box center [301, 48] width 24 height 14
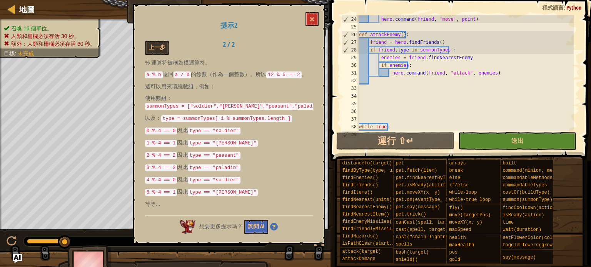
drag, startPoint x: 187, startPoint y: 105, endPoint x: 232, endPoint y: 107, distance: 44.6
click at [228, 106] on code "summonTypes = ["soldier","archer","peasant","paladin"]" at bounding box center [235, 106] width 180 height 7
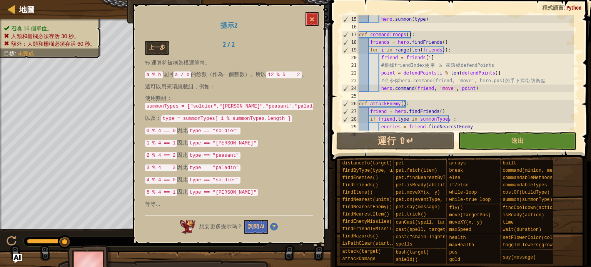
scroll to position [0, 0]
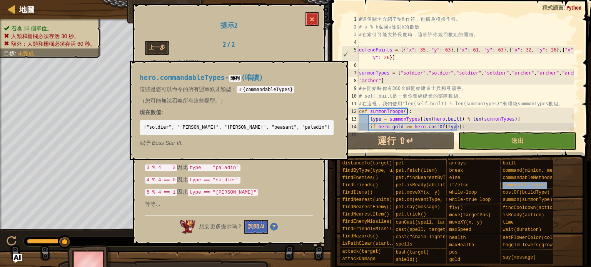
click at [521, 188] on span "commandableTypes" at bounding box center [524, 185] width 44 height 5
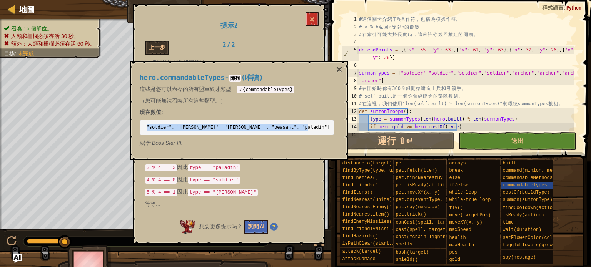
drag, startPoint x: 146, startPoint y: 127, endPoint x: 292, endPoint y: 128, distance: 146.2
click at [292, 128] on code "["soldier", "archer", "griffin-rider", "peasant", "paladin"]" at bounding box center [236, 127] width 186 height 5
copy code ""soldier", "archer", "griffin-rider", "peasant", "paladin""
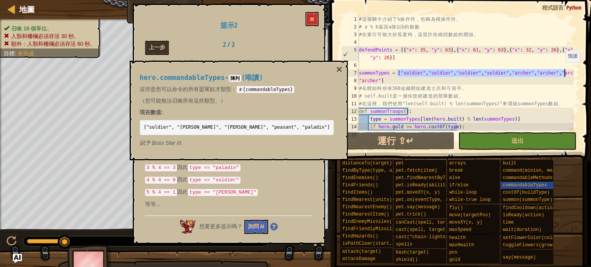
drag, startPoint x: 397, startPoint y: 74, endPoint x: 564, endPoint y: 70, distance: 167.0
click at [564, 70] on div "# 這 個 關 卡 介 紹 了 % 操 作 符 ， 也 稱 為 模 操 作 符 。 # a % b 返 回 a 除 以 b 的 餘 數 # 在 索 引 可 能…" at bounding box center [465, 80] width 216 height 131
paste textarea ""archer", "griffin-rider", "peasant", "paladin"
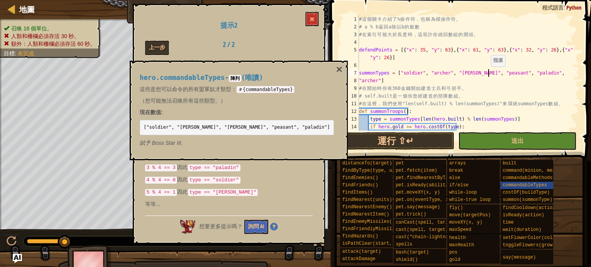
click at [489, 74] on div "# 這 個 關 卡 介 紹 了 % 操 作 符 ， 也 稱 為 模 操 作 符 。 # a % b 返 回 a 除 以 b 的 餘 數 # 在 索 引 可 能…" at bounding box center [465, 80] width 216 height 131
click at [491, 74] on div "# 這 個 關 卡 介 紹 了 % 操 作 符 ， 也 稱 為 模 操 作 符 。 # a % b 返 回 a 除 以 b 的 餘 數 # 在 索 引 可 能…" at bounding box center [465, 80] width 216 height 131
click at [380, 82] on div "# 這 個 關 卡 介 紹 了 % 操 作 符 ， 也 稱 為 模 操 作 符 。 # a % b 返 回 a 除 以 b 的 餘 數 # 在 索 引 可 能…" at bounding box center [465, 80] width 216 height 131
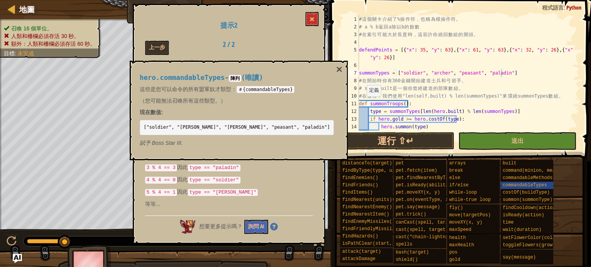
click at [379, 150] on span at bounding box center [461, 70] width 267 height 184
click at [383, 144] on button "運行 ⇧↵" at bounding box center [395, 141] width 118 height 18
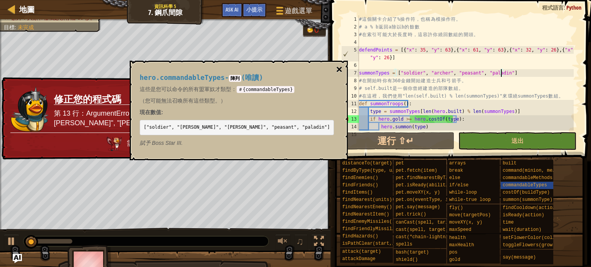
click at [336, 64] on button "×" at bounding box center [339, 69] width 6 height 11
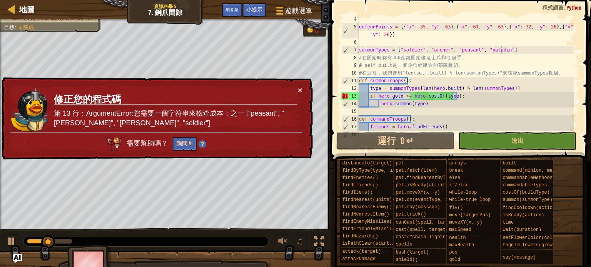
scroll to position [0, 0]
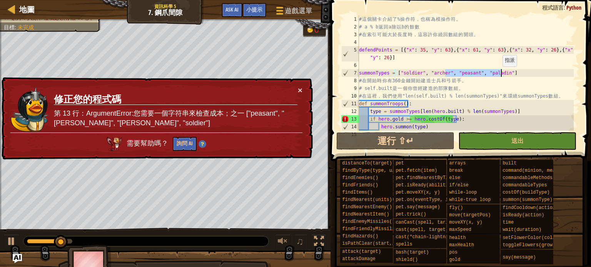
drag, startPoint x: 445, startPoint y: 73, endPoint x: 501, endPoint y: 74, distance: 55.8
click at [501, 74] on div "# 這 個 關 卡 介 紹 了 % 操 作 符 ， 也 稱 為 模 操 作 符 。 # a % b 返 回 a 除 以 b 的 餘 數 # 在 索 引 可 能…" at bounding box center [465, 80] width 216 height 131
type textarea "summonTypes = ["soldier", "archer"]"
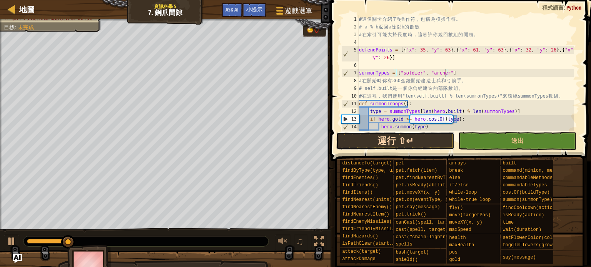
click at [430, 144] on button "運行 ⇧↵" at bounding box center [395, 141] width 118 height 18
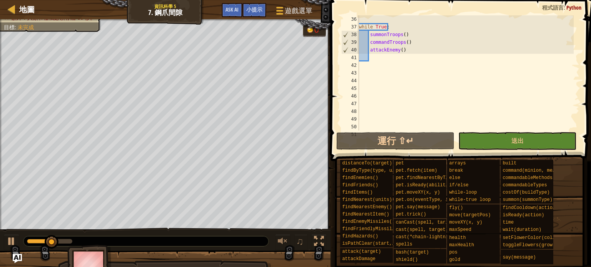
scroll to position [277, 0]
click at [365, 72] on div "while True : summonTroops ( ) commandTroops ( ) attackEnemy ( )" at bounding box center [465, 80] width 216 height 131
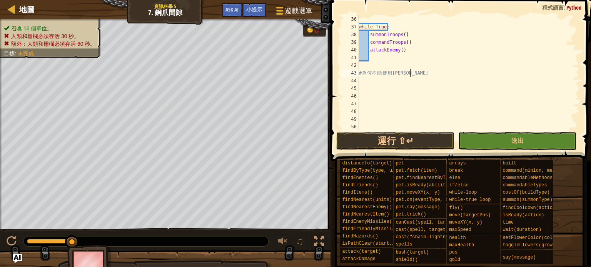
scroll to position [3, 3]
type textarea "為何不能使用griffin-rider"
click at [367, 80] on div "while True : summonTroops ( ) commandTroops ( ) attackEnemy ( ) # 為 何 不 能 使 用 g…" at bounding box center [465, 80] width 216 height 131
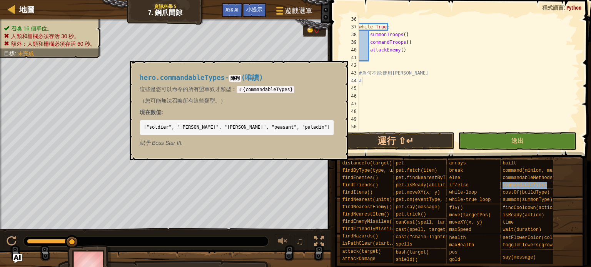
click at [529, 186] on span "commandableTypes" at bounding box center [524, 185] width 44 height 5
drag, startPoint x: 242, startPoint y: 128, endPoint x: 252, endPoint y: 128, distance: 10.0
click at [252, 128] on code "["soldier", "archer", "griffin-rider", "peasant", "paladin"]" at bounding box center [236, 127] width 186 height 5
click at [231, 131] on pre "["soldier", "archer", "griffin-rider", "peasant", "paladin"]" at bounding box center [237, 127] width 194 height 15
drag, startPoint x: 237, startPoint y: 129, endPoint x: 292, endPoint y: 126, distance: 55.1
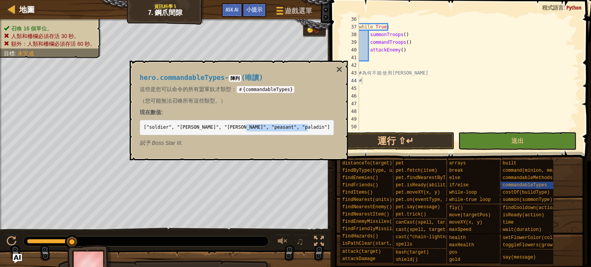
click at [292, 126] on code "["soldier", "archer", "griffin-rider", "peasant", "paladin"]" at bounding box center [236, 127] width 186 height 5
copy code ", "peasant", "paladin""
click at [424, 76] on div "while True : summonTroops ( ) commandTroops ( ) attackEnemy ( ) # 為 何 不 能 使 用 g…" at bounding box center [465, 80] width 216 height 131
click at [391, 75] on div "while True : summonTroops ( ) commandTroops ( ) attackEnemy ( ) # 為 何 不 能 使 用 g…" at bounding box center [465, 80] width 216 height 131
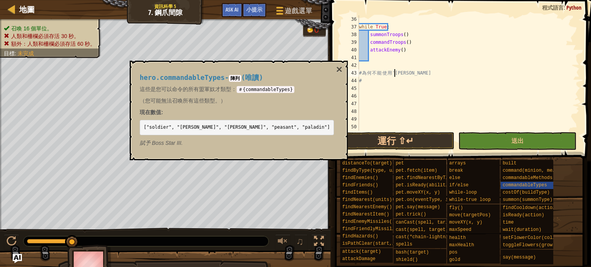
click at [428, 74] on div "while True : summonTroops ( ) commandTroops ( ) attackEnemy ( ) # 為 何 不 能 使 用 '…" at bounding box center [465, 80] width 216 height 131
paste textarea ", "peasant", "paladin""
click at [365, 81] on div "while True : summonTroops ( ) commandTroops ( ) attackEnemy ( ) # 為 何 不 能 使 用 '…" at bounding box center [465, 80] width 216 height 131
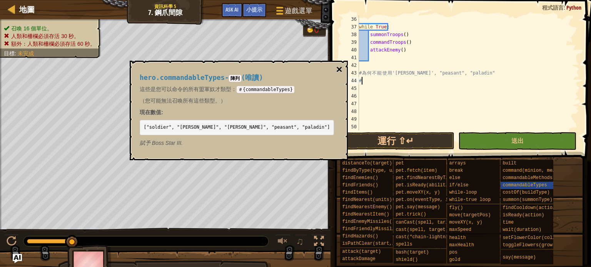
click at [336, 66] on button "×" at bounding box center [339, 69] width 6 height 11
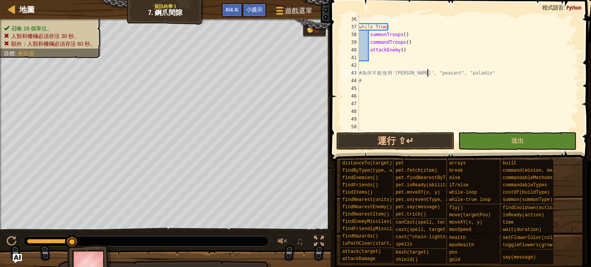
click at [428, 72] on div "while True : summonTroops ( ) commandTroops ( ) attackEnemy ( ) # 為 何 不 能 使 用 '…" at bounding box center [465, 80] width 216 height 131
click at [431, 73] on div "while True : summonTroops ( ) commandTroops ( ) attackEnemy ( ) # 為 何 不 能 使 用 '…" at bounding box center [465, 80] width 216 height 131
click at [394, 75] on div "while True : summonTroops ( ) commandTroops ( ) attackEnemy ( ) # 為 何 不 能 使 用 '…" at bounding box center [465, 80] width 216 height 131
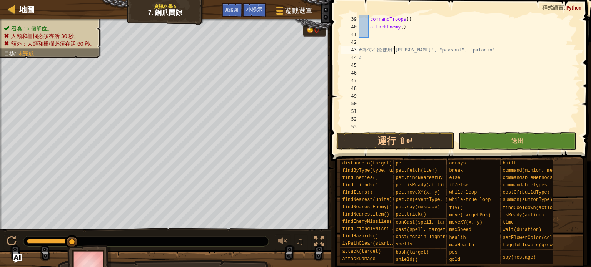
scroll to position [323, 0]
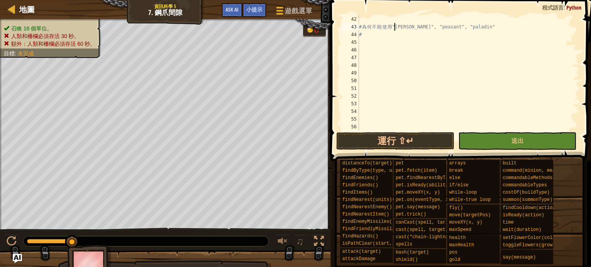
click at [364, 37] on div "# 為 何 不 能 使 用 "griffin-rider", "peasant", "paladin" #" at bounding box center [465, 80] width 216 height 131
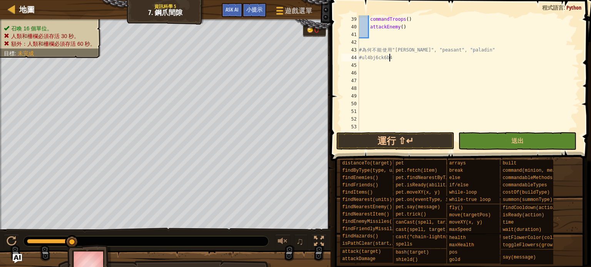
scroll to position [0, 0]
type textarea "ㄎㄛ"
click at [487, 49] on div "commandTroops ( ) attackEnemy ( ) # 為 何 不 能 使 用 "griffin-rider", "peasant", "pa…" at bounding box center [465, 80] width 216 height 131
click at [488, 58] on div "commandTroops ( ) attackEnemy ( ) # 為 何 不 能 使 用 "griffin-rider", "peasant", "pa…" at bounding box center [465, 80] width 216 height 131
type textarea "#要要如何讓friend攻擊?"
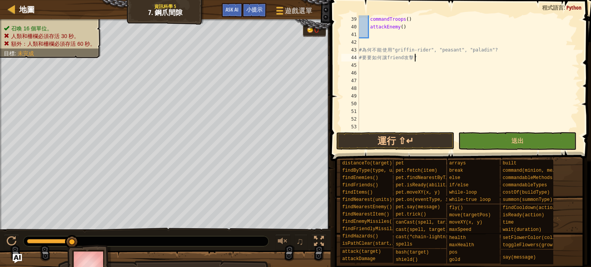
click at [488, 58] on div "commandTroops ( ) attackEnemy ( ) # 為 何 不 能 使 用 "griffin-rider", "peasant", "pa…" at bounding box center [465, 80] width 216 height 131
click at [473, 44] on div "commandTroops ( ) attackEnemy ( ) # 為 何 不 能 使 用 "griffin-rider", "peasant", "pa…" at bounding box center [465, 80] width 216 height 131
click at [455, 98] on div "commandTroops ( ) attackEnemy ( ) # 為 何 不 能 使 用 "griffin-rider", "peasant", "pa…" at bounding box center [465, 80] width 216 height 131
click at [371, 56] on div "commandTroops ( ) attackEnemy ( ) # 為 何 不 能 使 用 "griffin-rider", "peasant", "pa…" at bounding box center [465, 80] width 216 height 131
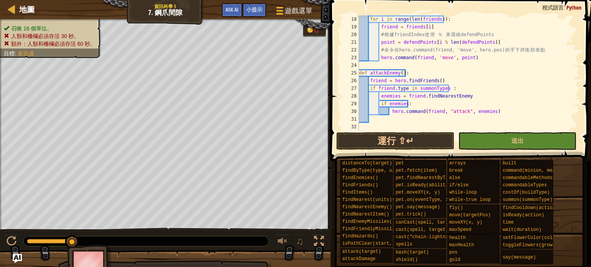
scroll to position [138, 0]
type textarea "#要如何讓friend攻擊?"
click at [31, 4] on span "地圖" at bounding box center [26, 9] width 15 height 10
select select "zh-HANT"
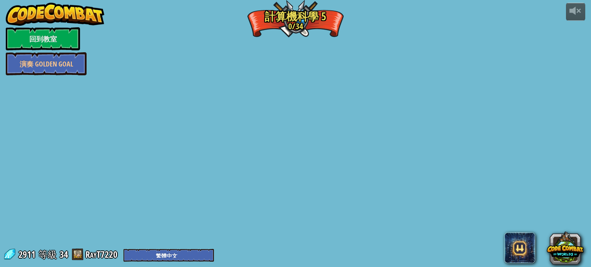
select select "zh-HANT"
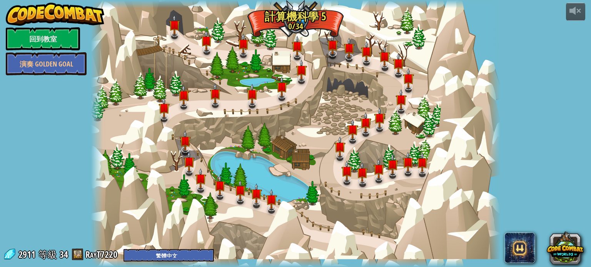
select select "zh-HANT"
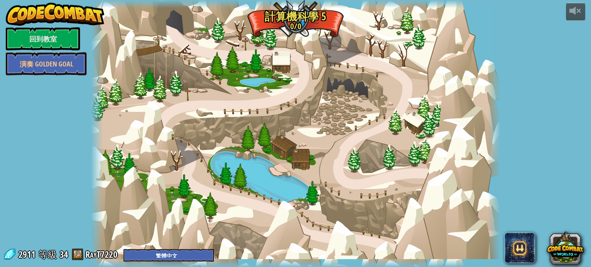
select select "zh-HANT"
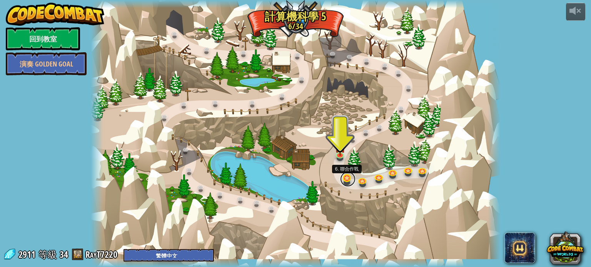
click at [345, 184] on link at bounding box center [347, 179] width 15 height 15
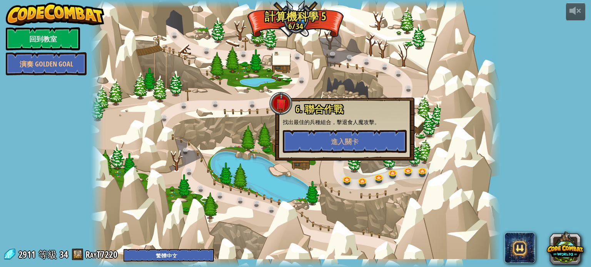
drag, startPoint x: 355, startPoint y: 100, endPoint x: 352, endPoint y: 117, distance: 16.3
click at [354, 103] on div "6. 聯合作戰 找出最佳的兵種組合，擊退食人魔攻擊。 進入關卡" at bounding box center [344, 129] width 139 height 63
click at [348, 140] on span "進入關卡" at bounding box center [345, 142] width 28 height 10
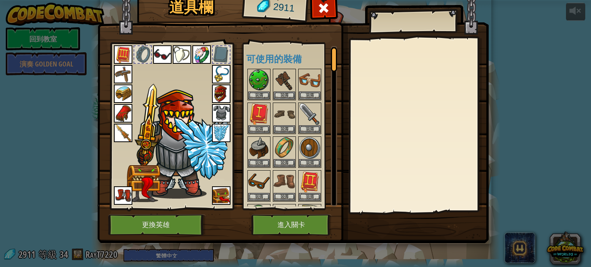
click at [309, 213] on img at bounding box center [292, 103] width 391 height 279
click at [309, 220] on button "進入關卡" at bounding box center [291, 225] width 80 height 21
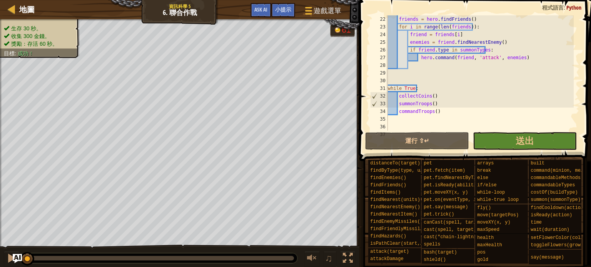
scroll to position [138, 0]
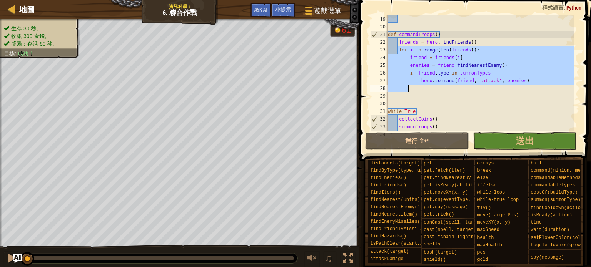
drag, startPoint x: 399, startPoint y: 52, endPoint x: 507, endPoint y: 89, distance: 115.1
click at [507, 89] on div "def commandTroops ( ) : friends = hero . findFriends ( ) for i in range ( len (…" at bounding box center [479, 80] width 187 height 131
type textarea "hero.command(friend, 'attack', enemies)"
click at [500, 98] on div "def commandTroops ( ) : friends = hero . findFriends ( ) for i in range ( len (…" at bounding box center [479, 80] width 187 height 131
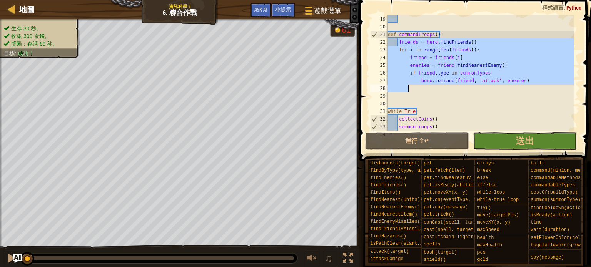
drag, startPoint x: 397, startPoint y: 43, endPoint x: 511, endPoint y: 86, distance: 121.2
click at [511, 86] on div "def commandTroops ( ) : friends = hero . findFriends ( ) for i in range ( len (…" at bounding box center [479, 80] width 187 height 131
type textarea "hero.command(friend, 'attack', enemies)"
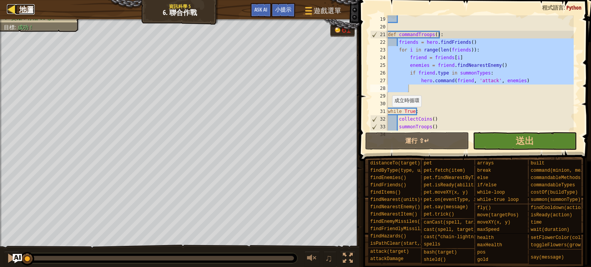
click at [27, 12] on span "地圖" at bounding box center [26, 9] width 15 height 10
select select "zh-HANT"
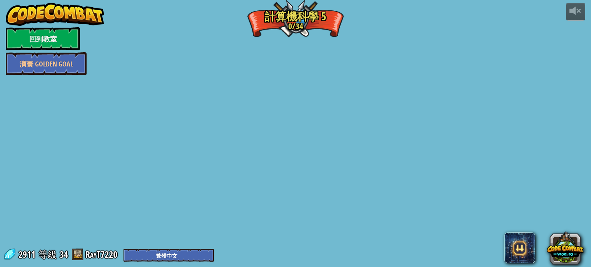
select select "zh-HANT"
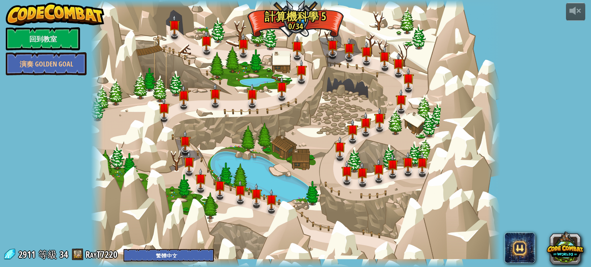
select select "zh-HANT"
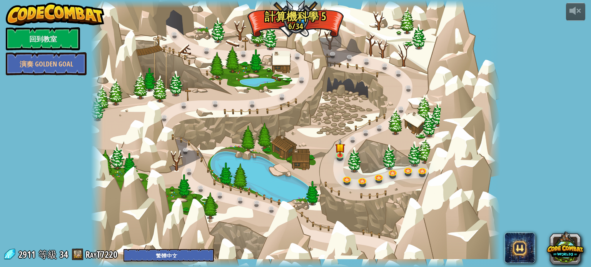
select select "zh-HANT"
click at [340, 155] on link at bounding box center [340, 154] width 15 height 15
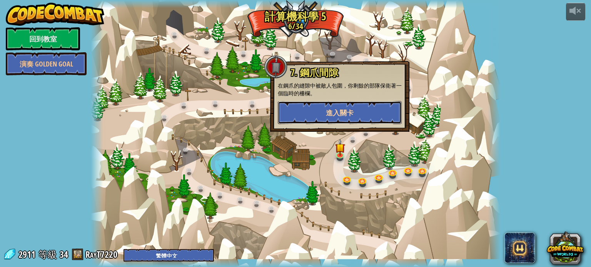
click at [340, 118] on button "進入關卡" at bounding box center [340, 112] width 124 height 23
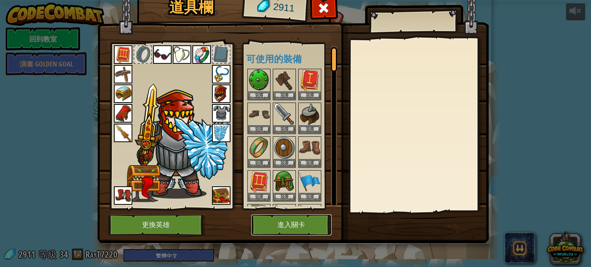
click at [303, 220] on button "進入關卡" at bounding box center [291, 225] width 80 height 21
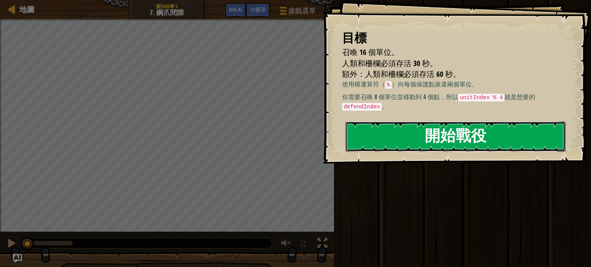
click at [393, 152] on button "開始戰役" at bounding box center [455, 137] width 220 height 30
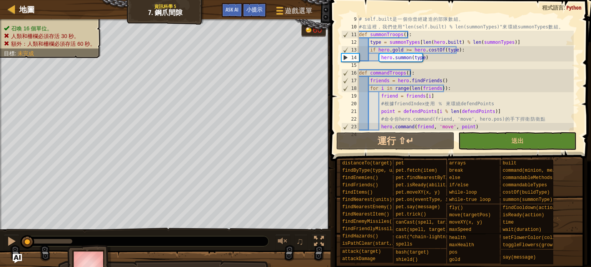
scroll to position [92, 0]
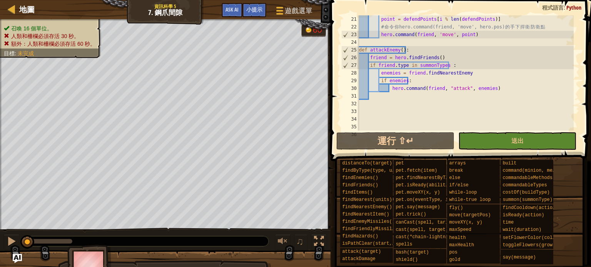
scroll to position [162, 0]
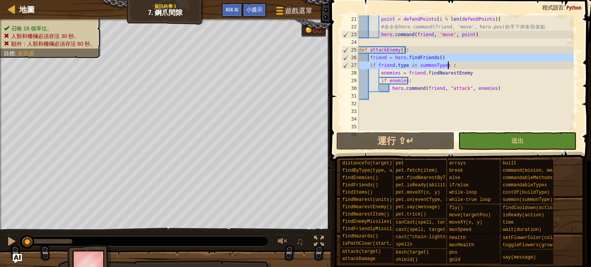
drag, startPoint x: 370, startPoint y: 57, endPoint x: 452, endPoint y: 68, distance: 82.7
click at [452, 68] on div "point = defendPoints [ i % len ( defendPoints )] # 命 令 你 hero.command(friend, '…" at bounding box center [465, 80] width 216 height 131
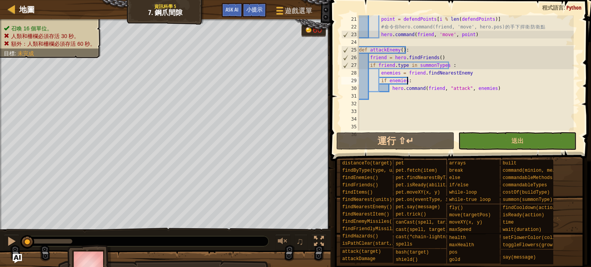
click at [470, 81] on div "point = defendPoints [ i % len ( defendPoints )] # 命 令 你 hero.command(friend, '…" at bounding box center [465, 80] width 216 height 131
type textarea "if enemies:"
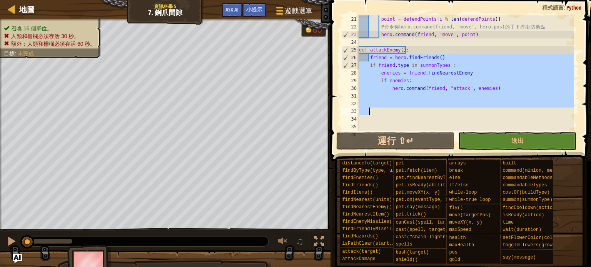
drag, startPoint x: 368, startPoint y: 58, endPoint x: 504, endPoint y: 109, distance: 145.3
click at [504, 109] on div "point = defendPoints [ i % len ( defendPoints )] # 命 令 你 hero.command(friend, '…" at bounding box center [465, 80] width 216 height 131
click at [504, 109] on div "point = defendPoints [ i % len ( defendPoints )] # 命 令 你 hero.command(friend, '…" at bounding box center [465, 72] width 216 height 115
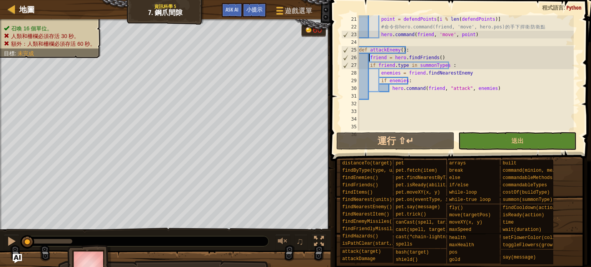
click at [369, 58] on div "point = defendPoints [ i % len ( defendPoints )] # 命 令 你 hero.command(friend, '…" at bounding box center [465, 80] width 216 height 131
type textarea "friend = hero.findFriends()"
click at [369, 58] on div "point = defendPoints [ i % len ( defendPoints )] # 命 令 你 hero.command(friend, '…" at bounding box center [465, 72] width 216 height 115
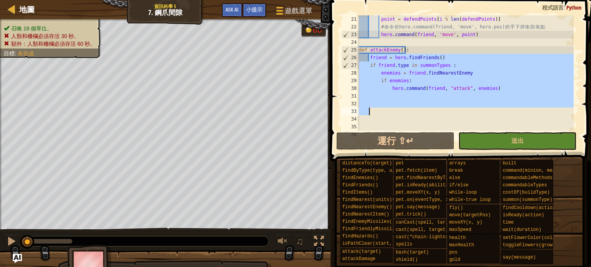
drag, startPoint x: 369, startPoint y: 58, endPoint x: 530, endPoint y: 115, distance: 171.3
click at [530, 115] on div "point = defendPoints [ i % len ( defendPoints )] # 命 令 你 hero.command(friend, '…" at bounding box center [465, 80] width 216 height 131
paste textarea
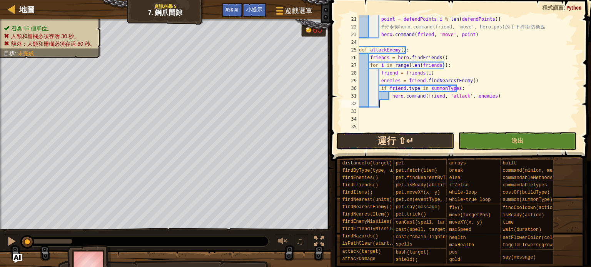
click at [434, 142] on button "運行 ⇧↵" at bounding box center [395, 141] width 118 height 18
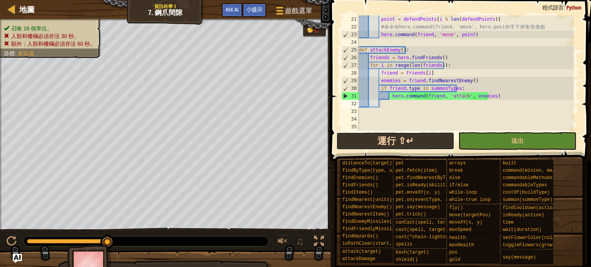
click at [370, 146] on button "運行 ⇧↵" at bounding box center [395, 141] width 118 height 18
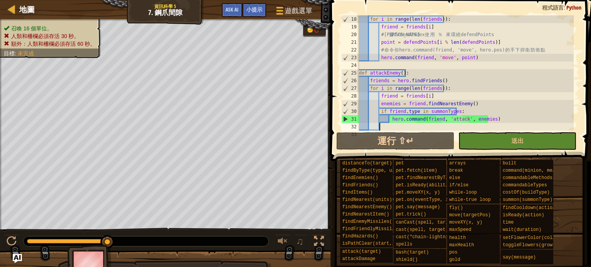
scroll to position [115, 0]
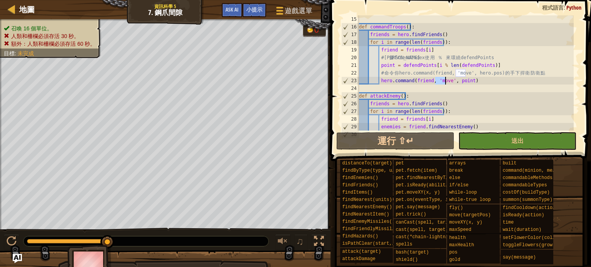
drag, startPoint x: 434, startPoint y: 82, endPoint x: 444, endPoint y: 81, distance: 10.5
click at [444, 81] on div "def commandTroops ( ) : friends = hero . findFriends ( ) for i in range ( len (…" at bounding box center [465, 80] width 216 height 131
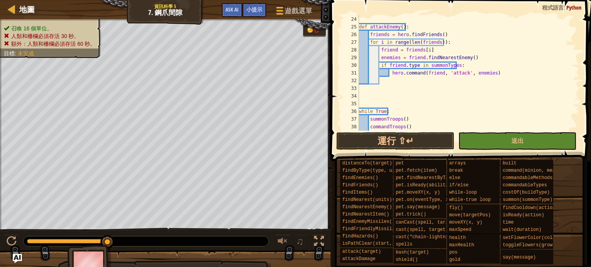
scroll to position [185, 0]
click at [419, 147] on button "運行 ⇧↵" at bounding box center [395, 141] width 118 height 18
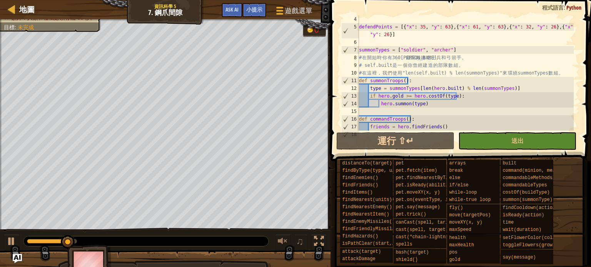
scroll to position [0, 0]
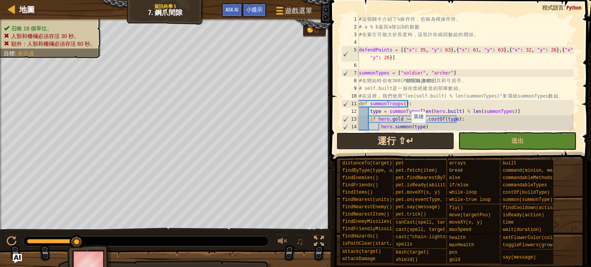
click at [406, 138] on button "運行 ⇧↵" at bounding box center [395, 141] width 118 height 18
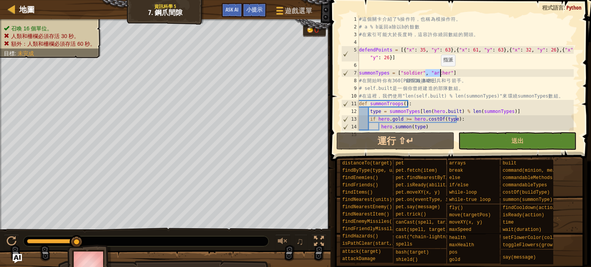
drag, startPoint x: 425, startPoint y: 72, endPoint x: 440, endPoint y: 74, distance: 15.9
click at [440, 74] on div "# 這 個 關 卡 介 紹 了 % 操 作 符 ， 也 稱 為 模 操 作 符 。 # a % b 返 回 a 除 以 b 的 餘 數 # 在 索 引 可 能…" at bounding box center [465, 80] width 216 height 131
click at [457, 73] on div "# 這 個 關 卡 介 紹 了 % 操 作 符 ， 也 稱 為 模 操 作 符 。 # a % b 返 回 a 除 以 b 的 餘 數 # 在 索 引 可 能…" at bounding box center [465, 80] width 216 height 131
click at [446, 74] on div "# 這 個 關 卡 介 紹 了 % 操 作 符 ， 也 稱 為 模 操 作 符 。 # a % b 返 回 a 除 以 b 的 餘 數 # 在 索 引 可 能…" at bounding box center [465, 80] width 216 height 131
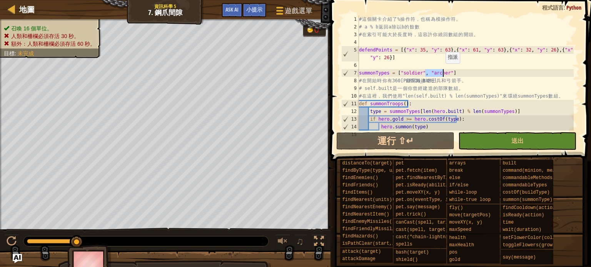
drag, startPoint x: 424, startPoint y: 73, endPoint x: 444, endPoint y: 71, distance: 19.4
click at [444, 71] on div "# 這 個 關 卡 介 紹 了 % 操 作 符 ， 也 稱 為 模 操 作 符 。 # a % b 返 回 a 除 以 b 的 餘 數 # 在 索 引 可 能…" at bounding box center [465, 80] width 216 height 131
click at [443, 74] on div "# 這 個 關 卡 介 紹 了 % 操 作 符 ， 也 稱 為 模 操 作 符 。 # a % b 返 回 a 除 以 b 的 餘 數 # 在 索 引 可 能…" at bounding box center [465, 72] width 216 height 115
drag, startPoint x: 442, startPoint y: 74, endPoint x: 435, endPoint y: 74, distance: 7.7
click at [435, 74] on div "# 這 個 關 卡 介 紹 了 % 操 作 符 ， 也 稱 為 模 操 作 符 。 # a % b 返 回 a 除 以 b 的 餘 數 # 在 索 引 可 能…" at bounding box center [465, 80] width 216 height 131
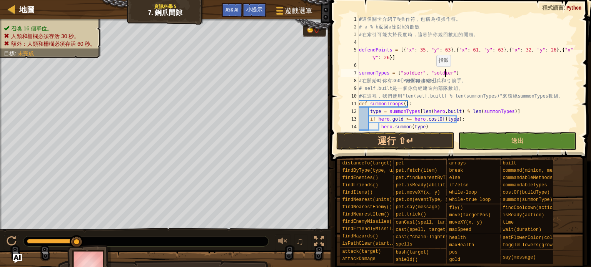
scroll to position [3, 7]
click at [435, 143] on button "運行 ⇧↵" at bounding box center [395, 141] width 118 height 18
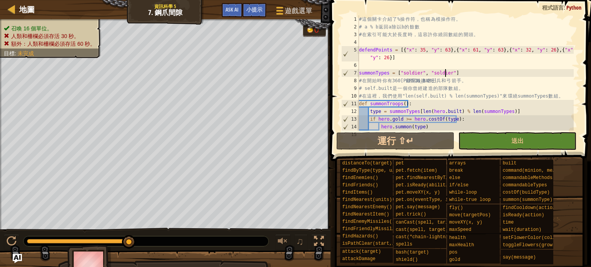
click at [448, 77] on div "# 這 個 關 卡 介 紹 了 % 操 作 符 ， 也 稱 為 模 操 作 符 。 # a % b 返 回 a 除 以 b 的 餘 數 # 在 索 引 可 能…" at bounding box center [465, 80] width 216 height 131
click at [446, 75] on div "# 這 個 關 卡 介 紹 了 % 操 作 符 ， 也 稱 為 模 操 作 符 。 # a % b 返 回 a 除 以 b 的 餘 數 # 在 索 引 可 能…" at bounding box center [465, 80] width 216 height 131
click at [448, 74] on div "# 這 個 關 卡 介 紹 了 % 操 作 符 ， 也 稱 為 模 操 作 符 。 # a % b 返 回 a 除 以 b 的 餘 數 # 在 索 引 可 能…" at bounding box center [465, 80] width 216 height 131
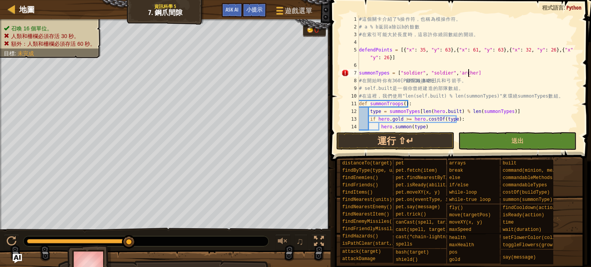
scroll to position [3, 9]
drag, startPoint x: 425, startPoint y: 140, endPoint x: 415, endPoint y: 125, distance: 17.0
click at [427, 140] on button "運行 ⇧↵" at bounding box center [395, 141] width 118 height 18
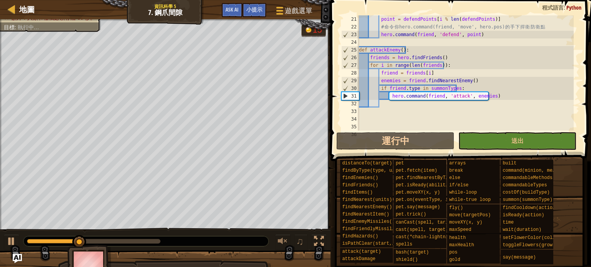
scroll to position [162, 0]
drag, startPoint x: 417, startPoint y: 87, endPoint x: 454, endPoint y: 86, distance: 36.6
click at [454, 86] on div "point = defendPoints [ i % len ( defendPoints )] # 命 令 你 hero.command(friend, '…" at bounding box center [465, 80] width 216 height 131
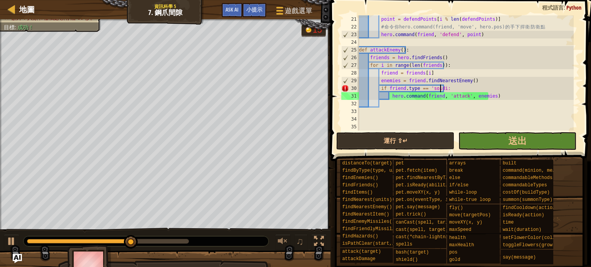
scroll to position [3, 7]
type textarea "if friend.type == 'soidier':"
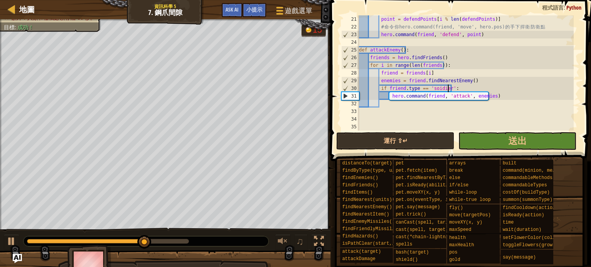
scroll to position [185, 0]
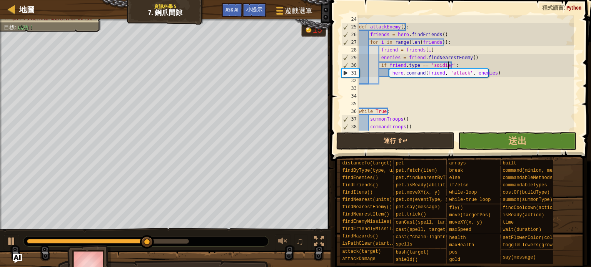
click at [433, 83] on div "def attackEnemy ( ) : friends = hero . findFriends ( ) for i in range ( len ( f…" at bounding box center [465, 80] width 216 height 131
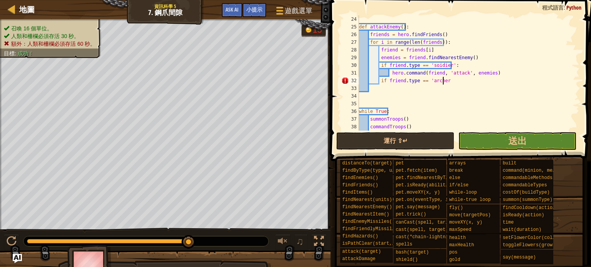
scroll to position [3, 7]
type textarea "if friend.type == 'archer':"
click at [392, 92] on div "def attackEnemy ( ) : friends = hero . findFriends ( ) for i in range ( len ( f…" at bounding box center [465, 80] width 216 height 131
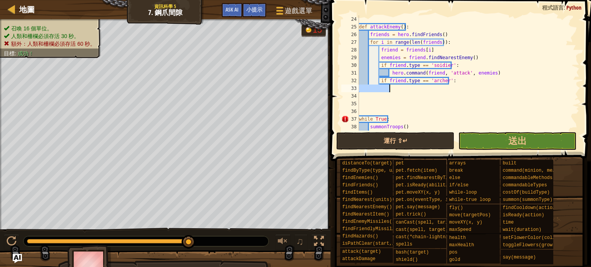
click at [392, 92] on div "def attackEnemy ( ) : friends = hero . findFriends ( ) for i in range ( len ( f…" at bounding box center [465, 80] width 216 height 131
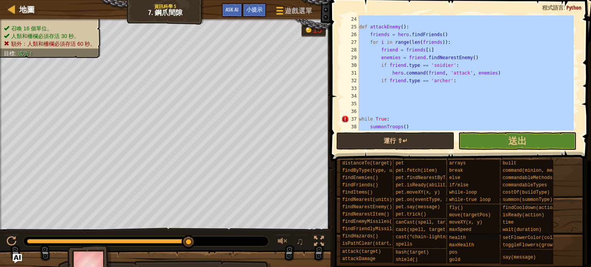
click at [393, 92] on div "def attackEnemy ( ) : friends = hero . findFriends ( ) for i in range ( len ( f…" at bounding box center [465, 80] width 216 height 131
click at [393, 92] on div "def attackEnemy ( ) : friends = hero . findFriends ( ) for i in range ( len ( f…" at bounding box center [465, 72] width 216 height 115
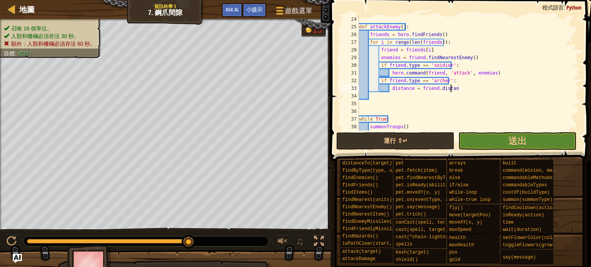
scroll to position [3, 7]
drag, startPoint x: 417, startPoint y: 90, endPoint x: 390, endPoint y: 86, distance: 26.9
click at [390, 86] on div "def attackEnemy ( ) : friends = hero . findFriends ( ) for i in range ( len ( f…" at bounding box center [465, 80] width 216 height 131
click at [432, 92] on div "def attackEnemy ( ) : friends = hero . findFriends ( ) for i in range ( len ( f…" at bounding box center [465, 80] width 216 height 131
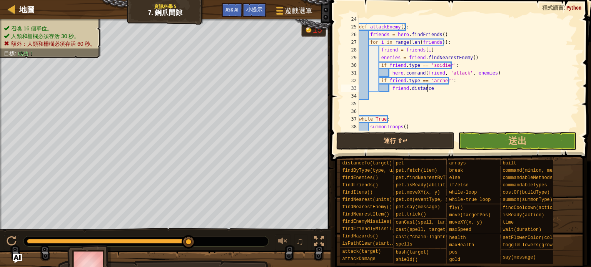
scroll to position [3, 5]
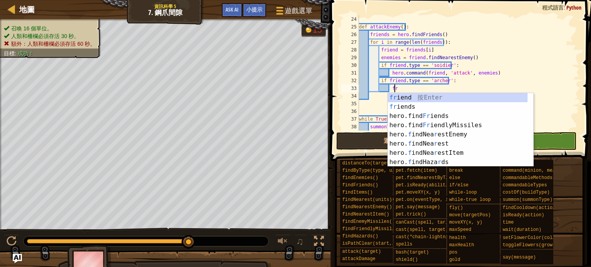
type textarea "f"
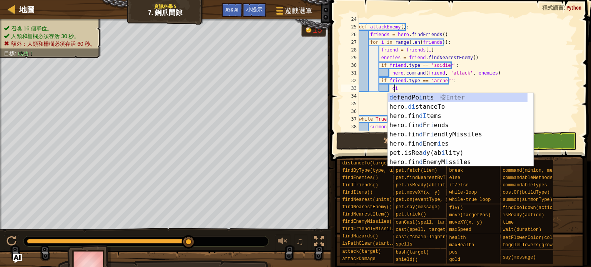
scroll to position [3, 2]
click at [431, 103] on div "d efendPo i nts 按 Enter hero. di stanceTo 按 Enter hero.fin dI tems 按 Enter hero…" at bounding box center [458, 139] width 140 height 92
type textarea "distance = hero.distanceTo(target)"
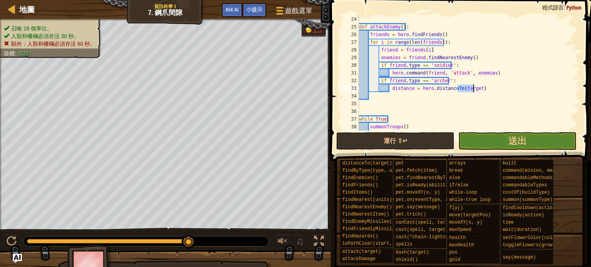
click at [451, 98] on div "def attackEnemy ( ) : friends = hero . findFriends ( ) for i in range ( len ( f…" at bounding box center [465, 80] width 216 height 131
drag, startPoint x: 417, startPoint y: 89, endPoint x: 427, endPoint y: 89, distance: 10.0
click at [427, 89] on div "def attackEnemy ( ) : friends = hero . findFriends ( ) for i in range ( len ( f…" at bounding box center [465, 80] width 216 height 131
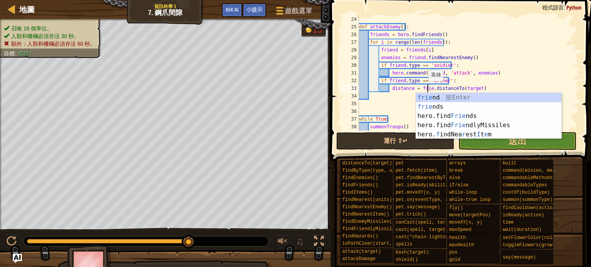
scroll to position [3, 6]
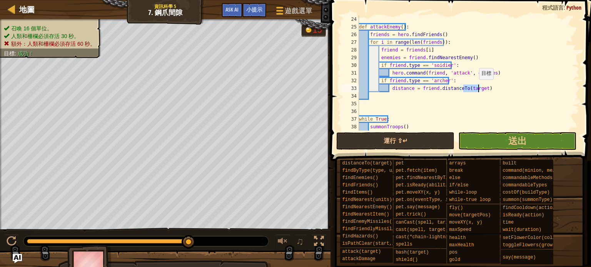
drag, startPoint x: 463, startPoint y: 89, endPoint x: 477, endPoint y: 87, distance: 14.4
click at [477, 87] on div "def attackEnemy ( ) : friends = hero . findFriends ( ) for i in range ( len ( f…" at bounding box center [465, 80] width 216 height 131
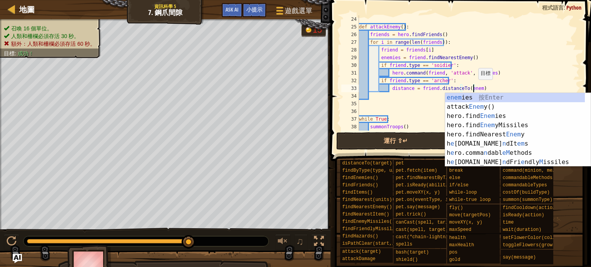
scroll to position [3, 9]
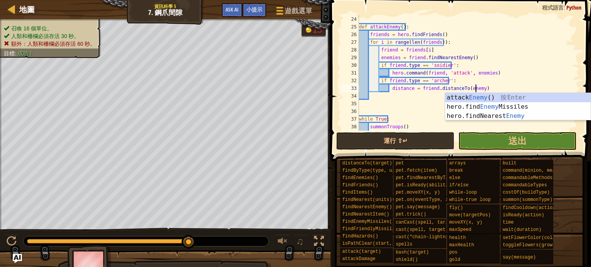
click at [499, 72] on div "def attackEnemy ( ) : friends = hero . findFriends ( ) for i in range ( len ( f…" at bounding box center [465, 80] width 216 height 131
type textarea "hero.command(friend, 'attack', enemies)"
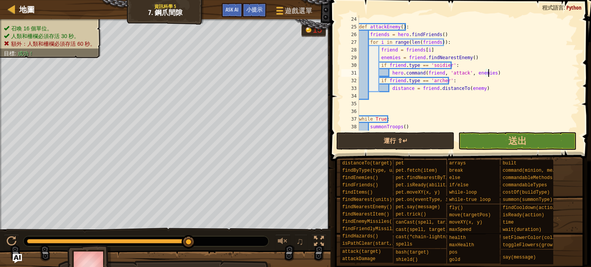
scroll to position [208, 0]
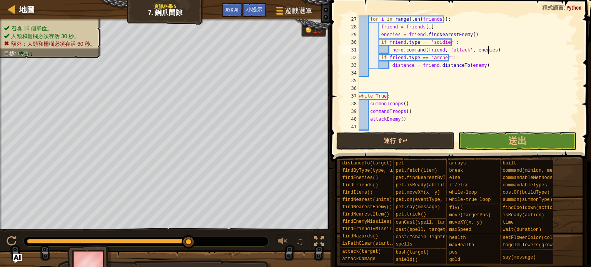
click at [375, 73] on div "for i in range ( len ( friends )) : friend = friends [ i ] enemies = friend . f…" at bounding box center [465, 80] width 216 height 131
click at [393, 73] on div "for i in range ( len ( friends )) : friend = friends [ i ] enemies = friend . f…" at bounding box center [465, 80] width 216 height 131
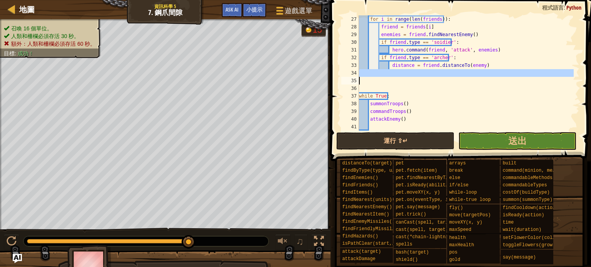
click at [393, 73] on div "for i in range ( len ( friends )) : friend = friends [ i ] enemies = friend . f…" at bounding box center [465, 80] width 216 height 131
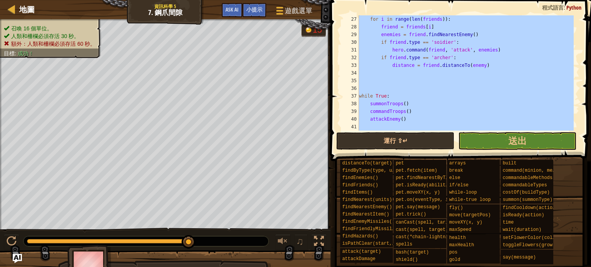
click at [393, 73] on div "for i in range ( len ( friends )) : friend = friends [ i ] enemies = friend . f…" at bounding box center [465, 80] width 216 height 131
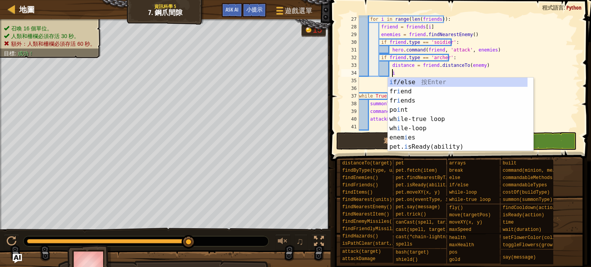
scroll to position [3, 2]
click at [400, 81] on div "i f/else 按 Enter fr i end 按 Enter fr i ends 按 Enter po i nt 按 Enter wh i le-tru…" at bounding box center [458, 124] width 140 height 92
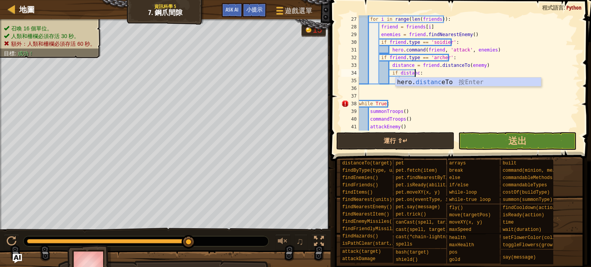
scroll to position [3, 5]
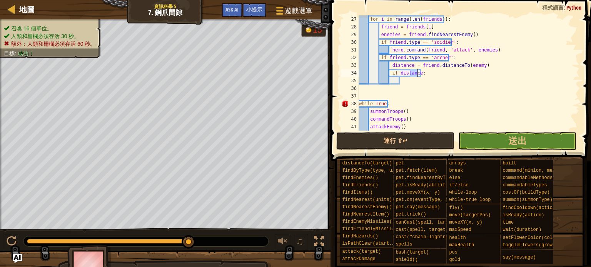
drag, startPoint x: 409, startPoint y: 75, endPoint x: 437, endPoint y: 77, distance: 27.8
click at [437, 77] on div "for i in range ( len ( friends )) : friend = friends [ i ] enemies = friend . f…" at bounding box center [465, 80] width 216 height 131
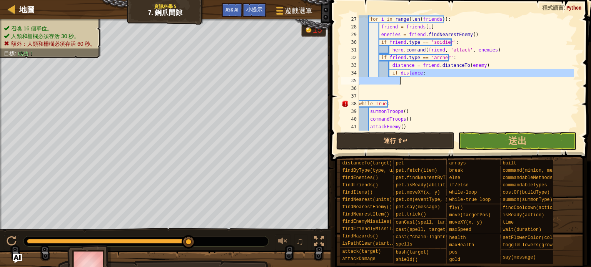
type textarea "if distance:"
click at [440, 84] on div "for i in range ( len ( friends )) : friend = friends [ i ] enemies = friend . f…" at bounding box center [465, 72] width 216 height 115
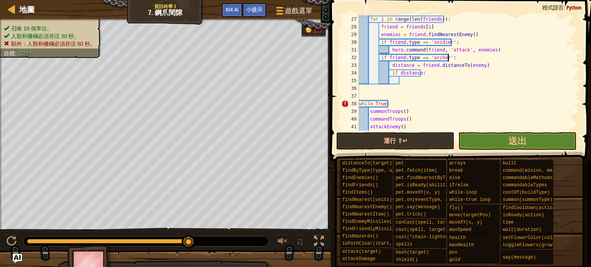
click at [457, 59] on div "for i in range ( len ( friends )) : friend = friends [ i ] enemies = friend . f…" at bounding box center [465, 80] width 216 height 131
type textarea "if friend.type == 'archer':"
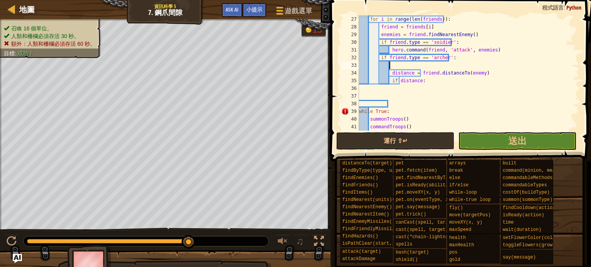
click at [458, 65] on div "for i in range ( len ( friends )) : friend = friends [ i ] enemies = friend . f…" at bounding box center [465, 80] width 216 height 131
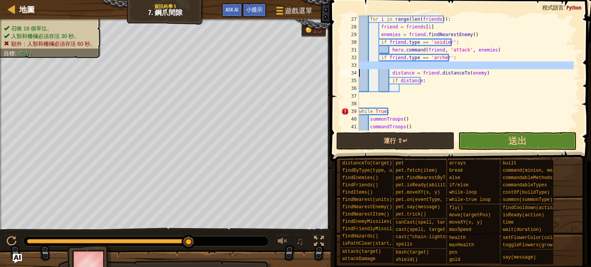
click at [458, 65] on div "for i in range ( len ( friends )) : friend = friends [ i ] enemies = friend . f…" at bounding box center [465, 80] width 216 height 131
click at [478, 69] on div "for i in range ( len ( friends )) : friend = friends [ i ] enemies = friend . f…" at bounding box center [465, 80] width 216 height 131
type textarea "distance = friend.distanceTo(enemy)"
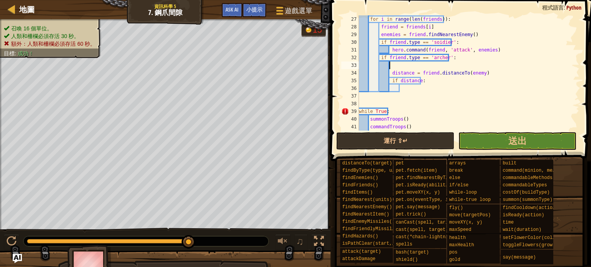
click at [476, 63] on div "for i in range ( len ( friends )) : friend = friends [ i ] enemies = friend . f…" at bounding box center [465, 80] width 216 height 131
click at [419, 83] on div "for i in range ( len ( friends )) : friend = friends [ i ] enemies = friend . f…" at bounding box center [465, 80] width 216 height 131
click at [417, 83] on div "for i in range ( len ( friends )) : friend = friends [ i ] enemies = friend . f…" at bounding box center [465, 80] width 216 height 131
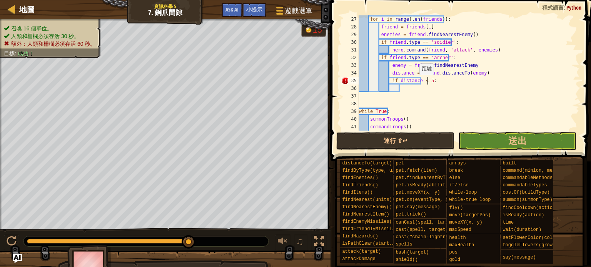
scroll to position [3, 5]
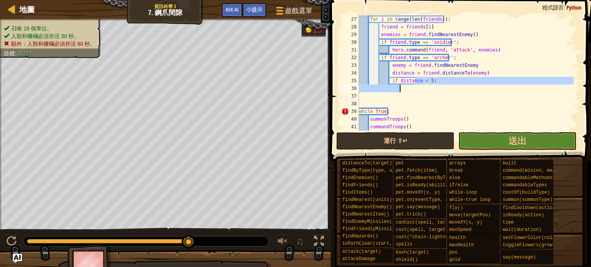
drag, startPoint x: 416, startPoint y: 79, endPoint x: 435, endPoint y: 85, distance: 20.0
click at [435, 85] on div "for i in range ( len ( friends )) : friend = friends [ i ] enemies = friend . f…" at bounding box center [465, 80] width 216 height 131
type textarea "if distance < 5:"
click at [434, 86] on div "for i in range ( len ( friends )) : friend = friends [ i ] enemies = friend . f…" at bounding box center [465, 72] width 216 height 115
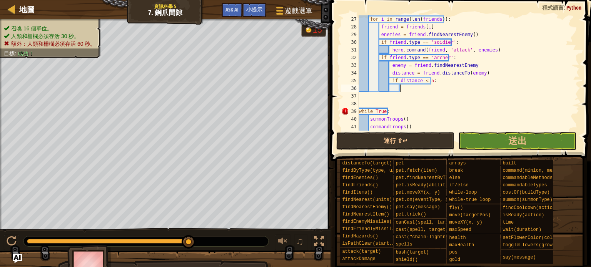
click at [414, 86] on div "for i in range ( len ( friends )) : friend = friends [ i ] enemies = friend . f…" at bounding box center [465, 80] width 216 height 131
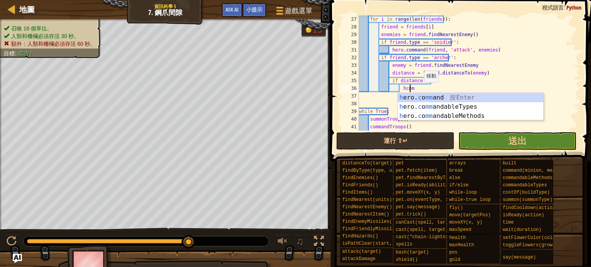
scroll to position [3, 3]
click at [447, 98] on div "h ero. c o mm and 按 Enter h ero. c o mm andableTypes 按 Enter h ero. c o mm anda…" at bounding box center [470, 116] width 145 height 46
type textarea "hero.command(friend, "attack", target)"
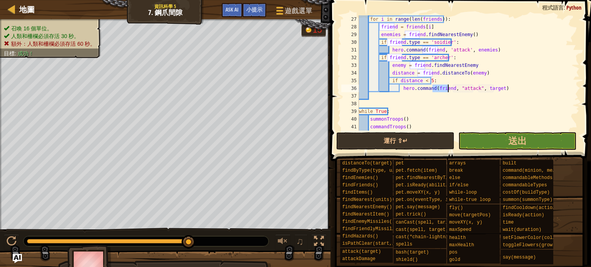
click at [450, 91] on div "for i in range ( len ( friends )) : friend = friends [ i ] enemies = friend . f…" at bounding box center [465, 80] width 216 height 131
drag, startPoint x: 455, startPoint y: 89, endPoint x: 462, endPoint y: 89, distance: 6.6
click at [462, 89] on div "for i in range ( len ( friends )) : friend = friends [ i ] enemies = friend . f…" at bounding box center [465, 80] width 216 height 131
click at [466, 103] on div "for i in range ( len ( friends )) : friend = friends [ i ] enemies = friend . f…" at bounding box center [465, 80] width 216 height 131
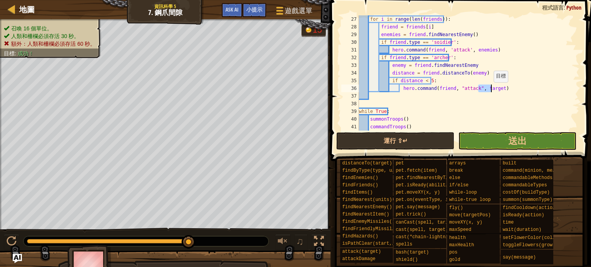
drag, startPoint x: 479, startPoint y: 90, endPoint x: 492, endPoint y: 90, distance: 13.5
click at [492, 90] on div "for i in range ( len ( friends )) : friend = friends [ i ] enemies = friend . f…" at bounding box center [465, 80] width 216 height 131
click at [492, 90] on div "for i in range ( len ( friends )) : friend = friends [ i ] enemies = friend . f…" at bounding box center [465, 72] width 216 height 115
click at [491, 89] on div "for i in range ( len ( friends )) : friend = friends [ i ] enemies = friend . f…" at bounding box center [465, 80] width 216 height 131
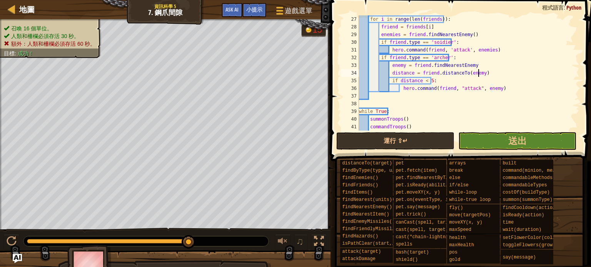
click at [496, 75] on div "for i in range ( len ( friends )) : friend = friends [ i ] enemies = friend . f…" at bounding box center [465, 80] width 216 height 131
type textarea "distance = friend.distanceTo(enemy)"
click at [380, 96] on div "for i in range ( len ( friends )) : friend = friends [ i ] enemies = friend . f…" at bounding box center [465, 80] width 216 height 131
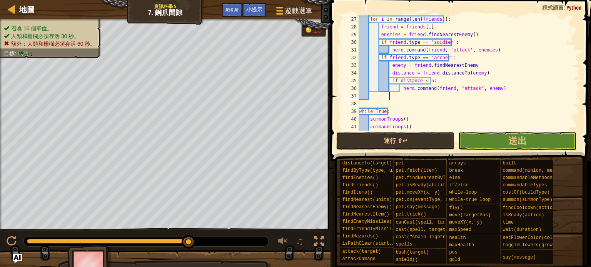
click at [390, 97] on div "for i in range ( len ( friends )) : friend = friends [ i ] enemies = friend . f…" at bounding box center [465, 80] width 216 height 131
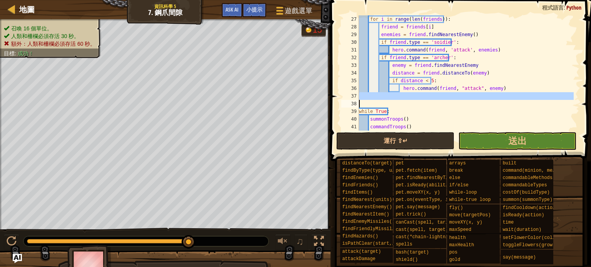
click at [390, 97] on div "for i in range ( len ( friends )) : friend = friends [ i ] enemies = friend . f…" at bounding box center [465, 80] width 216 height 131
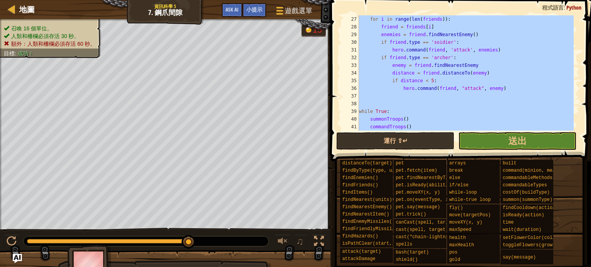
click at [390, 97] on div "for i in range ( len ( friends )) : friend = friends [ i ] enemies = friend . f…" at bounding box center [465, 80] width 216 height 131
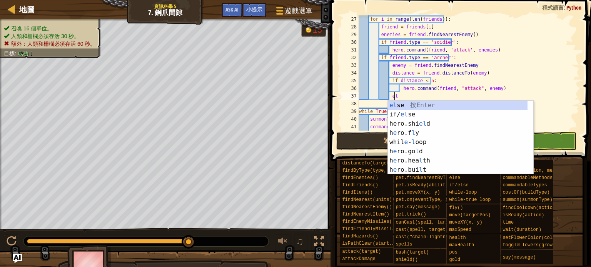
scroll to position [3, 3]
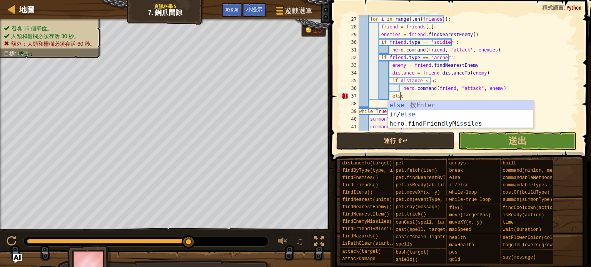
type textarea "else:"
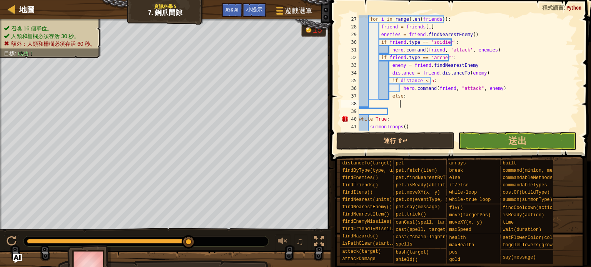
click at [400, 101] on div "for i in range ( len ( friends )) : friend = friends [ i ] enemies = friend . f…" at bounding box center [465, 80] width 216 height 131
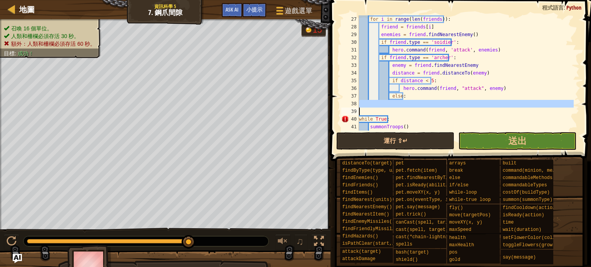
click at [400, 101] on div "for i in range ( len ( friends )) : friend = friends [ i ] enemies = friend . f…" at bounding box center [465, 80] width 216 height 131
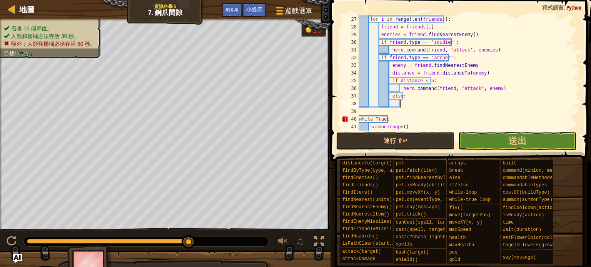
click at [400, 101] on div "for i in range ( len ( friends )) : friend = friends [ i ] enemies = friend . f…" at bounding box center [465, 80] width 216 height 131
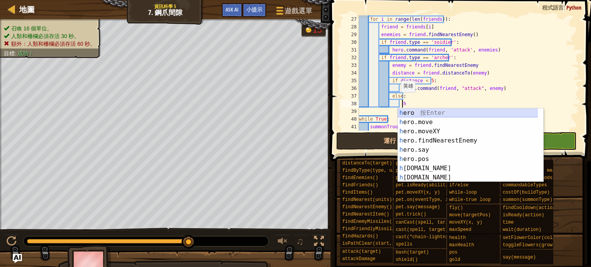
scroll to position [3, 3]
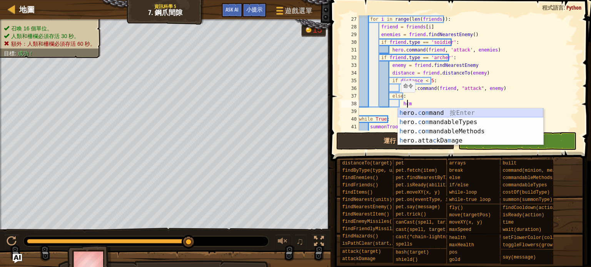
click at [418, 110] on div "h ero. c o m mand 按 Enter h ero. c o m mandableTypes 按 Enter h ero. c o m manda…" at bounding box center [470, 135] width 145 height 55
type textarea "hero.command(friend, "attack", target)"
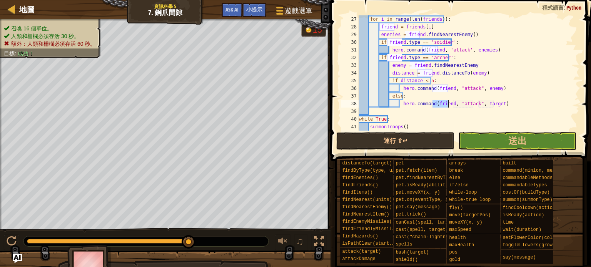
click at [454, 108] on div "for i in range ( len ( friends )) : friend = friends [ i ] enemies = friend . f…" at bounding box center [465, 80] width 216 height 131
drag, startPoint x: 456, startPoint y: 106, endPoint x: 470, endPoint y: 105, distance: 13.9
click at [470, 105] on div "for i in range ( len ( friends )) : friend = friends [ i ] enemies = friend . f…" at bounding box center [465, 80] width 216 height 131
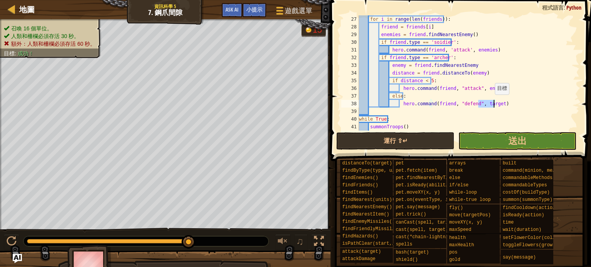
drag, startPoint x: 479, startPoint y: 105, endPoint x: 493, endPoint y: 102, distance: 14.4
click at [493, 102] on div "for i in range ( len ( friends )) : friend = friends [ i ] enemies = friend . f…" at bounding box center [465, 80] width 216 height 131
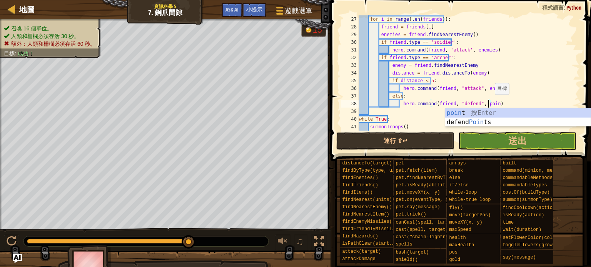
type textarea "hero.command(friend, "defend", point)"
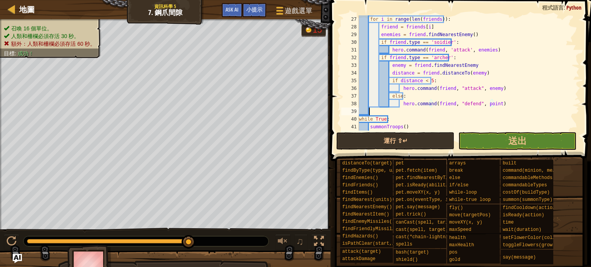
click at [427, 112] on div "for i in range ( len ( friends )) : friend = friends [ i ] enemies = friend . f…" at bounding box center [465, 80] width 216 height 131
click at [432, 142] on button "運行 ⇧↵" at bounding box center [395, 141] width 118 height 18
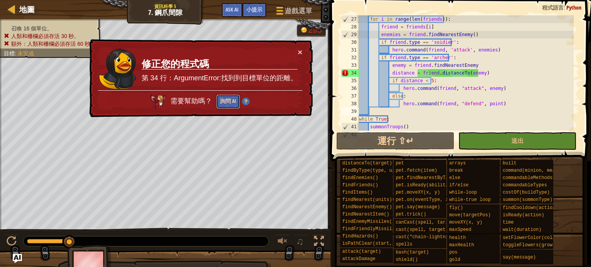
click at [226, 102] on button "詢問 AI" at bounding box center [228, 102] width 24 height 14
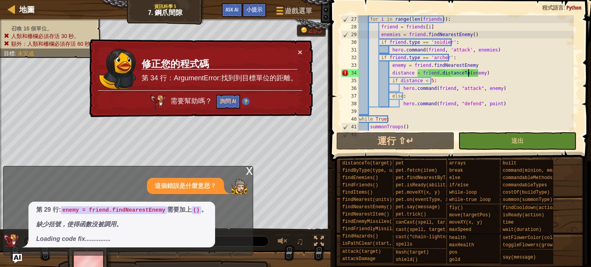
click at [468, 69] on div "for i in range ( len ( friends )) : friend = friends [ i ] enemies = friend . f…" at bounding box center [465, 80] width 216 height 131
click at [469, 64] on div "for i in range ( len ( friends )) : friend = friends [ i ] enemies = friend . f…" at bounding box center [465, 80] width 216 height 131
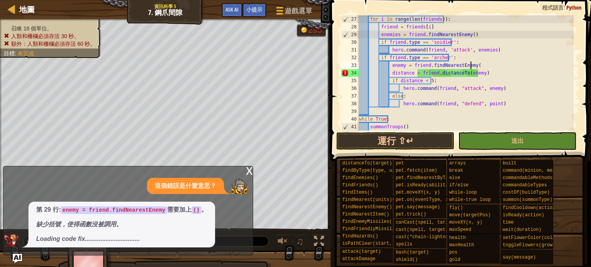
scroll to position [3, 9]
type textarea "enemy = friend.findNearestEnemy()"
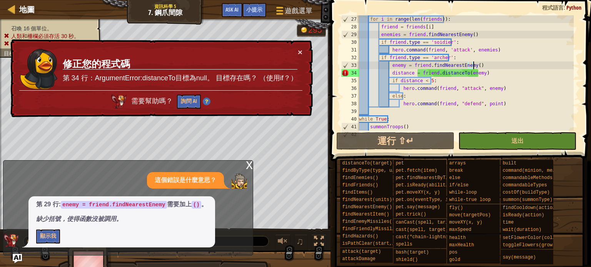
click at [476, 65] on div "for i in range ( len ( friends )) : friend = friends [ i ] enemies = friend . f…" at bounding box center [465, 80] width 216 height 131
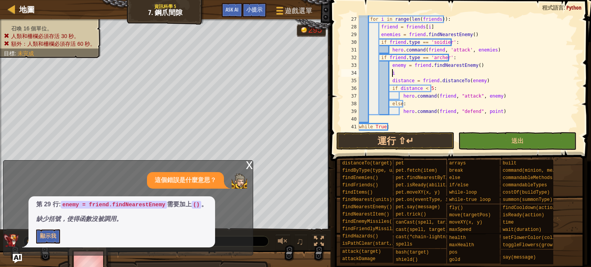
click at [444, 76] on div "for i in range ( len ( friends )) : friend = friends [ i ] enemies = friend . f…" at bounding box center [465, 80] width 216 height 131
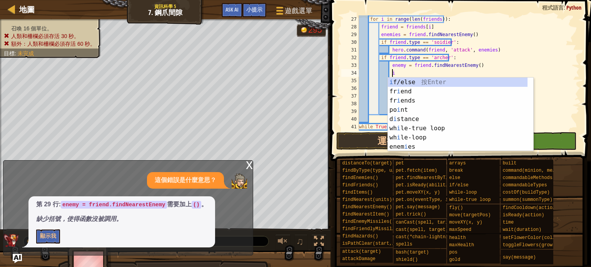
scroll to position [3, 2]
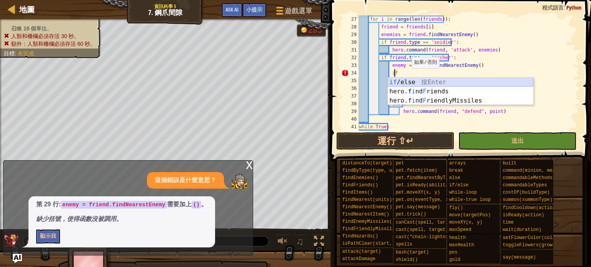
click at [408, 80] on div "if /else 按 Enter hero.f i nd F riends 按 Enter hero.f i nd F riendlyMissiles 按 E…" at bounding box center [460, 101] width 145 height 46
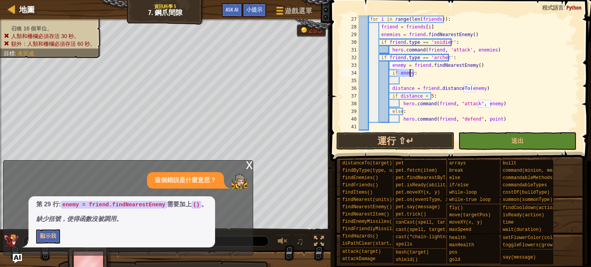
click at [419, 73] on div "for i in range ( len ( friends )) : friend = friends [ i ] enemies = friend . f…" at bounding box center [465, 80] width 216 height 131
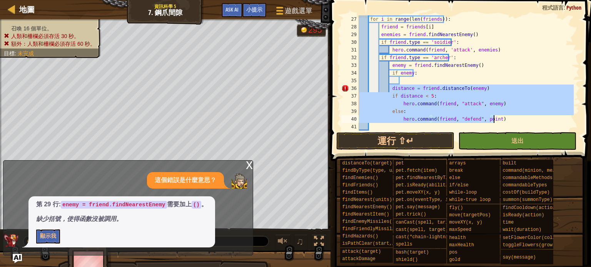
drag, startPoint x: 389, startPoint y: 88, endPoint x: 499, endPoint y: 123, distance: 115.0
click at [499, 123] on div "for i in range ( len ( friends )) : friend = friends [ i ] enemies = friend . f…" at bounding box center [465, 80] width 216 height 131
type textarea "else: hero.command(friend, "defend", point)"
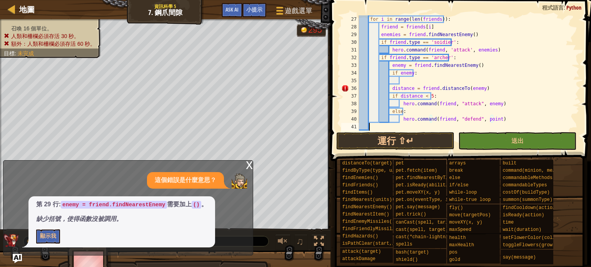
drag, startPoint x: 509, startPoint y: 123, endPoint x: 379, endPoint y: 92, distance: 133.2
click at [508, 124] on div "for i in range ( len ( friends )) : friend = friends [ i ] enemies = friend . f…" at bounding box center [465, 80] width 216 height 131
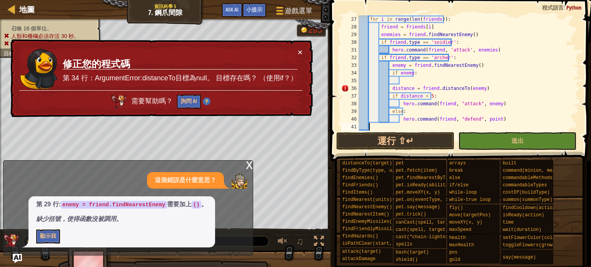
click at [390, 90] on div "for i in range ( len ( friends )) : friend = friends [ i ] enemies = friend . f…" at bounding box center [465, 80] width 216 height 131
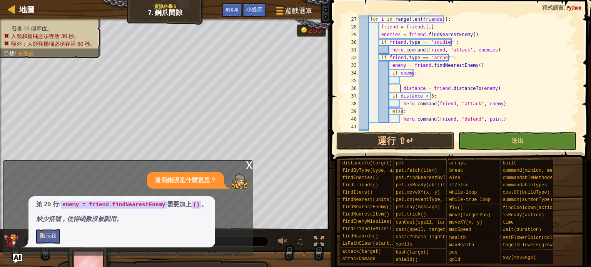
click at [390, 92] on div "for i in range ( len ( friends )) : friend = friends [ i ] enemies = friend . f…" at bounding box center [465, 80] width 216 height 131
click at [389, 95] on div "for i in range ( len ( friends )) : friend = friends [ i ] enemies = friend . f…" at bounding box center [465, 80] width 216 height 131
click at [388, 103] on div "for i in range ( len ( friends )) : friend = friends [ i ] enemies = friend . f…" at bounding box center [465, 80] width 216 height 131
click at [388, 104] on div "for i in range ( len ( friends )) : friend = friends [ i ] enemies = friend . f…" at bounding box center [465, 80] width 216 height 131
click at [389, 112] on div "for i in range ( len ( friends )) : friend = friends [ i ] enemies = friend . f…" at bounding box center [465, 80] width 216 height 131
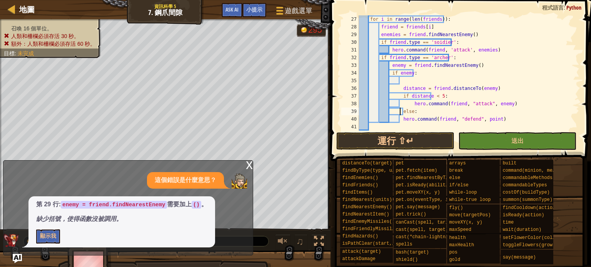
click at [389, 119] on div "for i in range ( len ( friends )) : friend = friends [ i ] enemies = friend . f…" at bounding box center [465, 80] width 216 height 131
type textarea "hero.command(friend, "defend", point)"
click at [403, 80] on div "for i in range ( len ( friends )) : friend = friends [ i ] enemies = friend . f…" at bounding box center [465, 80] width 216 height 131
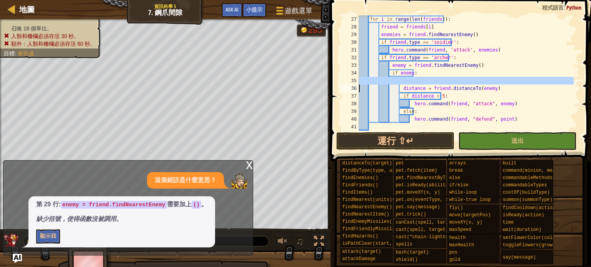
click at [403, 80] on div "for i in range ( len ( friends )) : friend = friends [ i ] enemies = friend . f…" at bounding box center [465, 80] width 216 height 131
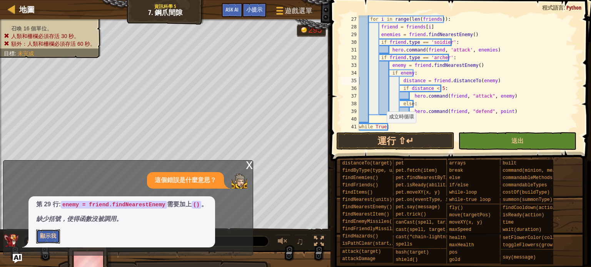
click at [48, 237] on button "顯示我" at bounding box center [48, 237] width 24 height 14
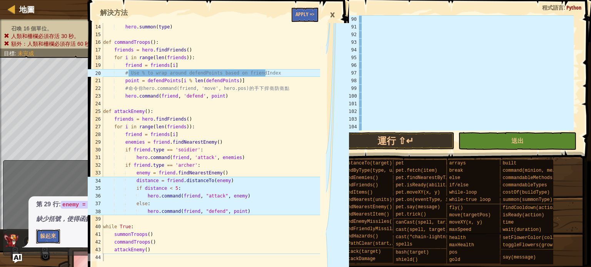
scroll to position [123, 0]
click at [446, 140] on button "運行 ⇧↵" at bounding box center [395, 141] width 118 height 18
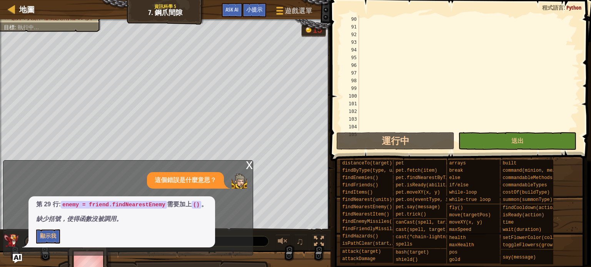
click at [247, 164] on div "x" at bounding box center [249, 165] width 7 height 8
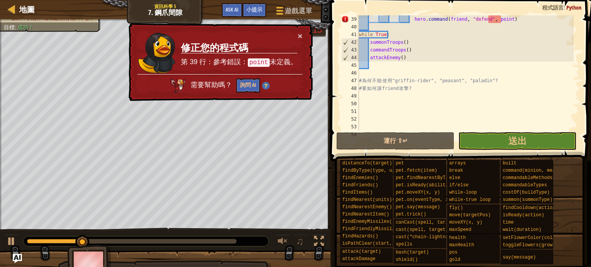
scroll to position [254, 0]
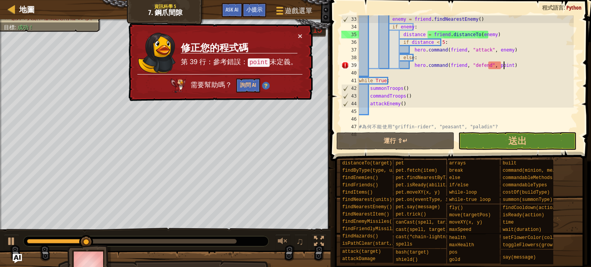
type textarea "hero.command(friend, "defend", point)"
drag, startPoint x: 504, startPoint y: 67, endPoint x: 411, endPoint y: 68, distance: 92.7
click at [411, 68] on div "enemy = friend . findNearestEnemy ( ) if enemy : distance = friend . distanceTo…" at bounding box center [465, 80] width 216 height 131
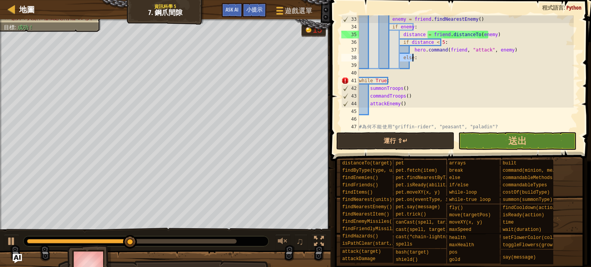
drag, startPoint x: 400, startPoint y: 58, endPoint x: 417, endPoint y: 58, distance: 16.5
click at [417, 58] on div "enemy = friend . findNearestEnemy ( ) if enemy : distance = friend . distanceTo…" at bounding box center [465, 80] width 216 height 131
type textarea "else:"
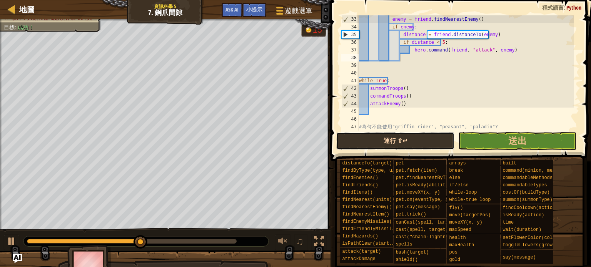
click at [394, 145] on button "運行 ⇧↵" at bounding box center [395, 141] width 118 height 18
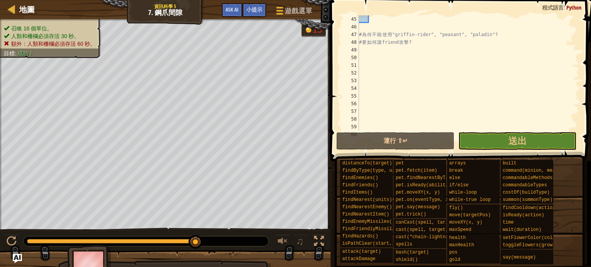
scroll to position [323, 0]
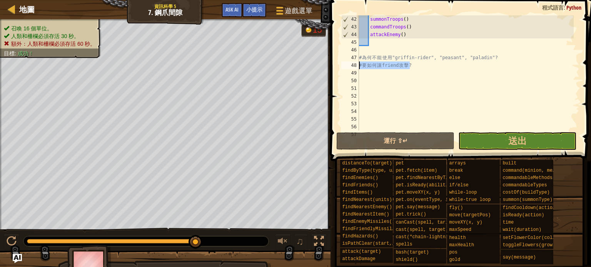
click at [312, 66] on div "地圖 資訊科學 5 7. 鋼爪間隙 遊戲選單 完成 小提示 Ask AI 14 15 16 17 18 19 20 21 22 23 24 25 26 27 …" at bounding box center [295, 133] width 591 height 267
type textarea "#要如何讓friend攻擊?"
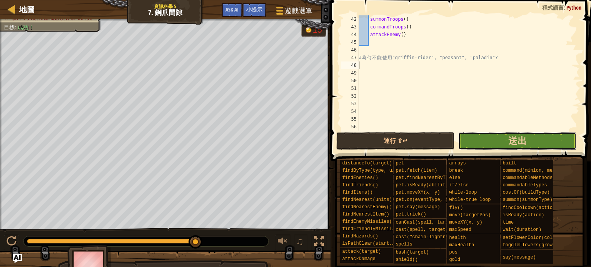
click at [462, 137] on button "送出" at bounding box center [517, 141] width 118 height 18
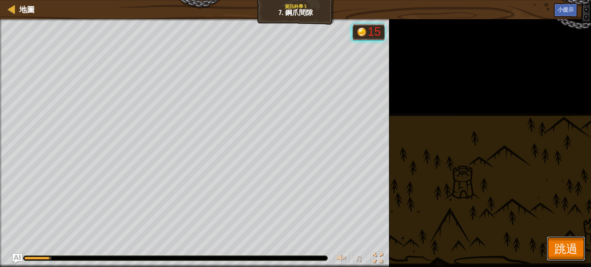
click at [560, 250] on span "跳過" at bounding box center [565, 249] width 23 height 16
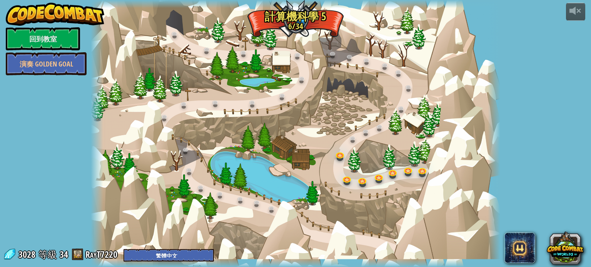
select select "zh-HANT"
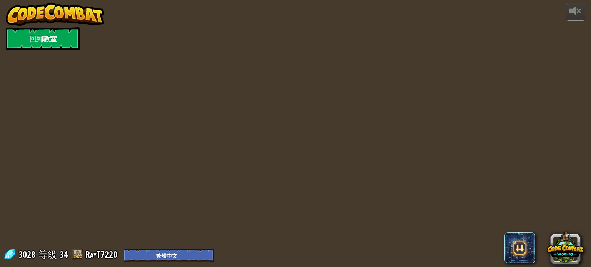
select select "zh-HANT"
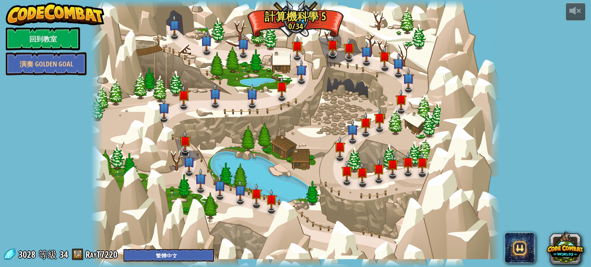
select select "zh-HANT"
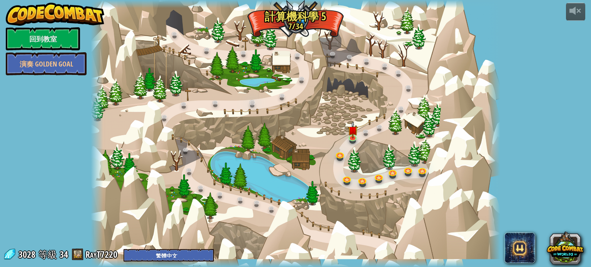
select select "zh-HANT"
click at [355, 141] on link at bounding box center [353, 137] width 15 height 15
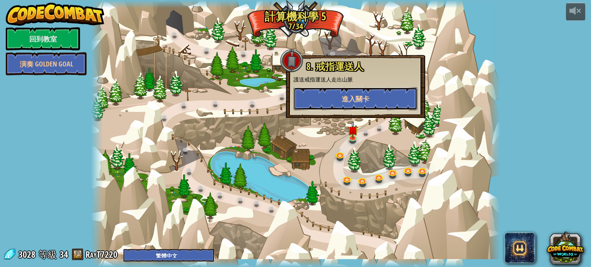
click at [340, 94] on button "進入關卡" at bounding box center [356, 98] width 124 height 23
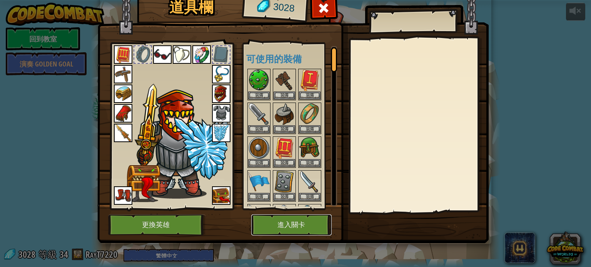
click at [300, 226] on button "進入關卡" at bounding box center [291, 225] width 80 height 21
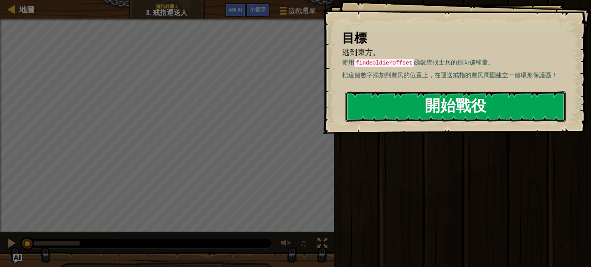
click at [399, 107] on button "開始戰役" at bounding box center [455, 107] width 220 height 30
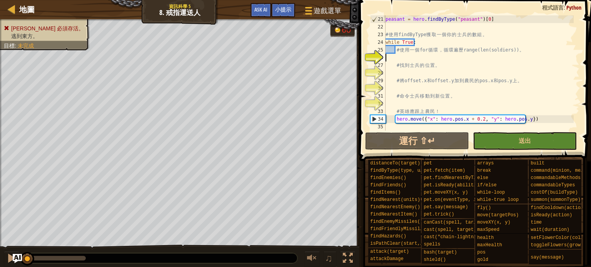
scroll to position [154, 0]
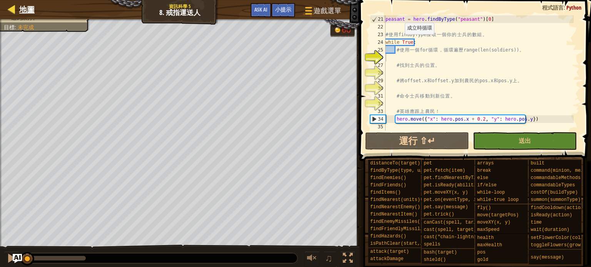
click at [32, 3] on div "地圖" at bounding box center [24, 9] width 19 height 19
select select "zh-HANT"
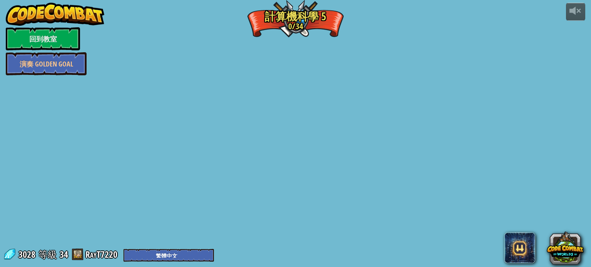
select select "zh-HANT"
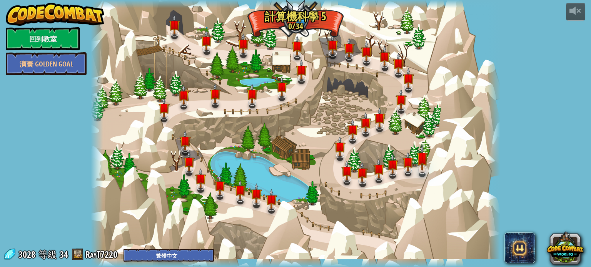
select select "zh-HANT"
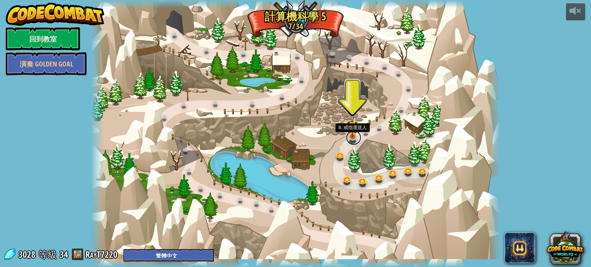
click at [348, 142] on link at bounding box center [353, 137] width 15 height 15
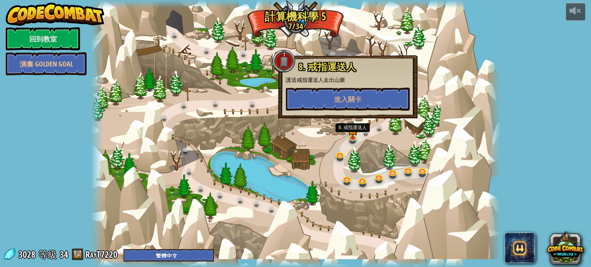
drag, startPoint x: 329, startPoint y: 64, endPoint x: 335, endPoint y: 87, distance: 24.1
click at [332, 75] on div "8. 戒指運送人 護送戒指運送人走出山脈 進入關卡" at bounding box center [348, 86] width 124 height 49
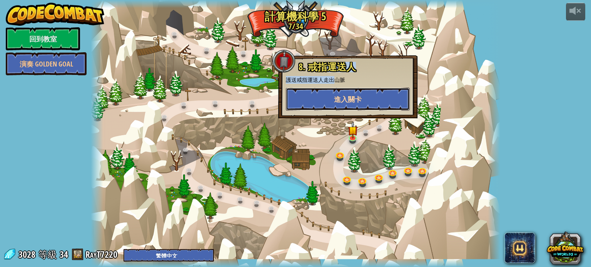
click at [335, 95] on button "進入關卡" at bounding box center [348, 99] width 124 height 23
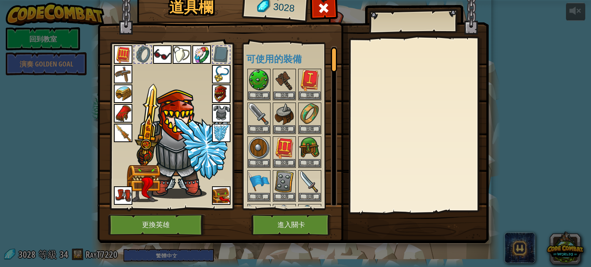
drag, startPoint x: 289, startPoint y: 214, endPoint x: 287, endPoint y: 221, distance: 7.6
click at [287, 221] on div "道具欄 3028 可使用的裝備 裝備 裝備 裝備 裝備 裝備 裝備 裝備 裝備 裝備 裝備 裝備 裝備 裝備 裝備 裝備 裝備 裝備 裝備 裝備 裝備 裝備 …" at bounding box center [295, 117] width 391 height 254
click at [287, 221] on button "進入關卡" at bounding box center [291, 225] width 80 height 21
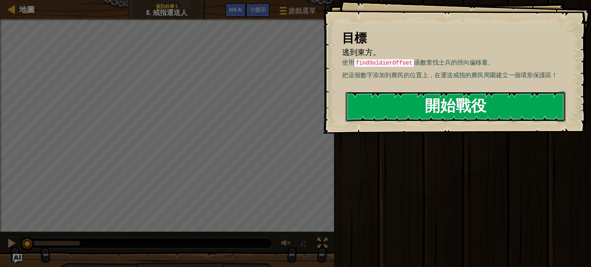
click at [432, 99] on button "開始戰役" at bounding box center [455, 107] width 220 height 30
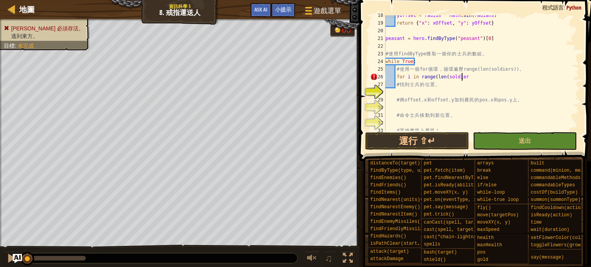
scroll to position [3, 6]
type textarea "for i in range(len(soldier)):"
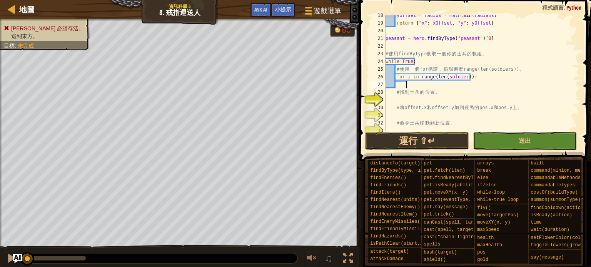
click at [406, 82] on div "yOffset = radius * Math . sin ( radians ) return { "x" : xOffset , "y" : yOffse…" at bounding box center [479, 77] width 190 height 131
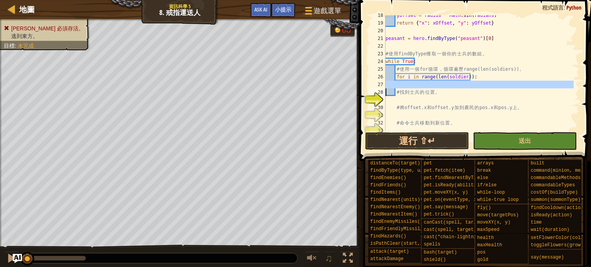
click at [406, 82] on div "yOffset = radius * Math . sin ( radians ) return { "x" : xOffset , "y" : yOffse…" at bounding box center [479, 77] width 190 height 131
type textarea "# 找到士兵的位置。"
click at [409, 83] on div "yOffset = radius * Math . sin ( radians ) return { "x" : xOffset , "y" : yOffse…" at bounding box center [479, 72] width 190 height 115
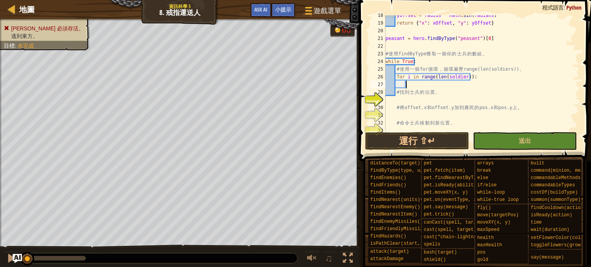
click at [405, 101] on div "yOffset = radius * Math . sin ( radians ) return { "x" : xOffset , "y" : yOffse…" at bounding box center [479, 77] width 190 height 131
click at [398, 99] on div "yOffset = radius * Math . sin ( radians ) return { "x" : xOffset , "y" : yOffse…" at bounding box center [479, 77] width 190 height 131
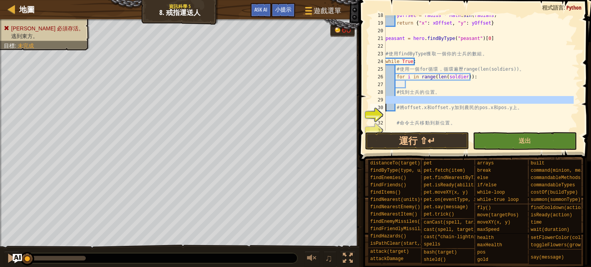
click at [403, 120] on div "yOffset = radius * Math . sin ( radians ) return { "x" : xOffset , "y" : yOffse…" at bounding box center [479, 77] width 190 height 131
type textarea "# 命令士兵移動到新位置。"
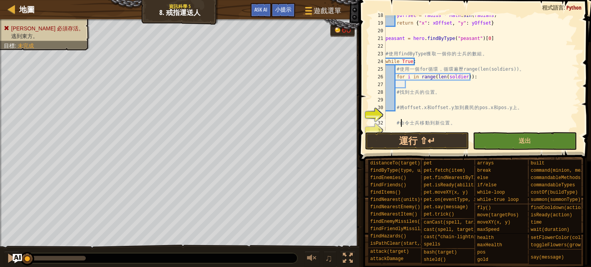
click at [403, 117] on div "yOffset = radius * Math . sin ( radians ) return { "x" : xOffset , "y" : yOffse…" at bounding box center [479, 77] width 190 height 131
click at [403, 116] on div "yOffset = radius * Math . sin ( radians ) return { "x" : xOffset , "y" : yOffse…" at bounding box center [479, 77] width 190 height 131
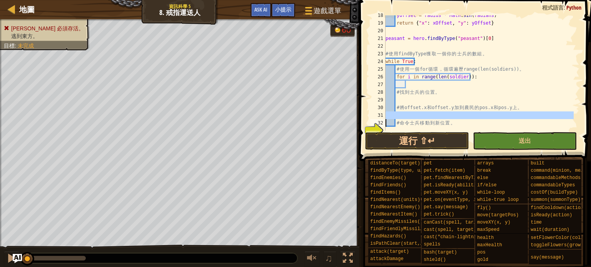
click at [403, 116] on div "yOffset = radius * Math . sin ( radians ) return { "x" : xOffset , "y" : yOffse…" at bounding box center [479, 77] width 190 height 131
type textarea "hero.move({"x": hero.pos.x + 0.2, "y": hero.pos.y})"
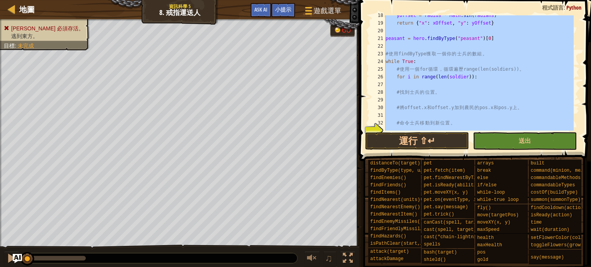
click at [403, 116] on div "yOffset = radius * Math . sin ( radians ) return { "x" : xOffset , "y" : yOffse…" at bounding box center [479, 77] width 190 height 131
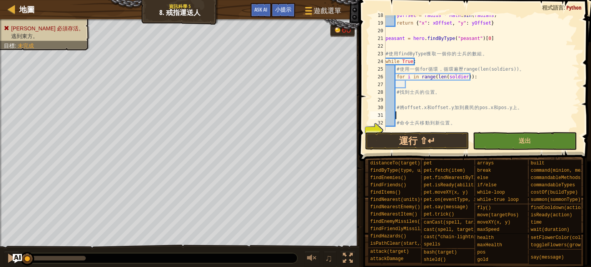
scroll to position [162, 0]
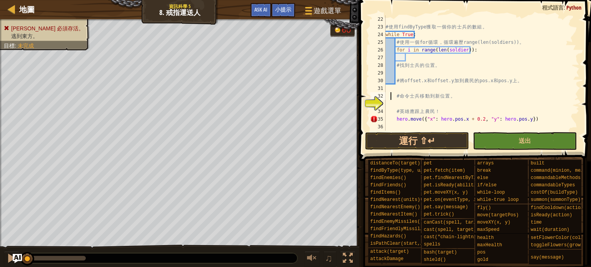
click at [390, 100] on div "# 使 用 findByType 獲 取 一 個 你 的 士 兵 的 數 組 。 while True : # 使 用 一 個 for 循 環 ， 循 環 遍…" at bounding box center [479, 80] width 190 height 131
type textarea "# 命令士兵移動到新位置。"
click at [390, 100] on div "# 使 用 findByType 獲 取 一 個 你 的 士 兵 的 數 組 。 while True : # 使 用 一 個 for 循 環 ， 循 環 遍…" at bounding box center [479, 80] width 190 height 131
click at [386, 97] on div "# 使 用 findByType 獲 取 一 個 你 的 士 兵 的 數 組 。 while True : # 使 用 一 個 for 循 環 ， 循 環 遍…" at bounding box center [479, 80] width 190 height 131
type textarea "# 命令士兵移動到新位置。"
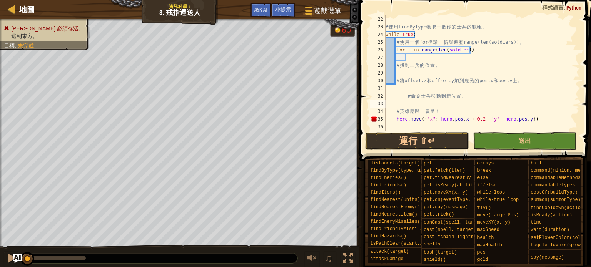
click at [388, 103] on div "# 使 用 findByType 獲 取 一 個 你 的 士 兵 的 數 組 。 while True : # 使 用 一 個 for 循 環 ， 循 環 遍…" at bounding box center [479, 80] width 190 height 131
click at [405, 95] on div "# 使 用 findByType 獲 取 一 個 你 的 士 兵 的 數 組 。 while True : # 使 用 一 個 for 循 環 ， 循 環 遍…" at bounding box center [479, 80] width 190 height 131
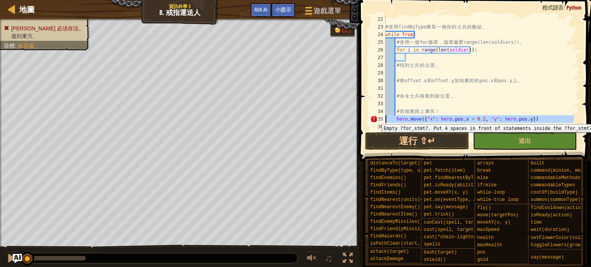
click at [376, 118] on div "35" at bounding box center [377, 119] width 15 height 8
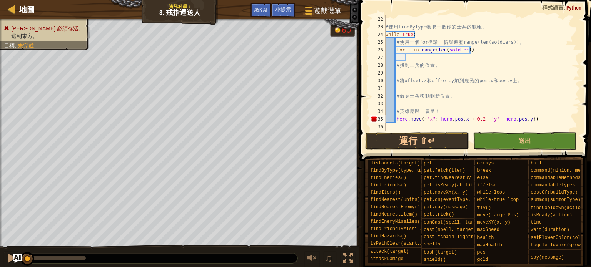
click at [409, 153] on span at bounding box center [474, 266] width 226 height 228
click at [409, 146] on button "運行 ⇧↵" at bounding box center [417, 141] width 104 height 18
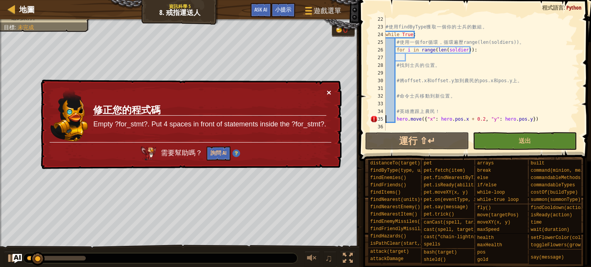
click at [329, 92] on button "×" at bounding box center [329, 92] width 5 height 8
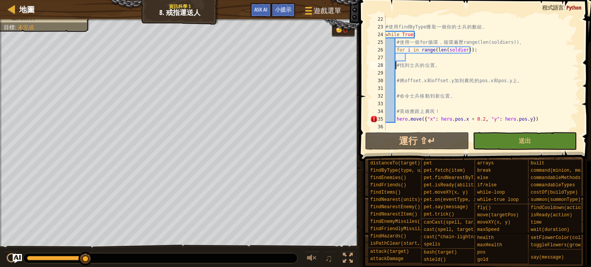
click at [395, 67] on div "# 使 用 findByType 獲 取 一 個 你 的 士 兵 的 數 組 。 while True : # 使 用 一 個 for 循 環 ， 循 環 遍…" at bounding box center [479, 80] width 190 height 131
type textarea "# 找到士兵的位置。"
click at [409, 58] on div "# 使 用 findByType 獲 取 一 個 你 的 士 兵 的 數 組 。 while True : # 使 用 一 個 for 循 環 ， 循 環 遍…" at bounding box center [479, 80] width 190 height 131
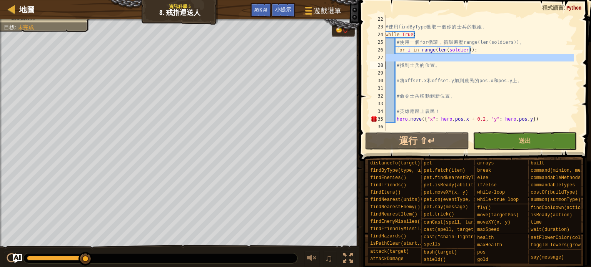
scroll to position [154, 0]
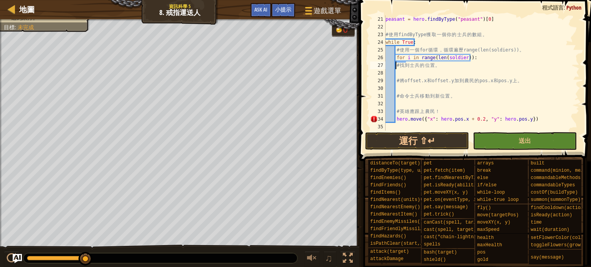
click at [396, 67] on div "peasant = hero . findByType ( "peasant" ) [ 0 ] # 使 用 findByType 獲 取 一 個 你 的 士 …" at bounding box center [479, 80] width 190 height 131
type textarea "# 找到士兵的位置。"
click at [396, 71] on div "peasant = hero . findByType ( "peasant" ) [ 0 ] # 使 用 findByType 獲 取 一 個 你 的 士 …" at bounding box center [479, 80] width 190 height 131
click at [398, 80] on div "peasant = hero . findByType ( "peasant" ) [ 0 ] # 使 用 findByType 獲 取 一 個 你 的 士 …" at bounding box center [479, 80] width 190 height 131
click at [397, 84] on div "peasant = hero . findByType ( "peasant" ) [ 0 ] # 使 用 findByType 獲 取 一 個 你 的 士 …" at bounding box center [479, 80] width 190 height 131
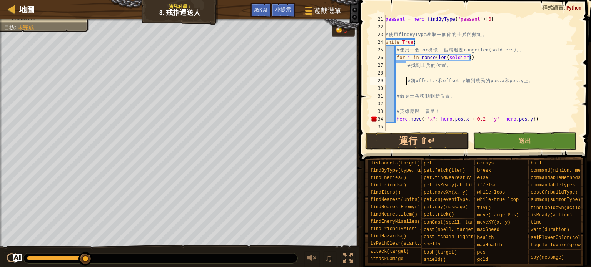
click at [397, 96] on div "peasant = hero . findByType ( "peasant" ) [ 0 ] # 使 用 findByType 獲 取 一 個 你 的 士 …" at bounding box center [479, 80] width 190 height 131
click at [395, 97] on div "peasant = hero . findByType ( "peasant" ) [ 0 ] # 使 用 findByType 獲 取 一 個 你 的 士 …" at bounding box center [479, 80] width 190 height 131
click at [396, 109] on div "peasant = hero . findByType ( "peasant" ) [ 0 ] # 使 用 findByType 獲 取 一 個 你 的 士 …" at bounding box center [479, 80] width 190 height 131
click at [395, 121] on div "peasant = hero . findByType ( "peasant" ) [ 0 ] # 使 用 findByType 獲 取 一 個 你 的 士 …" at bounding box center [479, 80] width 190 height 131
click at [460, 109] on div "peasant = hero . findByType ( "peasant" ) [ 0 ] # 使 用 findByType 獲 取 一 個 你 的 士 …" at bounding box center [479, 80] width 190 height 131
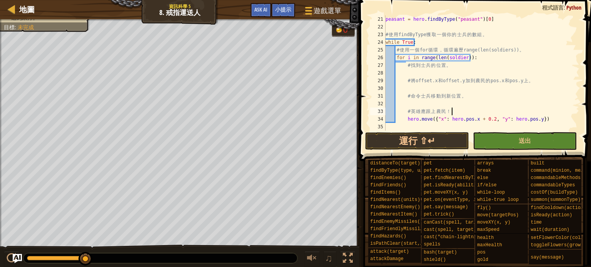
click at [460, 109] on div "peasant = hero . findByType ( "peasant" ) [ 0 ] # 使 用 findByType 獲 取 一 個 你 的 士 …" at bounding box center [479, 80] width 190 height 131
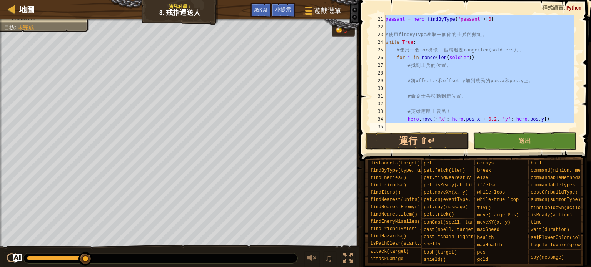
click at [460, 109] on div "peasant = hero . findByType ( "peasant" ) [ 0 ] # 使 用 findByType 獲 取 一 個 你 的 士 …" at bounding box center [479, 80] width 190 height 131
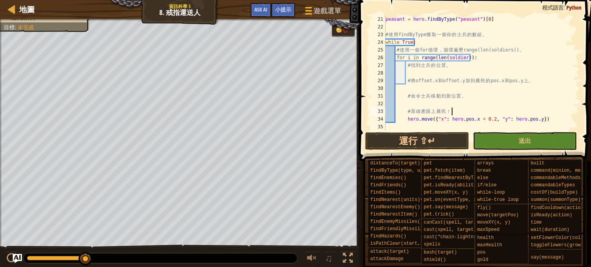
click at [460, 109] on div "peasant = hero . findByType ( "peasant" ) [ 0 ] # 使 用 findByType 獲 取 一 個 你 的 士 …" at bounding box center [479, 80] width 190 height 131
type textarea "# 英雄應跟上農民！"
click at [399, 89] on div "peasant = hero . findByType ( "peasant" ) [ 0 ] # 使 用 findByType 獲 取 一 個 你 的 士 …" at bounding box center [479, 80] width 190 height 131
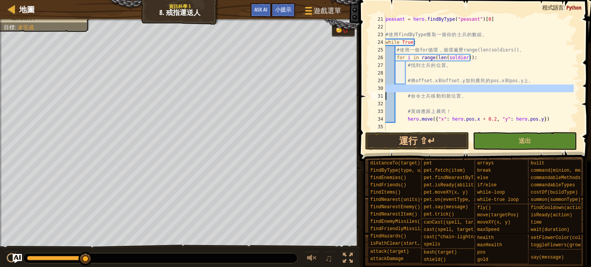
click at [399, 89] on div "peasant = hero . findByType ( "peasant" ) [ 0 ] # 使 用 findByType 獲 取 一 個 你 的 士 …" at bounding box center [479, 80] width 190 height 131
type textarea "hero.move({"x": hero.pos.x + 0.2, "y": hero.pos.y})"
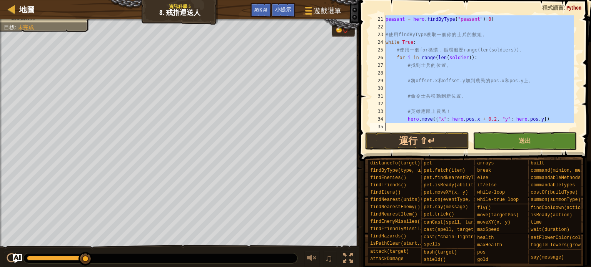
click at [399, 89] on div "peasant = hero . findByType ( "peasant" ) [ 0 ] # 使 用 findByType 獲 取 一 個 你 的 士 …" at bounding box center [479, 80] width 190 height 131
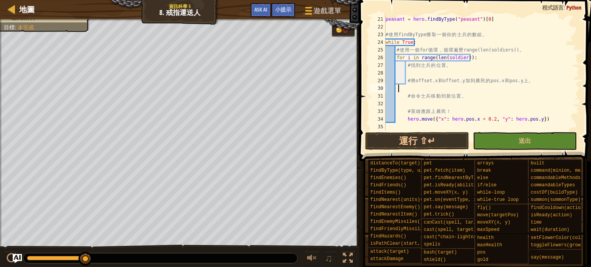
click at [399, 89] on div "peasant = hero . findByType ( "peasant" ) [ 0 ] # 使 用 findByType 獲 取 一 個 你 的 士 …" at bounding box center [479, 80] width 190 height 131
click at [400, 97] on div "peasant = hero . findByType ( "peasant" ) [ 0 ] # 使 用 findByType 獲 取 一 個 你 的 士 …" at bounding box center [479, 80] width 190 height 131
type textarea "# 命令士兵移動到新位置。"
click at [426, 71] on div "peasant = hero . findByType ( "peasant" ) [ 0 ] # 使 用 findByType 獲 取 一 個 你 的 士 …" at bounding box center [479, 80] width 190 height 131
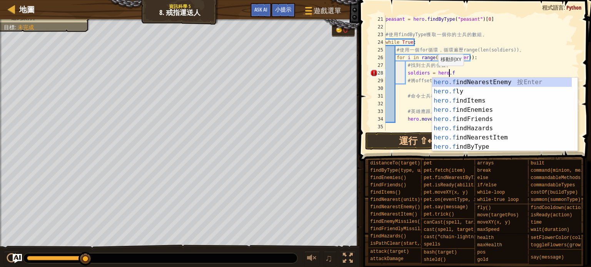
scroll to position [3, 5]
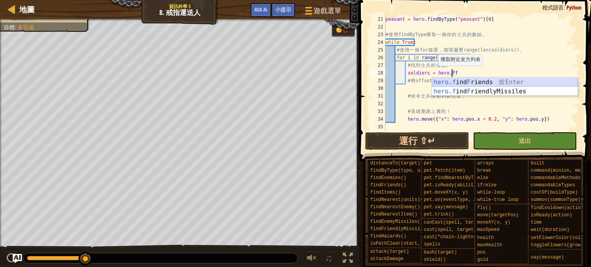
click at [493, 85] on div "hero.f ind F riends 按 Enter hero.f ind F riendlyMissiles 按 Enter" at bounding box center [504, 96] width 145 height 37
type textarea "soldiers = hero.findFriends()"
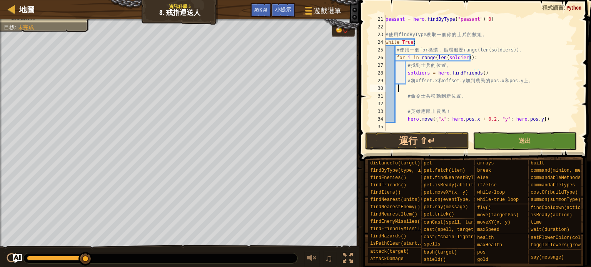
click at [398, 90] on div "peasant = hero . findByType ( "peasant" ) [ 0 ] # 使 用 findByType 獲 取 一 個 你 的 士 …" at bounding box center [479, 80] width 190 height 131
click at [396, 90] on div "peasant = hero . findByType ( "peasant" ) [ 0 ] # 使 用 findByType 獲 取 一 個 你 的 士 …" at bounding box center [479, 80] width 190 height 131
click at [412, 91] on div "peasant = hero . findByType ( "peasant" ) [ 0 ] # 使 用 findByType 獲 取 一 個 你 的 士 …" at bounding box center [479, 80] width 190 height 131
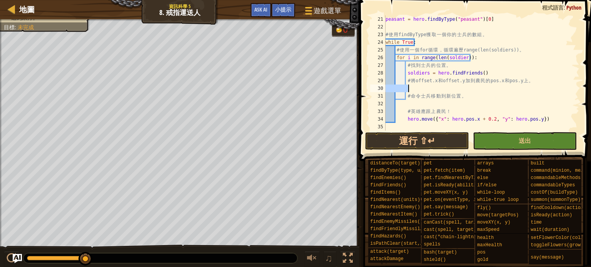
click at [412, 91] on div "peasant = hero . findByType ( "peasant" ) [ 0 ] # 使 用 findByType 獲 取 一 個 你 的 士 …" at bounding box center [479, 80] width 190 height 131
type textarea "hero.move({"x": hero.pos.x + 0.2, "y": hero.pos.y})"
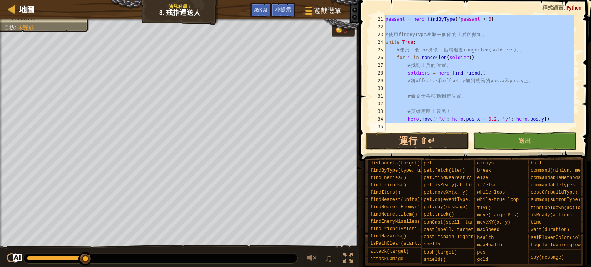
click at [412, 91] on div "peasant = hero . findByType ( "peasant" ) [ 0 ] # 使 用 findByType 獲 取 一 個 你 的 士 …" at bounding box center [479, 80] width 190 height 131
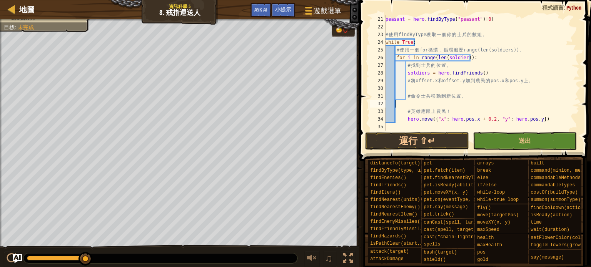
click at [403, 103] on div "peasant = hero . findByType ( "peasant" ) [ 0 ] # 使 用 findByType 獲 取 一 個 你 的 士 …" at bounding box center [479, 80] width 190 height 131
click at [397, 106] on div "peasant = hero . findByType ( "peasant" ) [ 0 ] # 使 用 findByType 獲 取 一 個 你 的 士 …" at bounding box center [479, 80] width 190 height 131
click at [395, 112] on div "peasant = hero . findByType ( "peasant" ) [ 0 ] # 使 用 findByType 獲 取 一 個 你 的 士 …" at bounding box center [479, 80] width 190 height 131
click at [392, 120] on div "peasant = hero . findByType ( "peasant" ) [ 0 ] # 使 用 findByType 獲 取 一 個 你 的 士 …" at bounding box center [479, 80] width 190 height 131
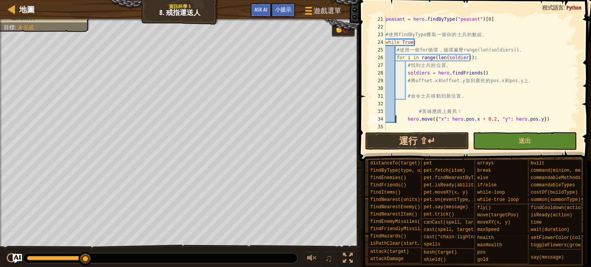
click at [395, 120] on div "peasant = hero . findByType ( "peasant" ) [ 0 ] # 使 用 findByType 獲 取 一 個 你 的 士 …" at bounding box center [479, 80] width 190 height 131
click at [415, 122] on div "peasant = hero . findByType ( "peasant" ) [ 0 ] # 使 用 findByType 獲 取 一 個 你 的 士 …" at bounding box center [479, 80] width 190 height 131
click at [415, 115] on div "peasant = hero . findByType ( "peasant" ) [ 0 ] # 使 用 findByType 獲 取 一 個 你 的 士 …" at bounding box center [479, 80] width 190 height 131
drag, startPoint x: 424, startPoint y: 73, endPoint x: 406, endPoint y: 75, distance: 18.1
click at [406, 75] on div "peasant = hero . findByType ( "peasant" ) [ 0 ] # 使 用 findByType 獲 取 一 個 你 的 士 …" at bounding box center [479, 80] width 190 height 131
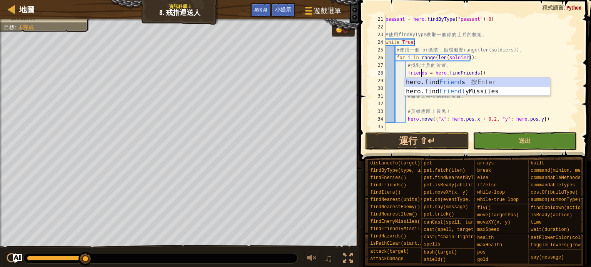
scroll to position [3, 3]
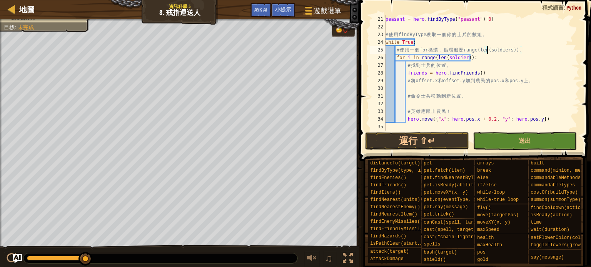
click at [486, 53] on div "peasant = hero . findByType ( "peasant" ) [ 0 ] # 使 用 findByType 獲 取 一 個 你 的 士 …" at bounding box center [479, 80] width 190 height 131
drag, startPoint x: 89, startPoint y: 260, endPoint x: 0, endPoint y: 274, distance: 90.3
click at [0, 0] on html "地圖 資訊科學 5 8. 戒指運送人 遊戲選單 完成 小提示 Ask AI 1 ההההההההההההההההההההההההההההההההההההההה…" at bounding box center [295, 0] width 591 height 0
click at [372, 135] on button "運行 ⇧↵" at bounding box center [417, 141] width 104 height 18
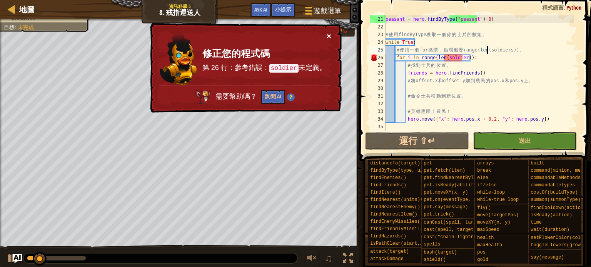
click at [329, 36] on button "×" at bounding box center [329, 36] width 5 height 8
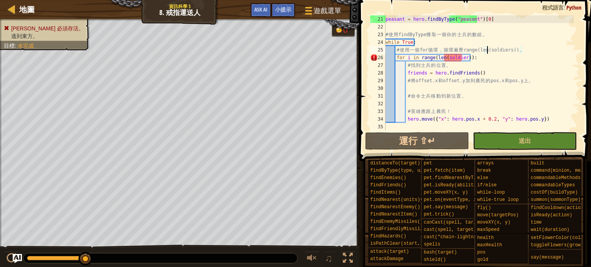
click at [0, 96] on div "Hector 必須存活。 逃到東方。 目標 : 未完成" at bounding box center [179, 133] width 359 height 229
click at [394, 147] on div "地圖 資訊科學 5 8. 戒指運送人 遊戲選單 完成 小提示 Ask AI 1 ההההההההההההההההההההההההההההההההההההההה…" at bounding box center [295, 133] width 591 height 267
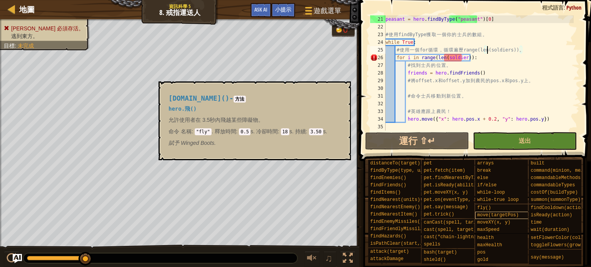
click at [489, 212] on div "地圖 資訊科學 5 8. 戒指運送人 遊戲選單 完成 小提示 Ask AI 1 ההההההההההההההההההההההההההההההההההההההה…" at bounding box center [295, 133] width 591 height 267
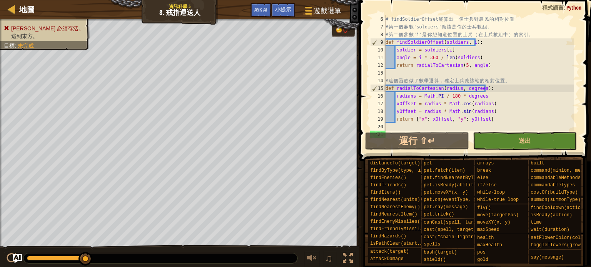
scroll to position [0, 0]
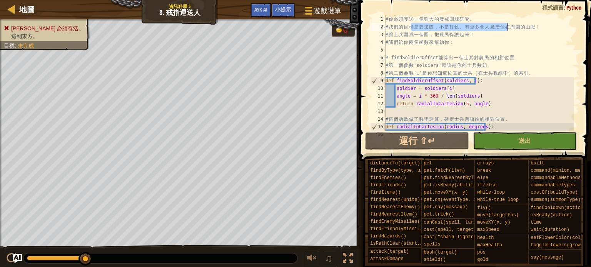
drag, startPoint x: 411, startPoint y: 26, endPoint x: 510, endPoint y: 27, distance: 99.2
click at [510, 27] on div "# 你 必 須 護 送 一 個 強 大 的 魔 戒 回 城 研 究 。 # 我 們 的 目 標 是 要 逃 脫 ， 不 是 打 仗 。 有 更 多 食 人 魔…" at bounding box center [479, 80] width 190 height 131
drag, startPoint x: 407, startPoint y: 36, endPoint x: 479, endPoint y: 34, distance: 72.0
click at [479, 34] on div "# 你 必 須 護 送 一 個 強 大 的 魔 戒 回 城 研 究 。 # 我 們 的 目 標 是 要 逃 脫 ， 不 是 打 仗 。 有 更 多 食 人 魔…" at bounding box center [479, 80] width 190 height 131
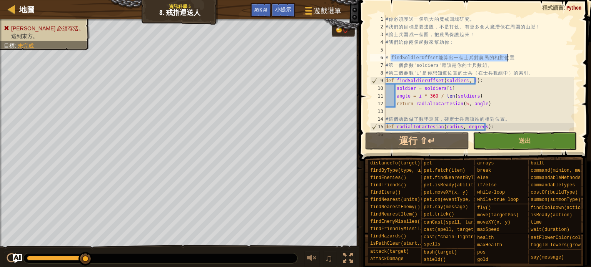
drag, startPoint x: 391, startPoint y: 58, endPoint x: 506, endPoint y: 55, distance: 115.1
click at [506, 55] on div "# 你 必 須 護 送 一 個 強 大 的 魔 戒 回 城 研 究 。 # 我 們 的 目 標 是 要 逃 脫 ， 不 是 打 仗 。 有 更 多 食 人 魔…" at bounding box center [479, 80] width 190 height 131
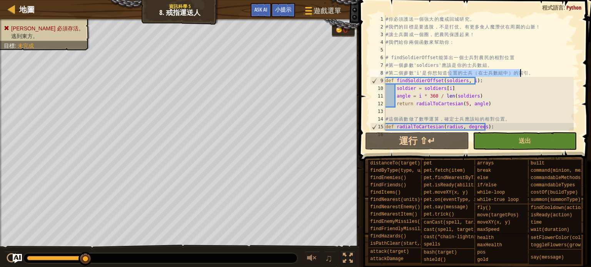
drag, startPoint x: 452, startPoint y: 72, endPoint x: 523, endPoint y: 73, distance: 70.4
click at [523, 73] on div "# 你 必 須 護 送 一 個 強 大 的 魔 戒 回 城 研 究 。 # 我 們 的 目 標 是 要 逃 脫 ， 不 是 打 仗 。 有 更 多 食 人 魔…" at bounding box center [479, 80] width 190 height 131
drag, startPoint x: 395, startPoint y: 79, endPoint x: 439, endPoint y: 79, distance: 44.2
click at [439, 79] on div "# 你 必 須 護 送 一 個 強 大 的 魔 戒 回 城 研 究 。 # 我 們 的 目 標 是 要 逃 脫 ， 不 是 打 仗 。 有 更 多 食 人 魔…" at bounding box center [479, 80] width 190 height 131
drag, startPoint x: 416, startPoint y: 97, endPoint x: 477, endPoint y: 98, distance: 61.6
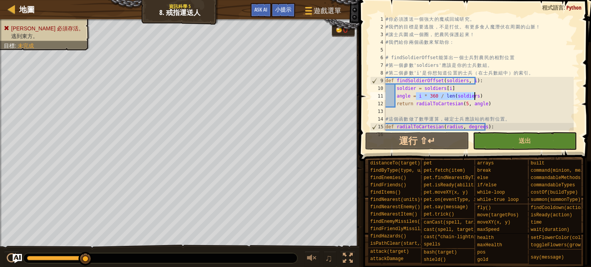
click at [477, 98] on div "# 你 必 須 護 送 一 個 強 大 的 魔 戒 回 城 研 究 。 # 我 們 的 目 標 是 要 逃 脫 ， 不 是 打 仗 。 有 更 多 食 人 魔…" at bounding box center [479, 80] width 190 height 131
click at [482, 98] on div "# 你 必 須 護 送 一 個 強 大 的 魔 戒 回 城 研 究 。 # 我 們 的 目 標 是 要 逃 脫 ， 不 是 打 仗 。 有 更 多 食 人 魔…" at bounding box center [479, 72] width 190 height 115
drag, startPoint x: 413, startPoint y: 104, endPoint x: 486, endPoint y: 103, distance: 73.5
click at [486, 103] on div "# 你 必 須 護 送 一 個 強 大 的 魔 戒 回 城 研 究 。 # 我 們 的 目 標 是 要 逃 脫 ， 不 是 打 仗 。 有 更 多 食 人 魔…" at bounding box center [479, 80] width 190 height 131
click at [429, 103] on div "# 你 必 須 護 送 一 個 強 大 的 魔 戒 回 城 研 究 。 # 我 們 的 目 標 是 要 逃 脫 ， 不 是 打 仗 。 有 更 多 食 人 魔…" at bounding box center [479, 72] width 190 height 115
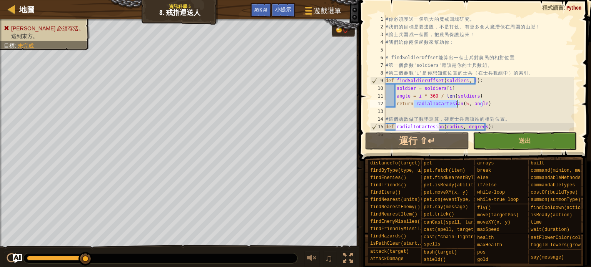
drag, startPoint x: 413, startPoint y: 101, endPoint x: 455, endPoint y: 101, distance: 42.7
click at [455, 101] on div "# 你 必 須 護 送 一 個 強 大 的 魔 戒 回 城 研 究 。 # 我 們 的 目 標 是 要 逃 脫 ， 不 是 打 仗 。 有 更 多 食 人 魔…" at bounding box center [479, 80] width 190 height 131
click at [490, 99] on div "# 你 必 須 護 送 一 個 強 大 的 魔 戒 回 城 研 究 。 # 我 們 的 目 標 是 要 逃 脫 ， 不 是 打 仗 。 有 更 多 食 人 魔…" at bounding box center [479, 80] width 190 height 131
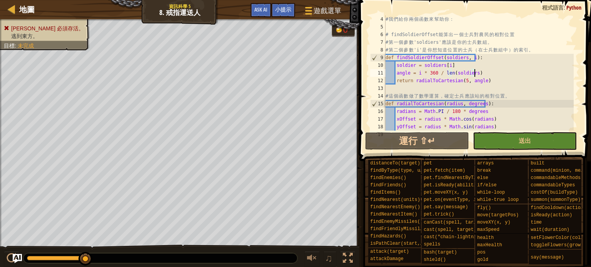
scroll to position [46, 0]
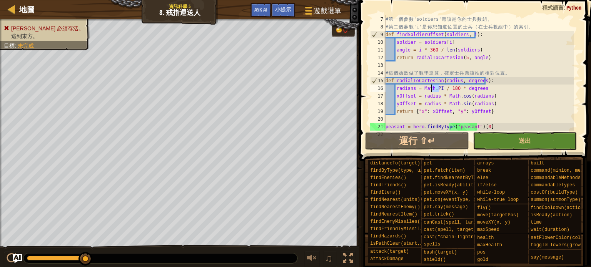
drag, startPoint x: 438, startPoint y: 89, endPoint x: 431, endPoint y: 89, distance: 7.3
click at [431, 89] on div "# 第 一 個 參 數 'soldiers' 應 該 是 你 的 士 兵 數 組 。 # 第 二 個 參 數 'i' 是 你 想 知 道 位 置 的 士 兵 …" at bounding box center [479, 80] width 190 height 131
click at [454, 90] on div "# 第 一 個 參 數 'soldiers' 應 該 是 你 的 士 兵 數 組 。 # 第 二 個 參 數 'i' 是 你 想 知 道 位 置 的 士 兵 …" at bounding box center [479, 80] width 190 height 131
drag, startPoint x: 462, startPoint y: 89, endPoint x: 478, endPoint y: 90, distance: 15.4
click at [478, 90] on div "# 第 一 個 參 數 'soldiers' 應 該 是 你 的 士 兵 數 組 。 # 第 二 個 參 數 'i' 是 你 想 知 道 位 置 的 士 兵 …" at bounding box center [479, 80] width 190 height 131
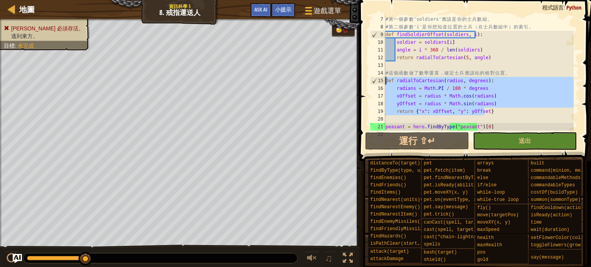
drag, startPoint x: 492, startPoint y: 111, endPoint x: 384, endPoint y: 82, distance: 112.5
click at [384, 82] on div "radians = Math.PI / 180 * degrees 7 8 9 10 11 12 13 14 15 16 17 18 19 20 21 22 …" at bounding box center [474, 72] width 211 height 115
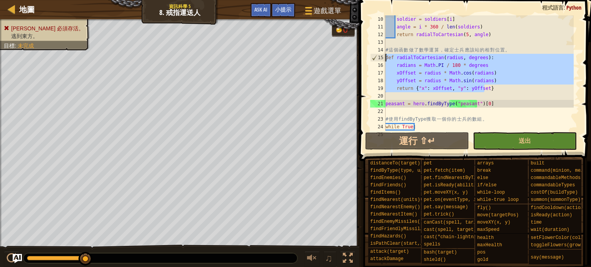
scroll to position [92, 0]
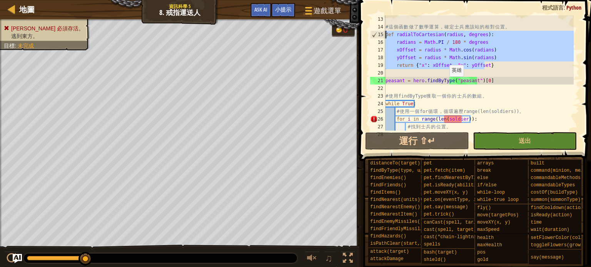
click at [445, 84] on div "# 這 個 函 數 做 了 數 學 運 算 ， 確 定 士 兵 應 該 站 的 相 對 位 置 。 def radialToCartesian ( radiu…" at bounding box center [479, 80] width 190 height 131
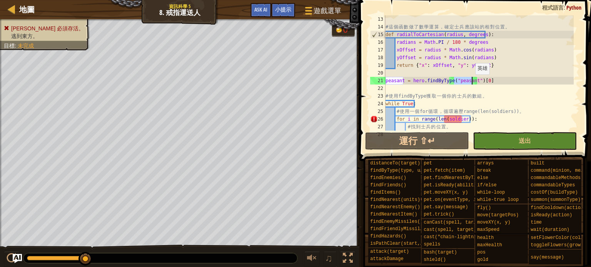
drag, startPoint x: 454, startPoint y: 82, endPoint x: 471, endPoint y: 82, distance: 16.9
click at [471, 82] on div "# 這 個 函 數 做 了 數 學 運 算 ， 確 定 士 兵 應 該 站 的 相 對 位 置 。 def radialToCartesian ( radiu…" at bounding box center [479, 80] width 190 height 131
click at [477, 82] on div "# 這 個 函 數 做 了 數 學 運 算 ， 確 定 士 兵 應 該 站 的 相 對 位 置 。 def radialToCartesian ( radiu…" at bounding box center [479, 80] width 190 height 131
click at [399, 83] on div "# 這 個 函 數 做 了 數 學 運 算 ， 確 定 士 兵 應 該 站 的 相 對 位 置 。 def radialToCartesian ( radiu…" at bounding box center [479, 80] width 190 height 131
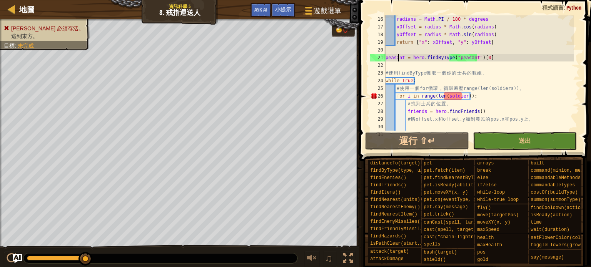
scroll to position [138, 0]
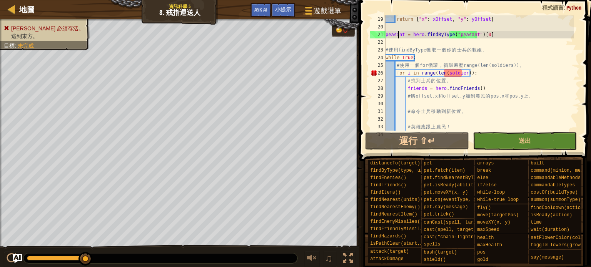
click at [520, 65] on div "return { "x" : xOffset , "y" : yOffset } peasant = hero . findByType ( "peasant…" at bounding box center [479, 80] width 190 height 131
click at [461, 74] on div "return { "x" : xOffset , "y" : yOffset } peasant = hero . findByType ( "peasant…" at bounding box center [479, 80] width 190 height 131
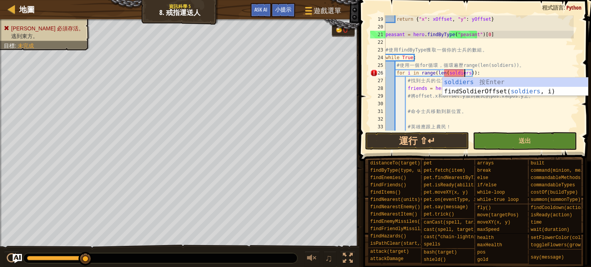
scroll to position [3, 7]
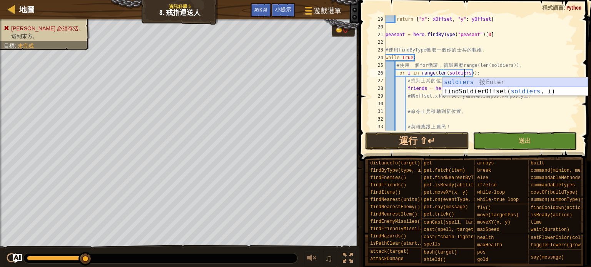
click at [455, 82] on div "soldiers 按 Enter findSoldierOffset( soldiers , i) 按 Enter" at bounding box center [514, 96] width 145 height 37
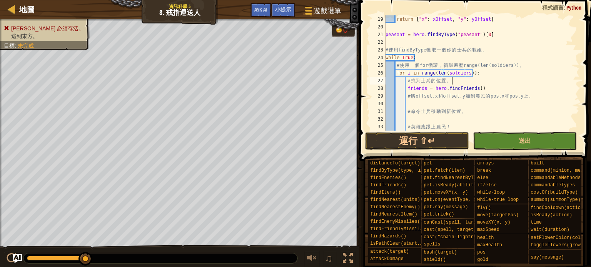
click at [462, 80] on div "return { "x" : xOffset , "y" : yOffset } peasant = hero . findByType ( "peasant…" at bounding box center [479, 80] width 190 height 131
drag, startPoint x: 487, startPoint y: 87, endPoint x: 407, endPoint y: 87, distance: 80.8
click at [407, 87] on div "return { "x" : xOffset , "y" : yOffset } peasant = hero . findByType ( "peasant…" at bounding box center [479, 80] width 190 height 131
click at [477, 80] on div "return { "x" : xOffset , "y" : yOffset } peasant = hero . findByType ( "peasant…" at bounding box center [479, 80] width 190 height 131
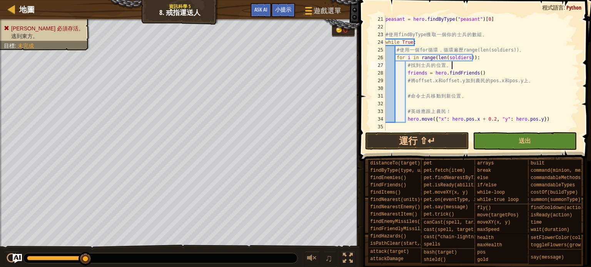
scroll to position [154, 0]
drag, startPoint x: 540, startPoint y: 120, endPoint x: 407, endPoint y: 118, distance: 133.9
click at [407, 118] on div "peasant = hero . findByType ( "peasant" ) [ 0 ] # 使 用 findByType 獲 取 一 個 你 的 士 …" at bounding box center [479, 80] width 190 height 131
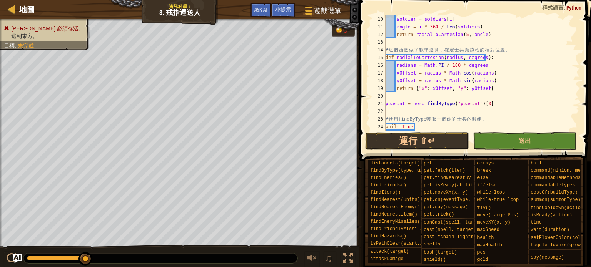
scroll to position [69, 0]
drag, startPoint x: 457, startPoint y: 57, endPoint x: 441, endPoint y: 56, distance: 15.4
click at [441, 56] on div "soldier = soldiers [ i ] angle = i * 360 / len ( soldiers ) return radialToCart…" at bounding box center [479, 80] width 190 height 131
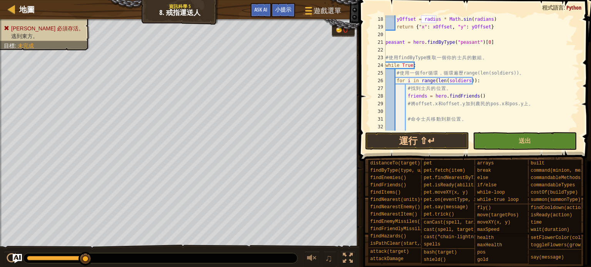
scroll to position [131, 0]
drag, startPoint x: 443, startPoint y: 80, endPoint x: 465, endPoint y: 80, distance: 21.5
click at [465, 80] on div "yOffset = radius * Math . sin ( radians ) return { "x" : xOffset , "y" : yOffse…" at bounding box center [479, 80] width 190 height 131
type textarea "for i in range(len(soldiers)):"
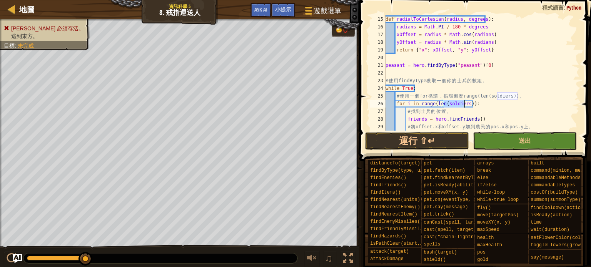
scroll to position [154, 0]
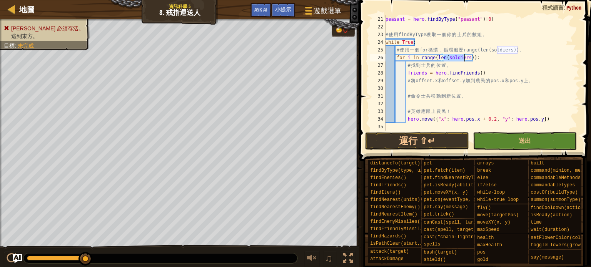
click at [393, 27] on div "peasant = hero . findByType ( "peasant" ) [ 0 ] # 使 用 findByType 獲 取 一 個 你 的 士 …" at bounding box center [479, 80] width 190 height 131
click at [531, 49] on div "peasant = hero . findByType ( "peasant" ) [ 0 ] # 使 用 findByType 獲 取 一 個 你 的 士 …" at bounding box center [479, 80] width 190 height 131
drag, startPoint x: 479, startPoint y: 70, endPoint x: 405, endPoint y: 75, distance: 74.8
click at [405, 75] on div "peasant = hero . findByType ( "peasant" ) [ 0 ] # 使 用 findByType 獲 取 一 個 你 的 士 …" at bounding box center [479, 80] width 190 height 131
type textarea "friends = hero.findFriends()"
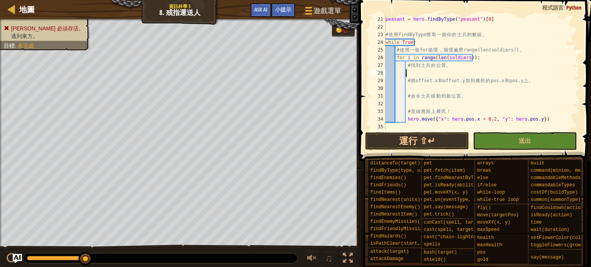
click at [528, 49] on div "peasant = hero . findByType ( "peasant" ) [ 0 ] # 使 用 findByType 獲 取 一 個 你 的 士 …" at bounding box center [479, 80] width 190 height 131
type textarea "# 使用一個 for 循環，循環遍歷 range(len(soldiers))。"
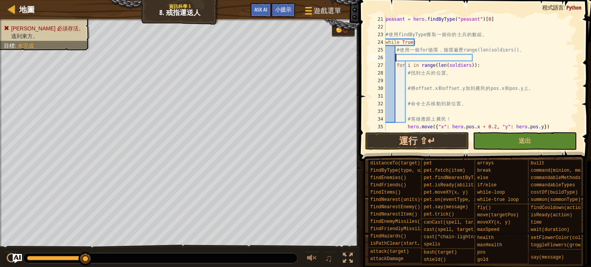
paste textarea "friends = hero.findFriends()"
type textarea "friends = hero.findFriends()"
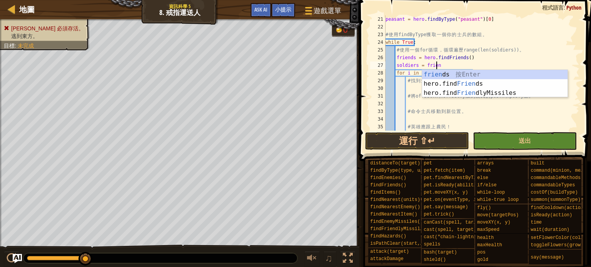
scroll to position [3, 4]
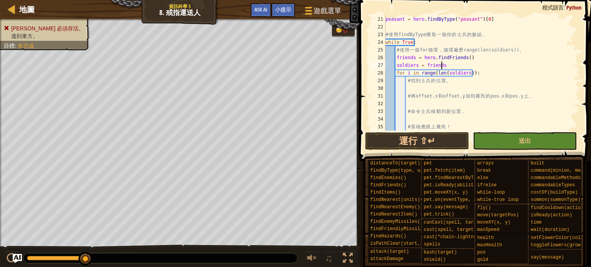
click at [484, 64] on div "peasant = hero . findByType ( "peasant" ) [ 0 ] # 使 用 findByType 獲 取 一 個 你 的 士 …" at bounding box center [479, 80] width 190 height 131
drag, startPoint x: 415, startPoint y: 67, endPoint x: 397, endPoint y: 67, distance: 18.8
click at [397, 67] on div "peasant = hero . findByType ( "peasant" ) [ 0 ] # 使 用 findByType 獲 取 一 個 你 的 士 …" at bounding box center [479, 80] width 190 height 131
drag, startPoint x: 413, startPoint y: 59, endPoint x: 396, endPoint y: 61, distance: 16.7
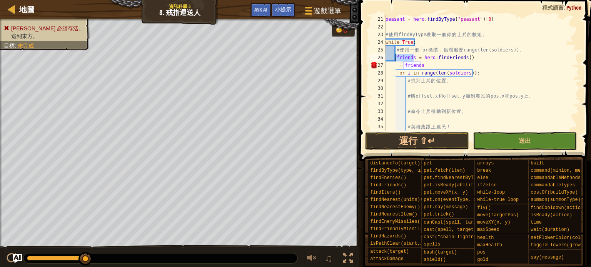
click at [396, 61] on div "peasant = hero . findByType ( "peasant" ) [ 0 ] # 使 用 findByType 獲 取 一 個 你 的 士 …" at bounding box center [479, 80] width 190 height 131
paste textarea "soldier"
drag, startPoint x: 424, startPoint y: 68, endPoint x: 397, endPoint y: 68, distance: 26.9
click at [397, 68] on div "peasant = hero . findByType ( "peasant" ) [ 0 ] # 使 用 findByType 獲 取 一 個 你 的 士 …" at bounding box center [479, 80] width 190 height 131
type textarea "= friends"
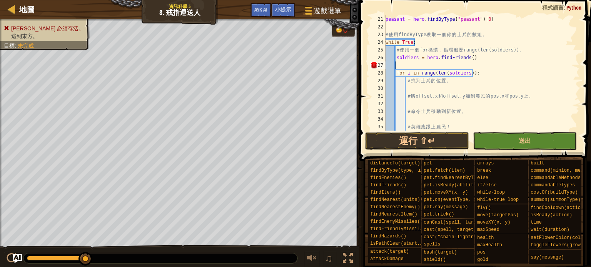
scroll to position [3, 0]
click at [424, 64] on div "peasant = hero . findByType ( "peasant" ) [ 0 ] # 使 用 findByType 獲 取 一 個 你 的 士 …" at bounding box center [479, 80] width 190 height 131
click at [423, 64] on div "peasant = hero . findByType ( "peasant" ) [ 0 ] # 使 用 findByType 獲 取 一 個 你 的 士 …" at bounding box center [479, 80] width 190 height 131
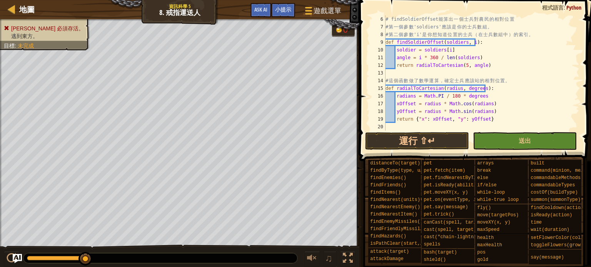
scroll to position [15, 0]
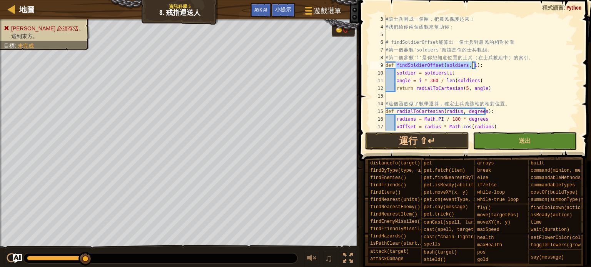
drag, startPoint x: 396, startPoint y: 66, endPoint x: 471, endPoint y: 65, distance: 75.0
click at [472, 65] on div "# 讓 士 兵 圍 成 一 個 圈 ， 把 農 民 保 護 起 來 ！ # 我 們 給 你 兩 個 函 數 來 幫 助 你 ： # findSoldierOf…" at bounding box center [479, 80] width 190 height 131
type textarea "def findSoldierOffset(soldiers, i):"
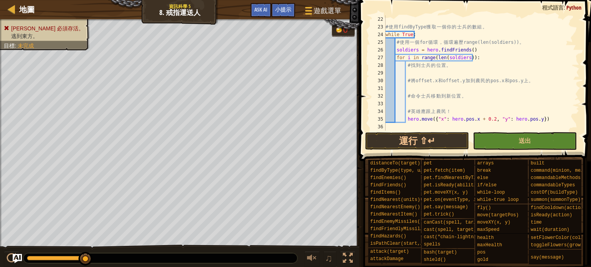
scroll to position [162, 0]
click at [425, 71] on div "# 使 用 findByType 獲 取 一 個 你 的 士 兵 的 數 組 。 while True : # 使 用 一 個 for 循 環 ， 循 環 遍…" at bounding box center [479, 80] width 190 height 131
paste textarea "findSoldierOffset(soldiers, i)"
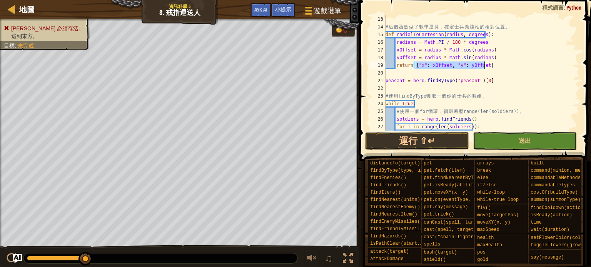
drag, startPoint x: 414, startPoint y: 66, endPoint x: 490, endPoint y: 65, distance: 76.6
click at [490, 65] on div "# 這 個 函 數 做 了 數 學 運 算 ， 確 定 士 兵 應 該 站 的 相 對 位 置 。 def radialToCartesian ( radiu…" at bounding box center [479, 80] width 190 height 131
type textarea "return {"x": xOffset, "y": yOffset}"
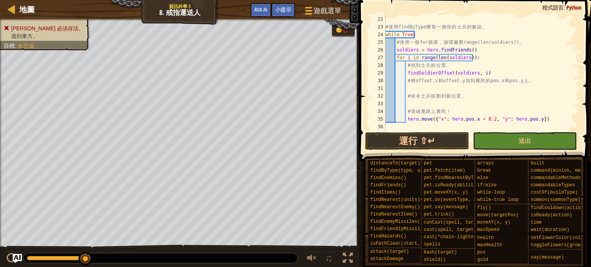
scroll to position [162, 0]
click at [449, 88] on div "# 使 用 findByType 獲 取 一 個 你 的 士 兵 的 數 組 。 while True : # 使 用 一 個 for 循 環 ， 循 環 遍…" at bounding box center [479, 80] width 190 height 131
click at [407, 73] on div "# 使 用 findByType 獲 取 一 個 你 的 士 兵 的 數 組 。 while True : # 使 用 一 個 for 循 環 ， 循 環 遍…" at bounding box center [479, 80] width 190 height 131
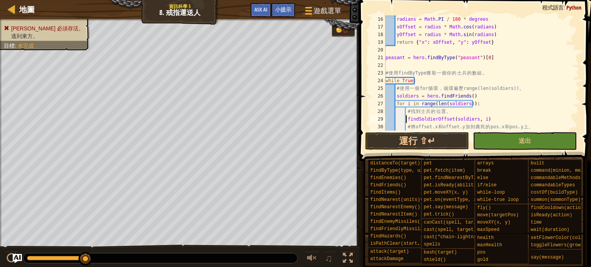
scroll to position [92, 0]
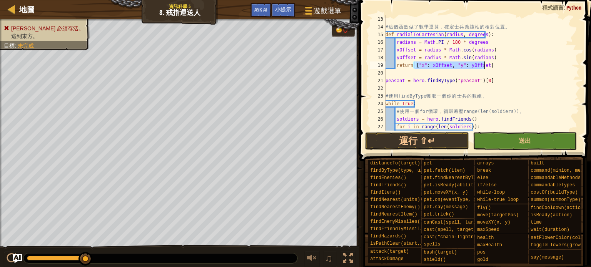
drag, startPoint x: 414, startPoint y: 65, endPoint x: 489, endPoint y: 64, distance: 74.6
click at [489, 64] on div "# 這 個 函 數 做 了 數 學 運 算 ， 確 定 士 兵 應 該 站 的 相 對 位 置 。 def radialToCartesian ( radiu…" at bounding box center [479, 80] width 190 height 131
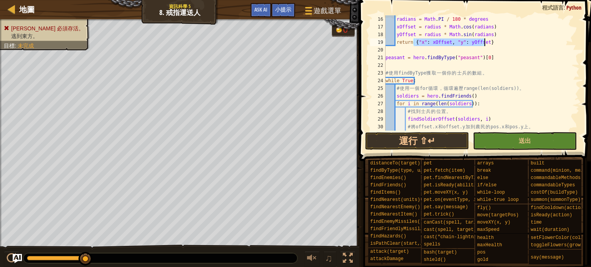
scroll to position [138, 0]
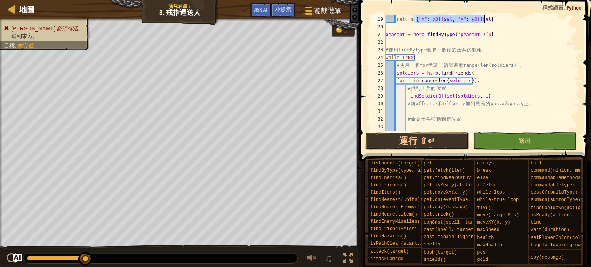
click at [405, 96] on div "return { "x" : xOffset , "y" : yOffset } peasant = hero . findByType ( "peasant…" at bounding box center [479, 80] width 190 height 131
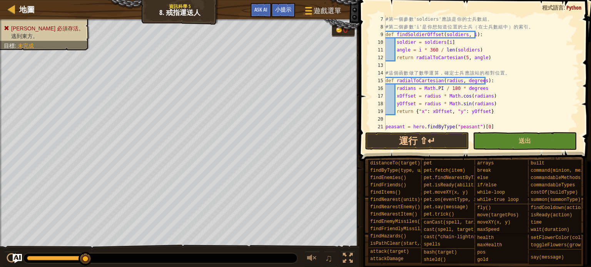
scroll to position [69, 0]
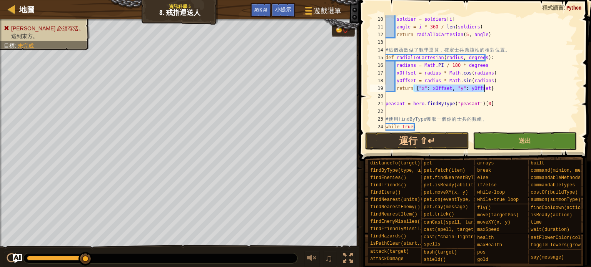
drag, startPoint x: 412, startPoint y: 89, endPoint x: 485, endPoint y: 87, distance: 73.1
click at [485, 87] on div "soldier = soldiers [ i ] angle = i * 360 / len ( soldiers ) return radialToCart…" at bounding box center [479, 80] width 190 height 131
drag, startPoint x: 395, startPoint y: 58, endPoint x: 484, endPoint y: 57, distance: 88.9
click at [484, 57] on div "soldier = soldiers [ i ] angle = i * 360 / len ( soldiers ) return radialToCart…" at bounding box center [479, 80] width 190 height 131
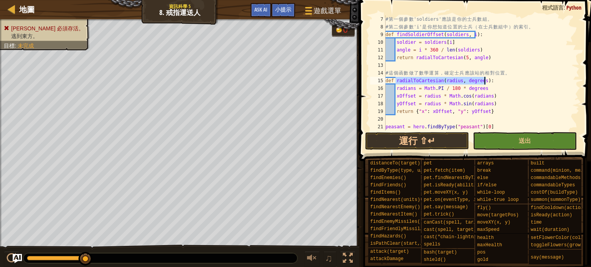
scroll to position [23, 0]
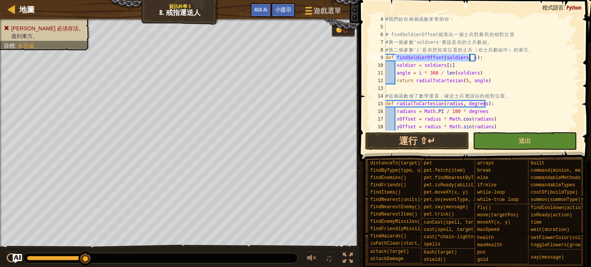
drag, startPoint x: 395, startPoint y: 58, endPoint x: 470, endPoint y: 58, distance: 75.0
click at [470, 58] on div "# 我 們 給 你 兩 個 函 數 來 幫 助 你 ： # findSoldierOffset 能 算 出 一 個 士 兵 對 農 民 的 相 對 位 置 #…" at bounding box center [479, 80] width 190 height 131
drag, startPoint x: 397, startPoint y: 106, endPoint x: 483, endPoint y: 103, distance: 86.2
click at [483, 103] on div "# 我 們 給 你 兩 個 函 數 來 幫 助 你 ： # findSoldierOffset 能 算 出 一 個 士 兵 對 農 民 的 相 對 位 置 #…" at bounding box center [479, 80] width 190 height 131
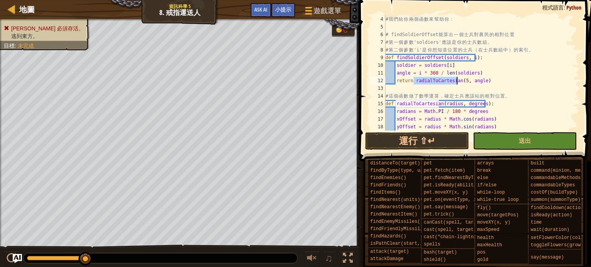
drag, startPoint x: 414, startPoint y: 81, endPoint x: 458, endPoint y: 81, distance: 43.9
click at [458, 81] on div "# 我 們 給 你 兩 個 函 數 來 幫 助 你 ： # findSoldierOffset 能 算 出 一 個 士 兵 對 農 民 的 相 對 位 置 #…" at bounding box center [479, 80] width 190 height 131
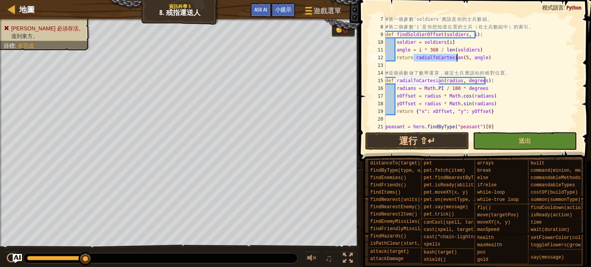
scroll to position [46, 0]
drag, startPoint x: 397, startPoint y: 81, endPoint x: 467, endPoint y: 82, distance: 70.0
click at [467, 82] on div "# 第 一 個 參 數 'soldiers' 應 該 是 你 的 士 兵 數 組 。 # 第 二 個 參 數 'i' 是 你 想 知 道 位 置 的 士 兵 …" at bounding box center [479, 80] width 190 height 131
drag, startPoint x: 414, startPoint y: 112, endPoint x: 484, endPoint y: 112, distance: 70.4
click at [484, 112] on div "# 第 一 個 參 數 'soldiers' 應 該 是 你 的 士 兵 數 組 。 # 第 二 個 參 數 'i' 是 你 想 知 道 位 置 的 士 兵 …" at bounding box center [479, 80] width 190 height 131
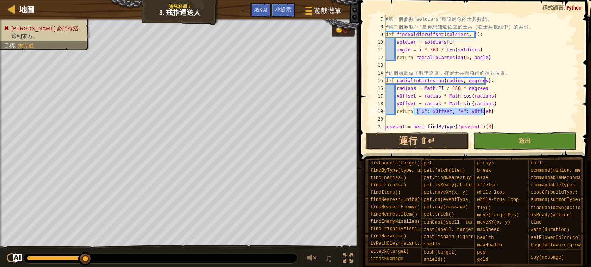
type textarea "return {"x": xOffset, "y": yOffset}"
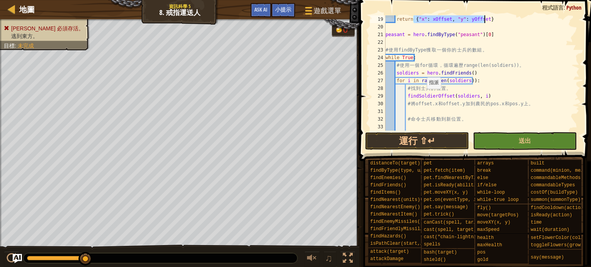
scroll to position [138, 0]
click at [428, 109] on div "return { "x" : xOffset , "y" : yOffset } peasant = hero . findByType ( "peasant…" at bounding box center [479, 80] width 190 height 131
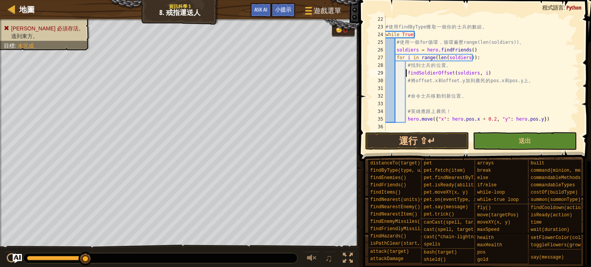
click at [406, 72] on div "# 使 用 findByType 獲 取 一 個 你 的 士 兵 的 數 組 。 while True : # 使 用 一 個 for 循 環 ， 循 環 遍…" at bounding box center [479, 80] width 190 height 131
type textarea "findSoldierOffset(soldiers, i)"
click at [408, 88] on div "# 使 用 findByType 獲 取 一 個 你 的 士 兵 的 數 組 。 while True : # 使 用 一 個 for 循 環 ， 循 環 遍…" at bounding box center [479, 80] width 190 height 131
type textarea "a"
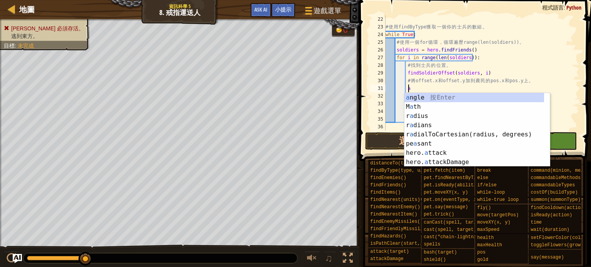
scroll to position [3, 1]
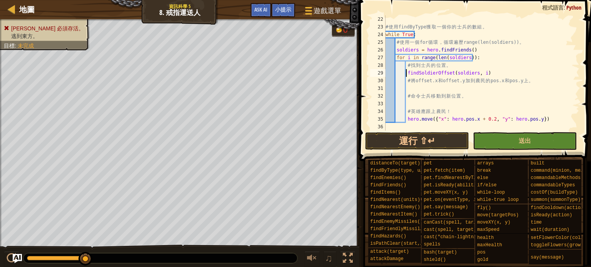
click at [407, 72] on div "# 使 用 findByType 獲 取 一 個 你 的 士 兵 的 數 組 。 while True : # 使 用 一 個 for 循 環 ， 循 環 遍…" at bounding box center [479, 80] width 190 height 131
type textarea "a = findSoldierOffset(soldiers, i)"
click at [410, 91] on div "# 使 用 findByType 獲 取 一 個 你 的 士 兵 的 數 組 。 while True : # 使 用 一 個 for 循 環 ， 循 環 遍…" at bounding box center [479, 80] width 190 height 131
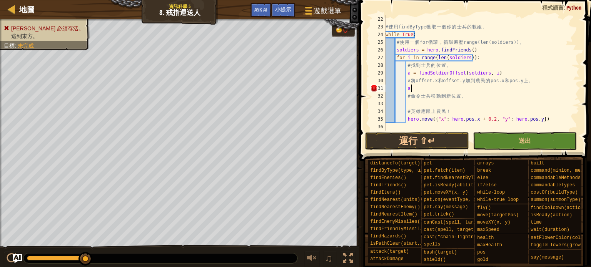
type textarea "a"
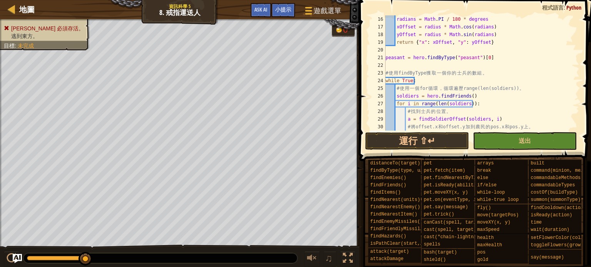
scroll to position [92, 0]
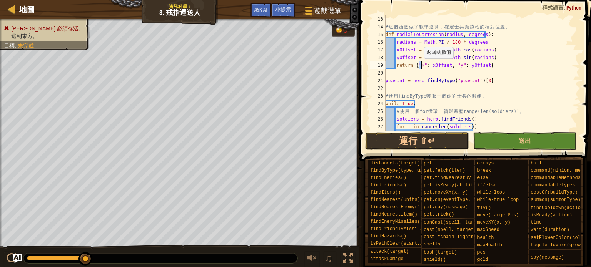
click at [421, 66] on div "# 這 個 函 數 做 了 數 學 運 算 ， 確 定 士 兵 應 該 站 的 相 對 位 置 。 def radialToCartesian ( radiu…" at bounding box center [479, 80] width 190 height 131
type textarea "return {"x": xOffset, "y": yOffset}"
click at [425, 67] on div "# 這 個 函 數 做 了 數 學 運 算 ， 確 定 士 兵 應 該 站 的 相 對 位 置 。 def radialToCartesian ( radiu…" at bounding box center [479, 80] width 190 height 131
drag, startPoint x: 428, startPoint y: 67, endPoint x: 449, endPoint y: 67, distance: 21.2
click at [449, 67] on div "# 這 個 函 數 做 了 數 學 運 算 ， 確 定 士 兵 應 該 站 的 相 對 位 置 。 def radialToCartesian ( radiu…" at bounding box center [479, 80] width 190 height 131
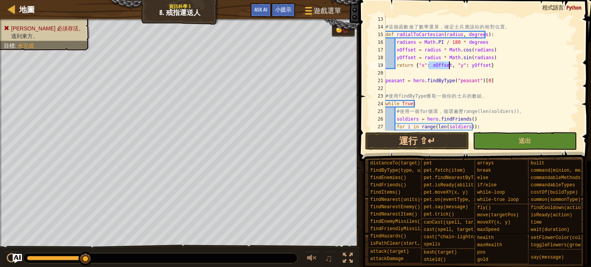
click at [451, 75] on div "# 這 個 函 數 做 了 數 學 運 算 ， 確 定 士 兵 應 該 站 的 相 對 位 置 。 def radialToCartesian ( radiu…" at bounding box center [479, 80] width 190 height 131
click at [457, 67] on div "# 這 個 函 數 做 了 數 學 運 算 ， 確 定 士 兵 應 該 站 的 相 對 位 置 。 def radialToCartesian ( radiu…" at bounding box center [479, 80] width 190 height 131
click at [461, 69] on div "# 這 個 函 數 做 了 數 學 運 算 ， 確 定 士 兵 應 該 站 的 相 對 位 置 。 def radialToCartesian ( radiu…" at bounding box center [479, 80] width 190 height 131
drag, startPoint x: 465, startPoint y: 67, endPoint x: 482, endPoint y: 65, distance: 17.1
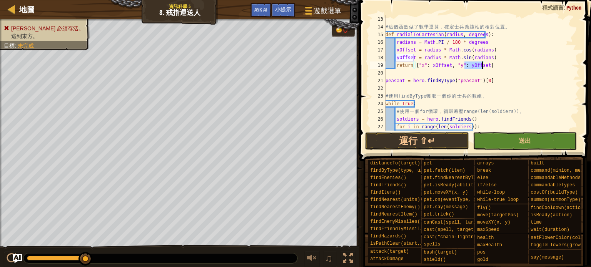
click at [482, 65] on div "# 這 個 函 數 做 了 數 學 運 算 ， 確 定 士 兵 應 該 站 的 相 對 位 置 。 def radialToCartesian ( radiu…" at bounding box center [479, 80] width 190 height 131
click at [495, 81] on div "# 這 個 函 數 做 了 數 學 運 算 ， 確 定 士 兵 應 該 站 的 相 對 位 置 。 def radialToCartesian ( radiu…" at bounding box center [479, 80] width 190 height 131
type textarea "peasant = hero.findByType("peasant")[0]"
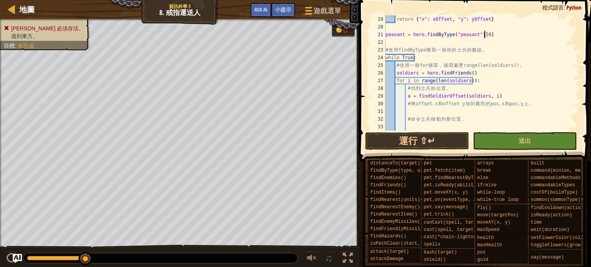
scroll to position [162, 0]
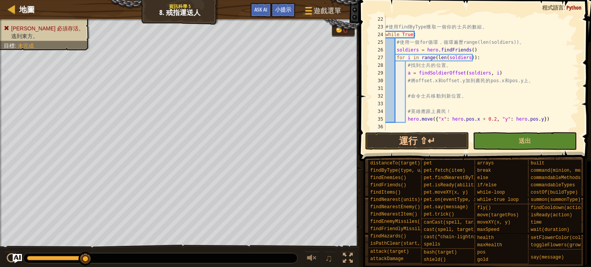
click at [420, 91] on div "# 使 用 findByType 獲 取 一 個 你 的 士 兵 的 數 組 。 while True : # 使 用 一 個 for 循 環 ， 循 環 遍…" at bounding box center [479, 80] width 190 height 131
click at [419, 89] on div "# 使 用 findByType 獲 取 一 個 你 的 士 兵 的 數 組 。 while True : # 使 用 一 個 for 循 環 ， 循 環 遍…" at bounding box center [479, 80] width 190 height 131
click at [462, 92] on div "# 使 用 findByType 獲 取 一 個 你 的 士 兵 的 數 組 。 while True : # 使 用 一 個 for 循 環 ， 循 環 遍…" at bounding box center [479, 80] width 190 height 131
click at [407, 88] on div "# 使 用 findByType 獲 取 一 個 你 的 士 兵 的 數 組 。 while True : # 使 用 一 個 for 循 環 ， 循 環 遍…" at bounding box center [479, 80] width 190 height 131
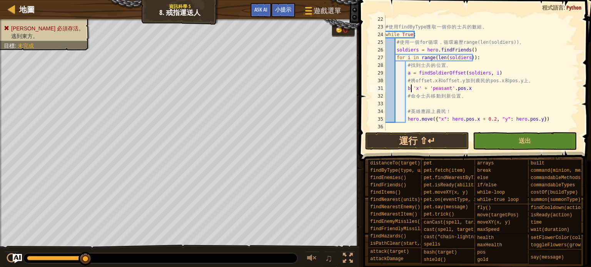
scroll to position [3, 2]
click at [471, 92] on div "# 使 用 findByType 獲 取 一 個 你 的 士 兵 的 數 組 。 while True : # 使 用 一 個 for 循 環 ， 循 環 遍…" at bounding box center [479, 80] width 190 height 131
click at [408, 89] on div "# 使 用 findByType 獲 取 一 個 你 的 士 兵 的 數 組 。 while True : # 使 用 一 個 for 循 環 ， 循 環 遍…" at bounding box center [479, 80] width 190 height 131
type textarea "X = 'x' + 'peasant'.pos.x"
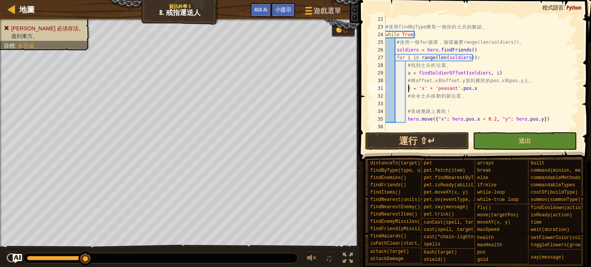
click at [473, 87] on div "# 使 用 findByType 獲 取 一 個 你 的 士 兵 的 數 組 。 while True : # 使 用 一 個 for 循 環 ， 循 環 遍…" at bounding box center [479, 80] width 190 height 131
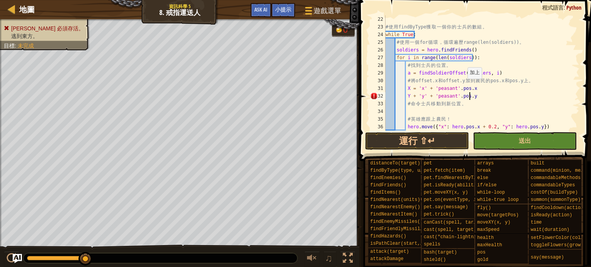
scroll to position [3, 6]
click at [414, 97] on div "# 使 用 findByType 獲 取 一 個 你 的 士 兵 的 數 組 。 while True : # 使 用 一 個 for 循 環 ， 循 環 遍…" at bounding box center [479, 80] width 190 height 131
click at [469, 103] on div "# 使 用 findByType 獲 取 一 個 你 的 士 兵 的 數 組 。 while True : # 使 用 一 個 for 循 環 ， 循 環 遍…" at bounding box center [479, 80] width 190 height 131
click at [472, 98] on div "# 使 用 findByType 獲 取 一 個 你 的 士 兵 的 數 組 。 while True : # 使 用 一 個 for 循 環 ， 循 環 遍…" at bounding box center [479, 80] width 190 height 131
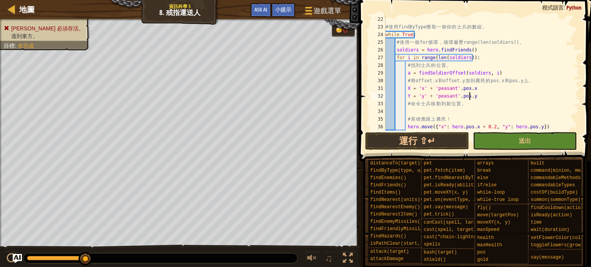
type textarea "Y = 'y' + 'peasant'.pos.y"
drag, startPoint x: 420, startPoint y: 90, endPoint x: 419, endPoint y: 83, distance: 7.0
click at [422, 89] on div "# 使 用 findByType 獲 取 一 個 你 的 士 兵 的 數 組 。 while True : # 使 用 一 個 for 循 環 ， 循 環 遍…" at bounding box center [479, 80] width 190 height 131
click at [474, 98] on div "# 使 用 findByType 獲 取 一 個 你 的 士 兵 的 數 組 。 while True : # 使 用 一 個 for 循 環 ， 循 環 遍…" at bounding box center [479, 80] width 190 height 131
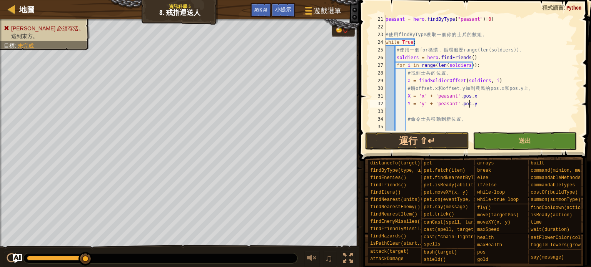
scroll to position [154, 0]
drag, startPoint x: 472, startPoint y: 88, endPoint x: 537, endPoint y: 90, distance: 65.1
click at [537, 90] on div "peasant = hero . findByType ( "peasant" ) [ 0 ] # 使 用 findByType 獲 取 一 個 你 的 士 …" at bounding box center [479, 80] width 190 height 131
click at [540, 100] on div "peasant = hero . findByType ( "peasant" ) [ 0 ] # 使 用 findByType 獲 取 一 個 你 的 士 …" at bounding box center [479, 80] width 190 height 131
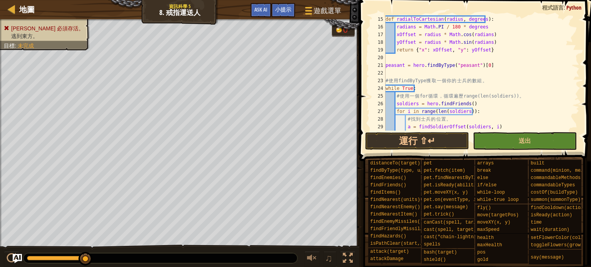
scroll to position [62, 0]
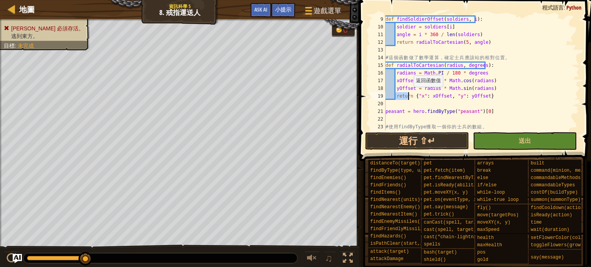
drag, startPoint x: 397, startPoint y: 97, endPoint x: 409, endPoint y: 95, distance: 13.0
click at [409, 95] on div "def findSoldierOffset ( soldiers , i ) : soldier = soldiers [ i ] angle = i * 3…" at bounding box center [479, 80] width 190 height 131
click at [487, 98] on div "def findSoldierOffset ( soldiers , i ) : soldier = soldiers [ i ] angle = i * 3…" at bounding box center [479, 80] width 190 height 131
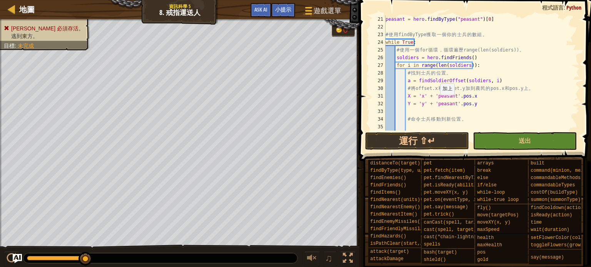
scroll to position [177, 0]
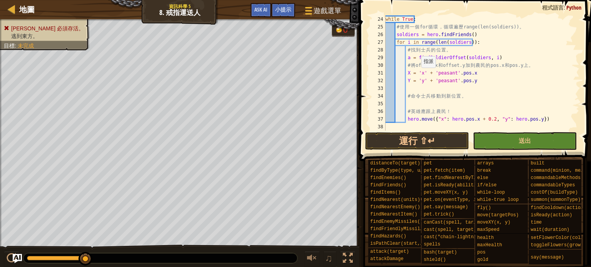
click at [417, 75] on div "while True : # 使 用 一 個 for 循 環 ， 循 環 遍 歷 range(len(soldiers)) 。 soldiers = hero…" at bounding box center [479, 80] width 190 height 131
click at [429, 73] on div "while True : # 使 用 一 個 for 循 環 ， 循 環 遍 歷 range(len(soldiers)) 。 soldiers = hero…" at bounding box center [479, 80] width 190 height 131
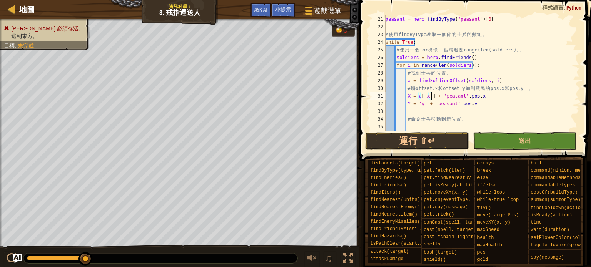
scroll to position [154, 0]
click at [417, 104] on div "peasant = hero . findByType ( "peasant" ) [ 0 ] # 使 用 findByType 獲 取 一 個 你 的 士 …" at bounding box center [479, 80] width 190 height 131
click at [505, 90] on div "peasant = hero . findByType ( "peasant" ) [ 0 ] # 使 用 findByType 獲 取 一 個 你 的 士 …" at bounding box center [479, 80] width 190 height 131
click at [499, 107] on div "peasant = hero . findByType ( "peasant" ) [ 0 ] # 使 用 findByType 獲 取 一 個 你 的 士 …" at bounding box center [479, 80] width 190 height 131
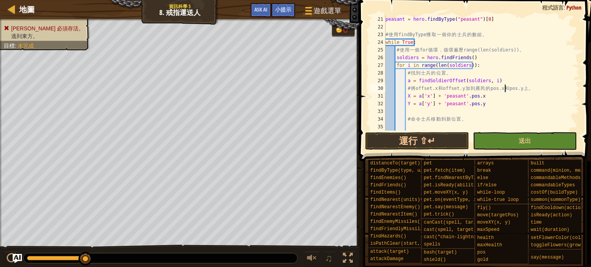
type textarea "Y = a['y'] + 'peasant'.pos.y"
click at [427, 112] on div "peasant = hero . findByType ( "peasant" ) [ 0 ] # 使 用 findByType 獲 取 一 個 你 的 士 …" at bounding box center [479, 80] width 190 height 131
click at [427, 114] on div "peasant = hero . findByType ( "peasant" ) [ 0 ] # 使 用 findByType 獲 取 一 個 你 的 士 …" at bounding box center [479, 80] width 190 height 131
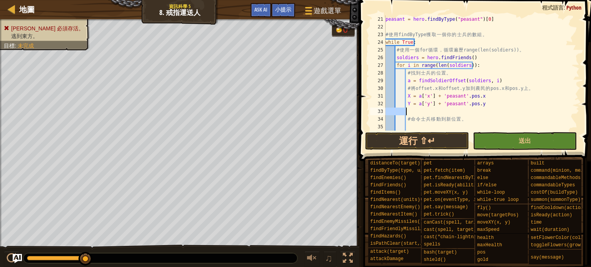
click at [429, 113] on div "peasant = hero . findByType ( "peasant" ) [ 0 ] # 使 用 findByType 獲 取 一 個 你 的 士 …" at bounding box center [479, 72] width 190 height 115
click at [429, 113] on div "peasant = hero . findByType ( "peasant" ) [ 0 ] # 使 用 findByType 獲 取 一 個 你 的 士 …" at bounding box center [479, 80] width 190 height 131
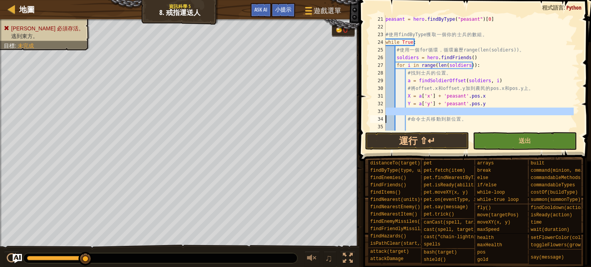
type textarea "# 命令士兵移動到新位置。"
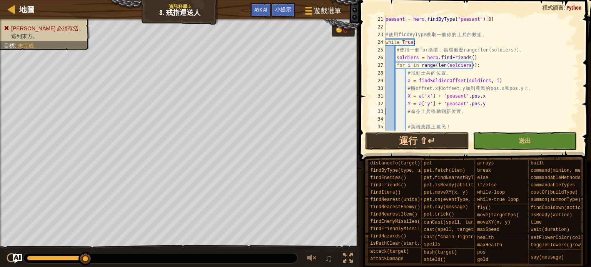
scroll to position [169, 0]
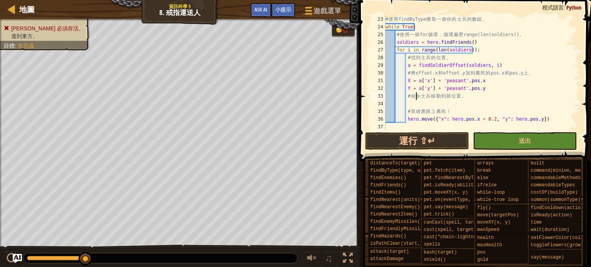
click at [418, 100] on div "# 使 用 findByType 獲 取 一 個 你 的 士 兵 的 數 組 。 while True : # 使 用 一 個 for 循 環 ， 循 環 遍…" at bounding box center [479, 80] width 190 height 131
click at [415, 101] on div "# 使 用 findByType 獲 取 一 個 你 的 士 兵 的 數 組 。 while True : # 使 用 一 個 for 循 環 ， 循 環 遍…" at bounding box center [479, 80] width 190 height 131
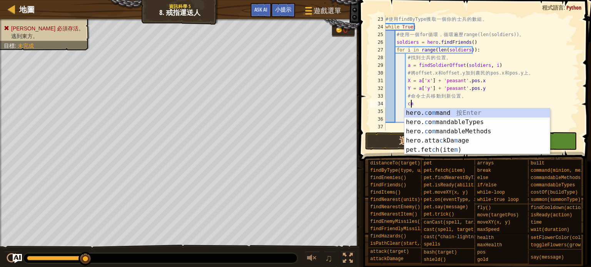
scroll to position [3, 2]
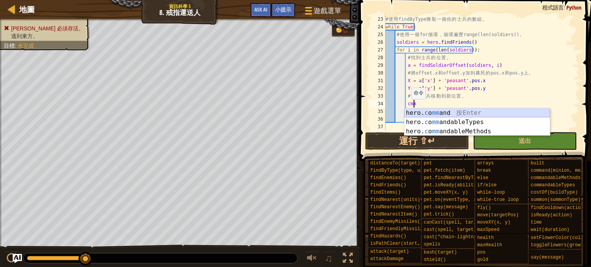
click at [429, 115] on div "hero. c o mm and 按 Enter hero. c o mm andableTypes 按 Enter hero. c o mm andable…" at bounding box center [476, 131] width 145 height 46
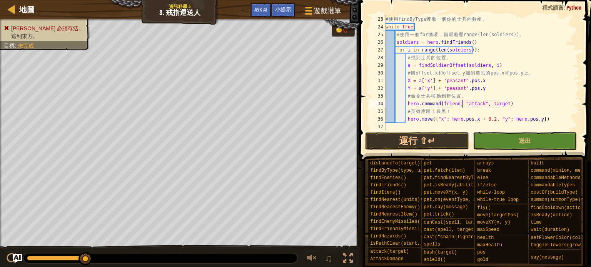
click at [462, 103] on div "# 使 用 findByType 獲 取 一 個 你 的 士 兵 的 數 組 。 while True : # 使 用 一 個 for 循 環 ， 循 環 遍…" at bounding box center [479, 80] width 190 height 131
click at [440, 104] on div "# 使 用 findByType 獲 取 一 個 你 的 士 兵 的 數 組 。 while True : # 使 用 一 個 for 循 環 ， 循 環 遍…" at bounding box center [479, 80] width 190 height 131
drag, startPoint x: 439, startPoint y: 104, endPoint x: 454, endPoint y: 103, distance: 15.1
click at [454, 103] on div "# 使 用 findByType 獲 取 一 個 你 的 士 兵 的 數 組 。 while True : # 使 用 一 個 for 循 環 ， 循 環 遍…" at bounding box center [479, 80] width 190 height 131
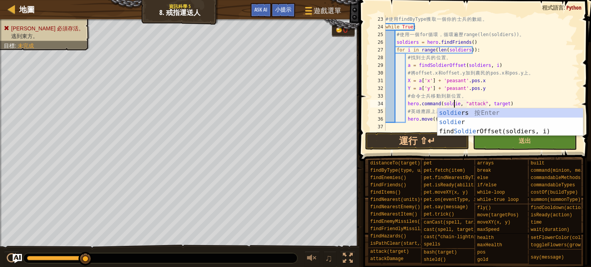
scroll to position [3, 6]
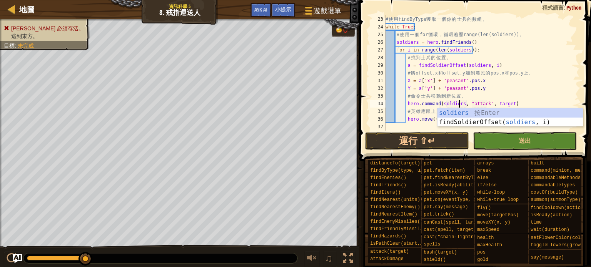
click at [484, 72] on div "# 使 用 findByType 獲 取 一 個 你 的 士 兵 的 數 組 。 while True : # 使 用 一 個 for 循 環 ， 循 環 遍…" at bounding box center [479, 80] width 190 height 131
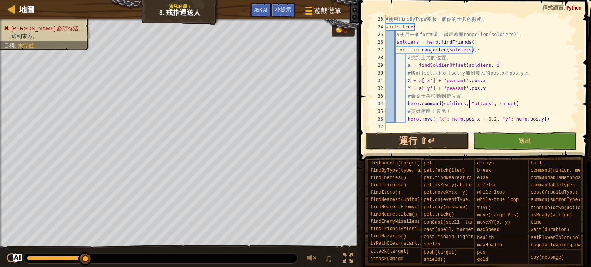
click at [470, 106] on div "# 使 用 findByType 獲 取 一 個 你 的 士 兵 的 數 組 。 while True : # 使 用 一 個 for 循 環 ， 循 環 遍…" at bounding box center [479, 80] width 190 height 131
click at [465, 107] on div "# 使 用 findByType 獲 取 一 個 你 的 士 兵 的 數 組 。 while True : # 使 用 一 個 for 循 環 ， 循 環 遍…" at bounding box center [479, 80] width 190 height 131
click at [466, 106] on div "# 使 用 findByType 獲 取 一 個 你 的 士 兵 的 數 組 。 while True : # 使 用 一 個 for 循 環 ， 循 環 遍…" at bounding box center [479, 80] width 190 height 131
click at [458, 103] on div "# 使 用 findByType 獲 取 一 個 你 的 士 兵 的 數 組 。 while True : # 使 用 一 個 for 循 環 ， 循 環 遍…" at bounding box center [479, 80] width 190 height 131
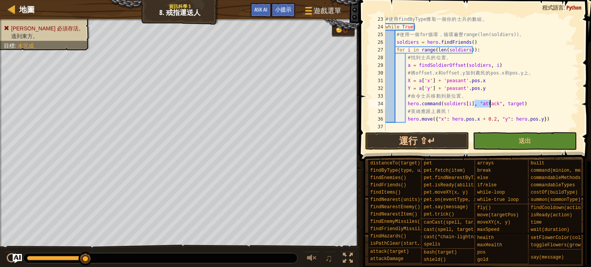
drag, startPoint x: 475, startPoint y: 105, endPoint x: 490, endPoint y: 104, distance: 14.7
click at [490, 104] on div "# 使 用 findByType 獲 取 一 個 你 的 士 兵 的 數 組 。 while True : # 使 用 一 個 for 循 環 ， 循 環 遍…" at bounding box center [479, 80] width 190 height 131
click at [491, 103] on div "# 使 用 findByType 獲 取 一 個 你 的 士 兵 的 數 組 。 while True : # 使 用 一 個 for 循 環 ， 循 環 遍…" at bounding box center [479, 80] width 190 height 131
drag, startPoint x: 491, startPoint y: 103, endPoint x: 507, endPoint y: 103, distance: 15.8
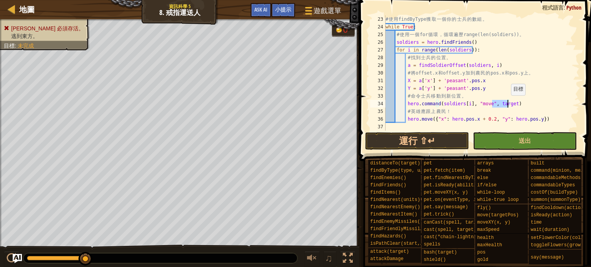
click at [507, 103] on div "# 使 用 findByType 獲 取 一 個 你 的 士 兵 的 數 組 。 while True : # 使 用 一 個 for 循 環 ， 循 環 遍…" at bounding box center [479, 80] width 190 height 131
drag, startPoint x: 491, startPoint y: 106, endPoint x: 499, endPoint y: 105, distance: 8.1
click at [499, 105] on div "# 使 用 findByType 獲 取 一 個 你 的 士 兵 的 數 組 。 while True : # 使 用 一 個 for 循 環 ， 循 環 遍…" at bounding box center [479, 80] width 190 height 131
click at [482, 89] on div "# 使 用 findByType 獲 取 一 個 你 的 士 兵 的 數 組 。 while True : # 使 用 一 個 for 循 環 ， 循 環 遍…" at bounding box center [479, 80] width 190 height 131
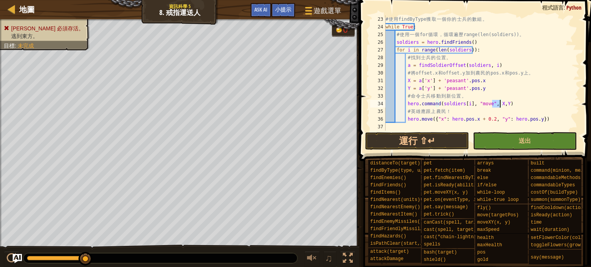
type textarea "Y = a['y'] + 'peasant'.pos.y"
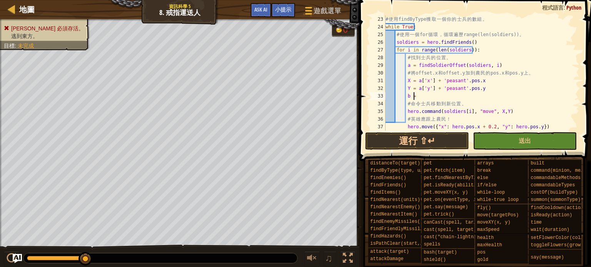
scroll to position [3, 2]
type textarea "b"
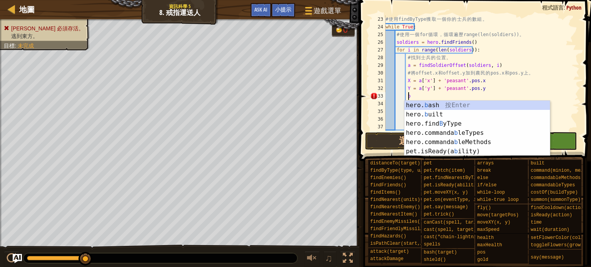
scroll to position [3, 1]
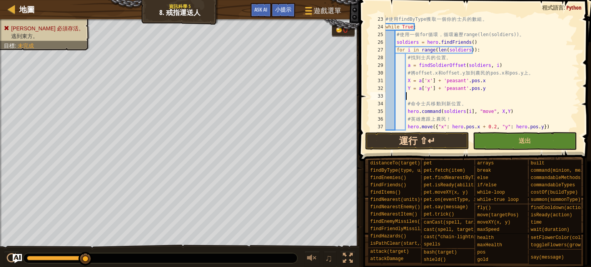
click at [413, 147] on div "地圖 資訊科學 5 8. 戒指運送人 遊戲選單 完成 小提示 Ask AI 1 ההההההההההההההההההההההההההההההההההההההה…" at bounding box center [295, 133] width 591 height 267
click at [407, 90] on div "# 使 用 findByType 獲 取 一 個 你 的 士 兵 的 數 組 。 while True : # 使 用 一 個 for 循 環 ， 循 環 遍…" at bounding box center [479, 80] width 190 height 131
click at [408, 81] on div "# 使 用 findByType 獲 取 一 個 你 的 士 兵 的 數 組 。 while True : # 使 用 一 個 for 循 環 ， 循 環 遍…" at bounding box center [479, 80] width 190 height 131
click at [489, 81] on div "# 使 用 findByType 獲 取 一 個 你 的 士 兵 的 數 組 。 while True : # 使 用 一 個 for 循 環 ， 循 環 遍…" at bounding box center [479, 80] width 190 height 131
click at [503, 112] on div "# 使 用 findByType 獲 取 一 個 你 的 士 兵 的 數 組 。 while True : # 使 用 一 個 for 循 環 ， 循 環 遍…" at bounding box center [479, 80] width 190 height 131
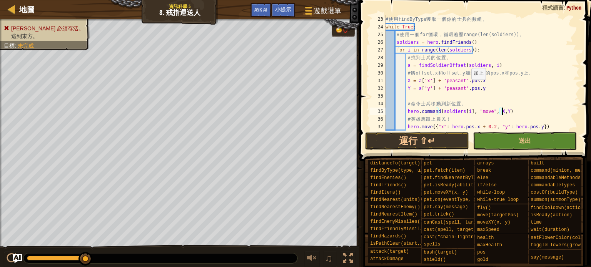
scroll to position [177, 0]
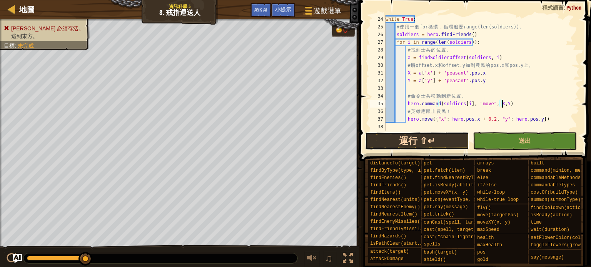
click at [452, 134] on button "運行 ⇧↵" at bounding box center [417, 141] width 104 height 18
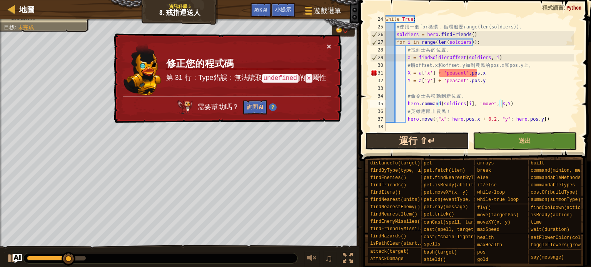
click at [457, 133] on button "運行 ⇧↵" at bounding box center [417, 141] width 104 height 18
click at [330, 48] on button "×" at bounding box center [329, 46] width 5 height 8
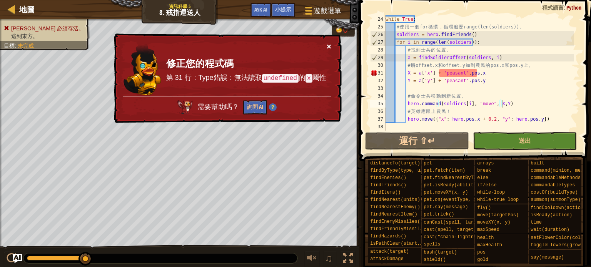
click at [329, 45] on button "×" at bounding box center [329, 46] width 5 height 8
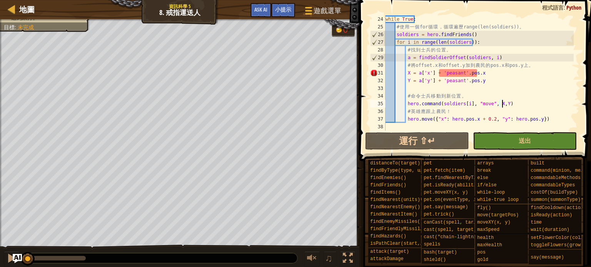
drag, startPoint x: 83, startPoint y: 263, endPoint x: 28, endPoint y: 270, distance: 56.2
click at [28, 0] on html "地圖 資訊科學 5 8. 戒指運送人 遊戲選單 完成 小提示 Ask AI 1 ההההההההההההההההההההההההההההההההההההההה…" at bounding box center [295, 0] width 591 height 0
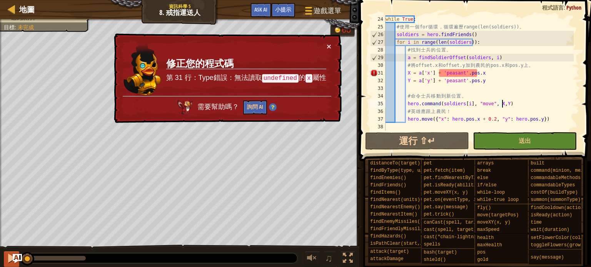
drag, startPoint x: 29, startPoint y: 259, endPoint x: 5, endPoint y: 259, distance: 24.6
click at [5, 259] on div "♫" at bounding box center [179, 256] width 359 height 23
click at [269, 107] on img at bounding box center [273, 107] width 8 height 8
click at [254, 106] on button "詢問 AI" at bounding box center [255, 107] width 24 height 14
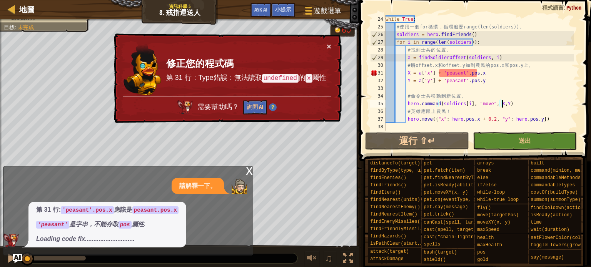
click at [331, 42] on div "× 修正您的程式碼 第 31 行：Type錯誤：無法讀取 undefined 的 x 屬性 需要幫助嗎？ 詢問 AI" at bounding box center [226, 78] width 229 height 90
click at [327, 46] on button "×" at bounding box center [329, 46] width 5 height 8
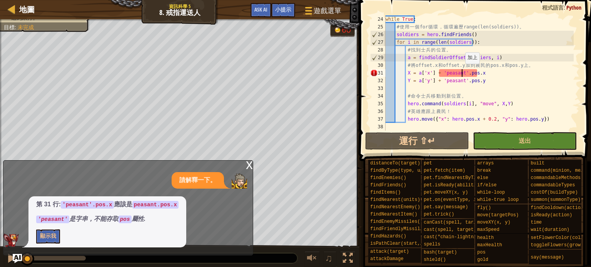
click at [461, 72] on div "while True : # 使 用 一 個 for 循 環 ， 循 環 遍 歷 range(len(soldiers)) 。 soldiers = hero…" at bounding box center [479, 80] width 190 height 131
click at [48, 239] on button "顯示我" at bounding box center [48, 237] width 24 height 14
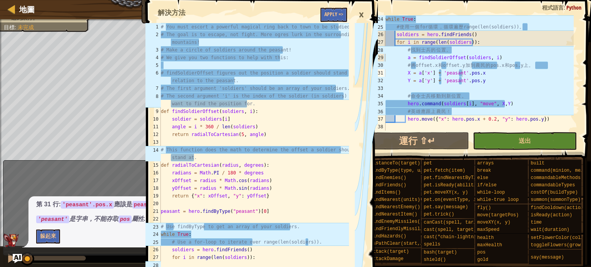
click at [362, 12] on div "×" at bounding box center [361, 15] width 13 height 18
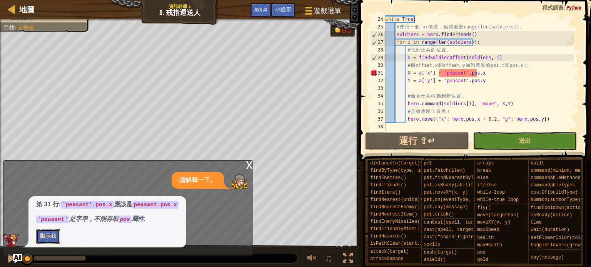
click at [52, 230] on button "顯示我" at bounding box center [48, 237] width 24 height 14
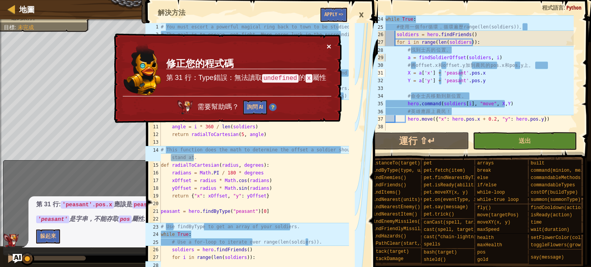
click at [329, 45] on button "×" at bounding box center [329, 46] width 5 height 8
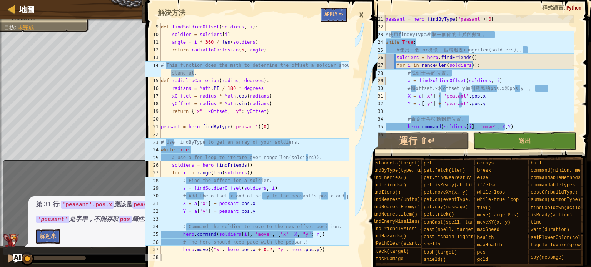
scroll to position [85, 0]
click at [461, 96] on div "peasant = hero . findByType ( "peasant" ) [ 0 ] # 使 用 findByType 獲 取 一 個 你 的 士 …" at bounding box center [479, 80] width 190 height 131
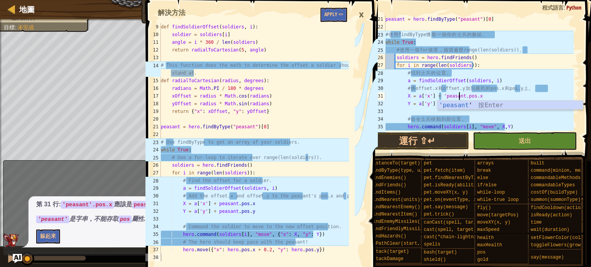
click at [441, 98] on div "peasant = hero . findByType ( "peasant" ) [ 0 ] # 使 用 findByType 獲 取 一 個 你 的 士 …" at bounding box center [479, 80] width 190 height 131
click at [442, 105] on div "peasant = hero . findByType ( "peasant" ) [ 0 ] # 使 用 findByType 獲 取 一 個 你 的 士 …" at bounding box center [479, 80] width 190 height 131
click at [459, 103] on div "peasant = hero . findByType ( "peasant" ) [ 0 ] # 使 用 findByType 獲 取 一 個 你 的 士 …" at bounding box center [479, 80] width 190 height 131
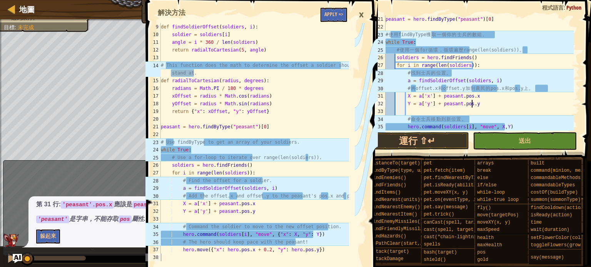
click at [479, 103] on div "peasant = hero . findByType ( "peasant" ) [ 0 ] # 使 用 findByType 獲 取 一 個 你 的 士 …" at bounding box center [479, 80] width 190 height 131
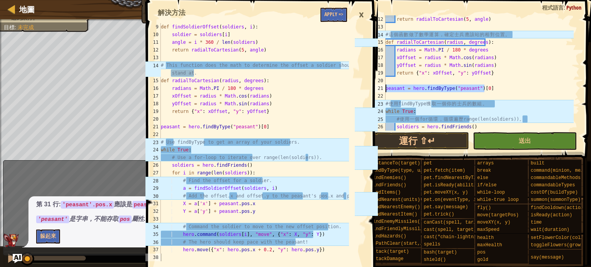
drag, startPoint x: 484, startPoint y: 90, endPoint x: 359, endPoint y: 87, distance: 125.4
click at [359, 87] on div "地圖 資訊科學 5 8. 戒指運送人 遊戲選單 完成 小提示 Ask AI 9 10 11 12 13 14 15 16 17 18 19 20 21 22 …" at bounding box center [295, 133] width 591 height 267
click at [569, 71] on div "return radialToCartesian ( 5 , angle ) # 這 個 函 數 做 了 數 學 運 算 ， 確 定 士 兵 應 該 站 的 …" at bounding box center [479, 80] width 190 height 131
type textarea "return {"x": xOffset, "y": yOffset}"
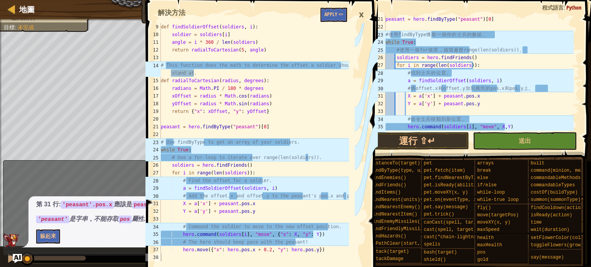
scroll to position [177, 0]
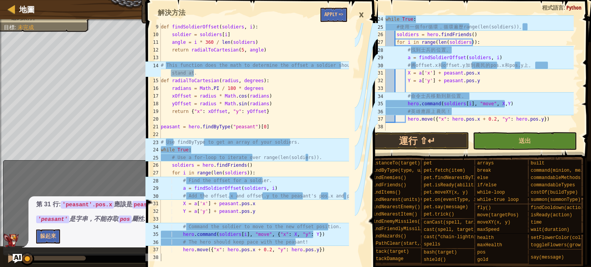
type textarea "hero.command(soldiers[i], "move", {"x": X, "y": Y})"
drag, startPoint x: 266, startPoint y: 235, endPoint x: 308, endPoint y: 231, distance: 41.7
click at [308, 231] on div "def findSoldierOffset ( soldiers , i ) : soldier = soldiers [ i ] angle = i * 3…" at bounding box center [254, 150] width 190 height 254
drag, startPoint x: 492, startPoint y: 105, endPoint x: 500, endPoint y: 104, distance: 8.5
click at [500, 104] on div "while True : # 使 用 一 個 for 循 環 ， 循 環 遍 歷 range(len(soldiers)) 。 soldiers = hero…" at bounding box center [479, 80] width 190 height 131
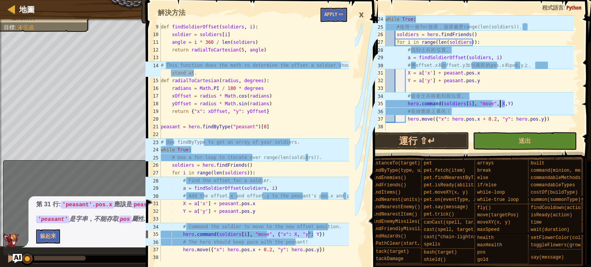
paste textarea "{"x": X, "y": Y}"
type textarea "hero.command(soldiers[i], "move", {"x": X, "y": Y})"
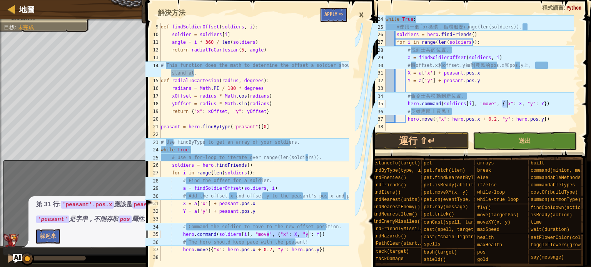
drag, startPoint x: 502, startPoint y: 106, endPoint x: 508, endPoint y: 103, distance: 6.4
click at [508, 103] on div "while True : # 使 用 一 個 for 循 環 ， 循 環 遍 歷 range(len(soldiers)) 。 soldiers = hero…" at bounding box center [479, 80] width 190 height 131
drag, startPoint x: 529, startPoint y: 106, endPoint x: 535, endPoint y: 104, distance: 6.6
click at [535, 104] on div "while True : # 使 用 一 個 for 循 環 ， 循 環 遍 歷 range(len(soldiers)) 。 soldiers = hero…" at bounding box center [479, 80] width 190 height 131
click at [535, 104] on div "while True : # 使 用 一 個 for 循 環 ， 循 環 遍 歷 range(len(soldiers)) 。 soldiers = hero…" at bounding box center [479, 72] width 190 height 115
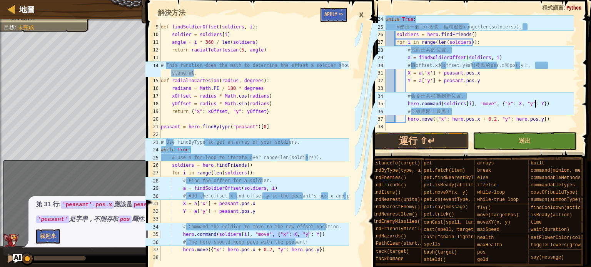
type textarea "hero.move({"x": hero.pos.x + 0.2, "y": hero.pos.y})"
drag, startPoint x: 272, startPoint y: 251, endPoint x: 328, endPoint y: 251, distance: 55.8
click at [328, 251] on div "def findSoldierOffset ( soldiers , i ) : soldier = soldiers [ i ] angle = i * 3…" at bounding box center [254, 150] width 190 height 254
click at [328, 251] on div "def findSoldierOffset ( soldiers , i ) : soldier = soldiers [ i ] angle = i * 3…" at bounding box center [254, 142] width 190 height 239
drag, startPoint x: 328, startPoint y: 251, endPoint x: 311, endPoint y: 254, distance: 17.5
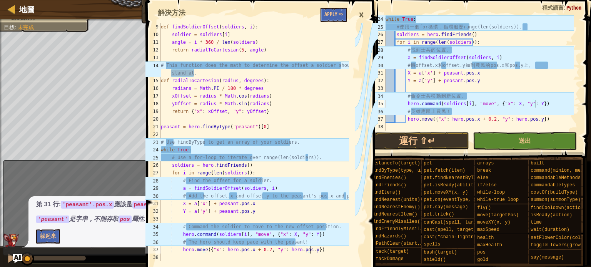
click at [311, 254] on div "def findSoldierOffset ( soldiers , i ) : soldier = soldiers [ i ] angle = i * 3…" at bounding box center [254, 150] width 190 height 254
click at [343, 254] on div "def findSoldierOffset ( soldiers , i ) : soldier = soldiers [ i ] angle = i * 3…" at bounding box center [254, 150] width 190 height 254
click at [363, 17] on div "×" at bounding box center [361, 15] width 13 height 18
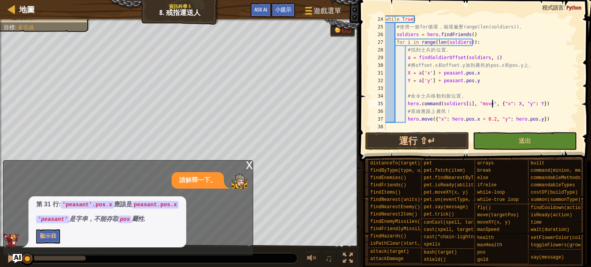
click at [493, 102] on div "while True : # 使 用 一 個 for 循 環 ， 循 環 遍 歷 range(len(soldiers)) 。 soldiers = hero…" at bounding box center [479, 80] width 190 height 131
click at [529, 105] on div "while True : # 使 用 一 個 for 循 環 ， 循 環 遍 歷 range(len(soldiers)) 。 soldiers = hero…" at bounding box center [479, 80] width 190 height 131
click at [539, 104] on div "while True : # 使 用 一 個 for 循 環 ， 循 環 遍 歷 range(len(soldiers)) 。 soldiers = hero…" at bounding box center [479, 80] width 190 height 131
click at [248, 165] on div "x" at bounding box center [249, 165] width 7 height 8
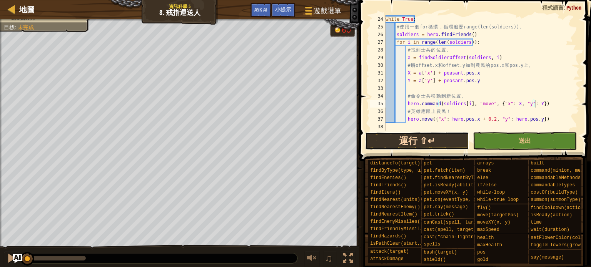
click at [422, 140] on button "運行 ⇧↵" at bounding box center [417, 141] width 104 height 18
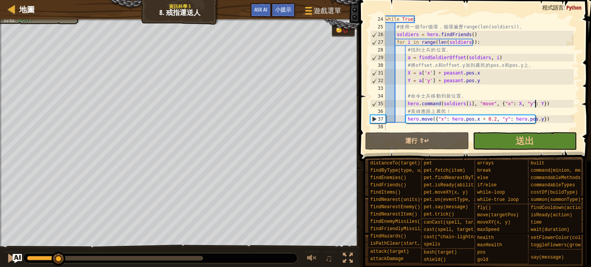
click at [58, 258] on div at bounding box center [115, 258] width 176 height 5
drag, startPoint x: 59, startPoint y: 258, endPoint x: 0, endPoint y: 269, distance: 59.9
click at [0, 0] on html "地圖 資訊科學 5 8. 戒指運送人 遊戲選單 完成 小提示 Ask AI hero.move({"x": hero.pos.x + 0.2, "y": he…" at bounding box center [295, 0] width 591 height 0
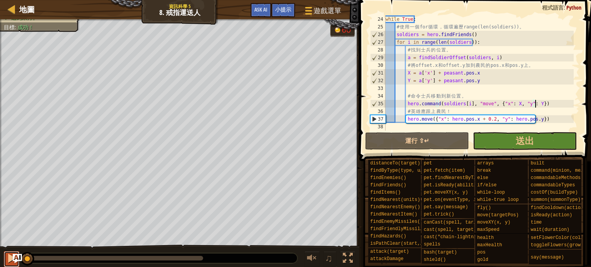
click at [5, 260] on button at bounding box center [11, 260] width 15 height 16
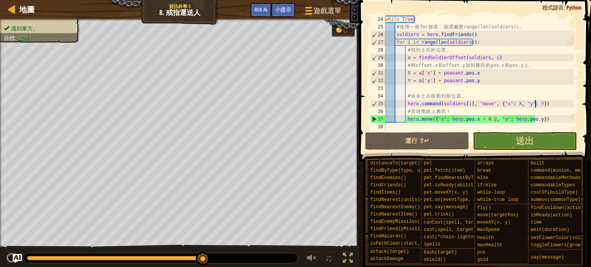
click at [0, 165] on div "逃到東方。 目標 : 成功！" at bounding box center [179, 133] width 359 height 229
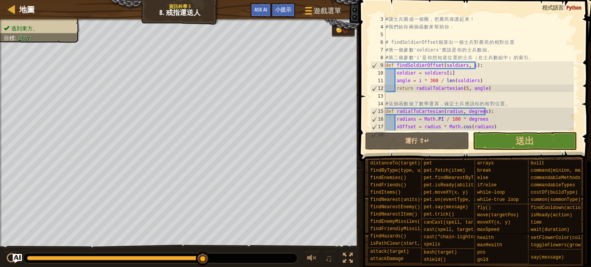
scroll to position [0, 0]
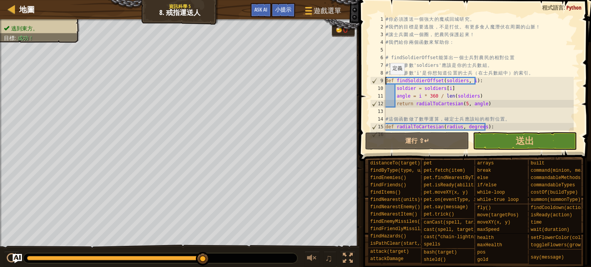
click at [386, 82] on div "# 你 必 須 護 送 一 個 強 大 的 魔 戒 回 城 研 究 。 # 我 們 的 目 標 是 要 逃 脫 ， 不 是 打 仗 。 有 更 多 食 人 魔…" at bounding box center [479, 80] width 190 height 131
type textarea "def findSoldierOffset(soldiers, i):"
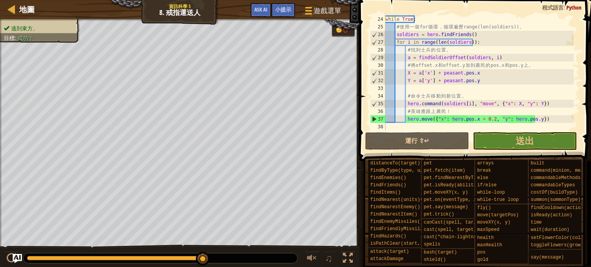
scroll to position [177, 0]
click at [394, 127] on div "while True : # 使 用 一 個 for 循 環 ， 循 環 遍 歷 range(len(soldiers)) 。 soldiers = hero…" at bounding box center [479, 80] width 190 height 131
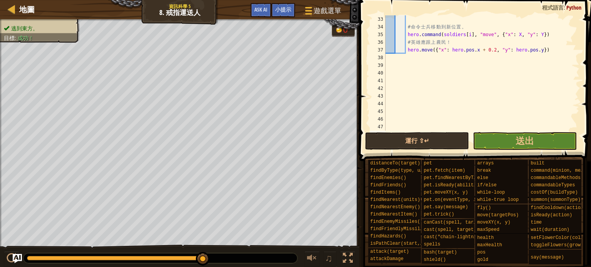
scroll to position [246, 0]
click at [397, 81] on div "# 命 令 士 兵 移 動 到 新 位 置 。 hero . command ( soldiers [ i ] , "move" , { "x" : X , …" at bounding box center [479, 80] width 190 height 131
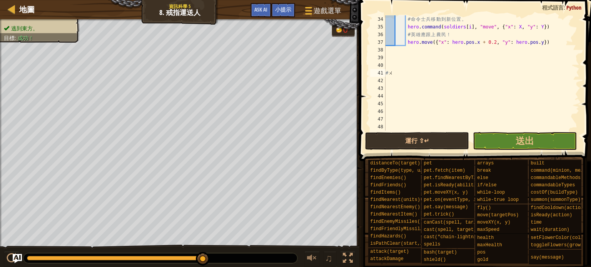
scroll to position [0, 0]
type textarea "為"
type textarea "為甚麼座標要用大括號刮起來??"
click at [32, 8] on span "地圖" at bounding box center [26, 9] width 15 height 10
select select "zh-HANT"
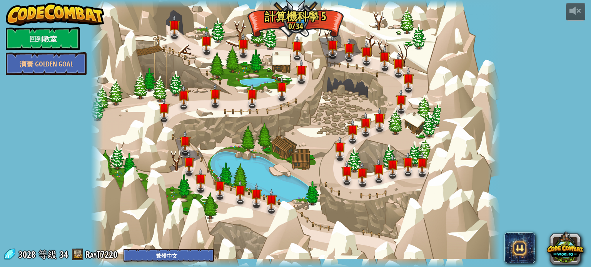
select select "zh-HANT"
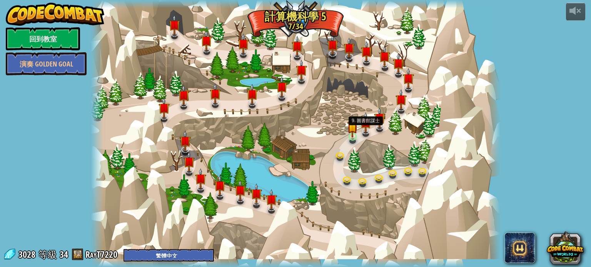
select select "zh-HANT"
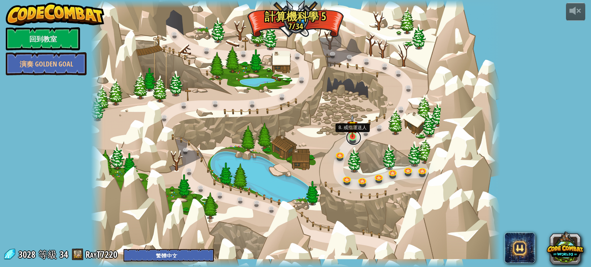
click at [352, 142] on link at bounding box center [353, 137] width 15 height 15
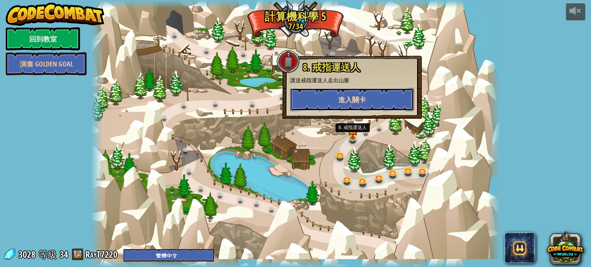
click at [358, 101] on span "進入關卡" at bounding box center [352, 100] width 28 height 10
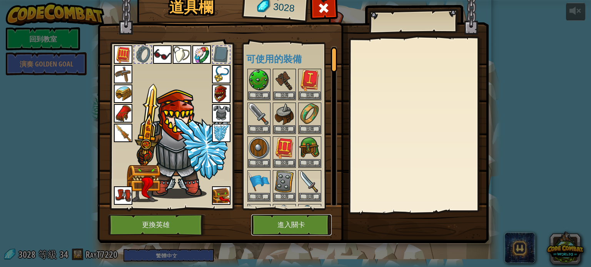
click at [321, 224] on button "進入關卡" at bounding box center [291, 225] width 80 height 21
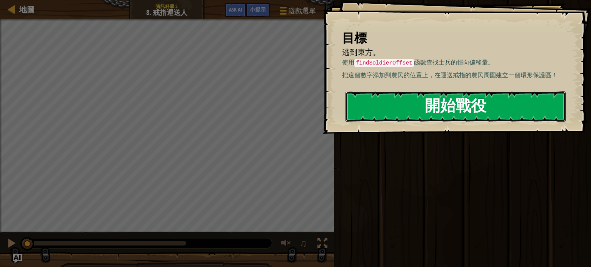
click at [435, 118] on button "開始戰役" at bounding box center [455, 107] width 220 height 30
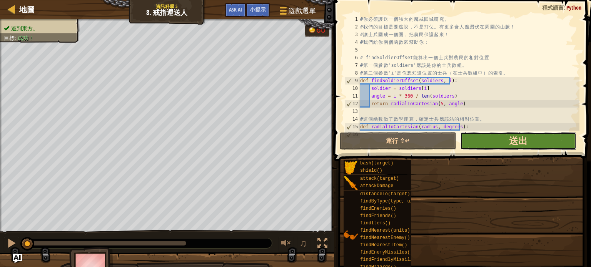
click at [511, 135] on span "送出" at bounding box center [518, 141] width 18 height 12
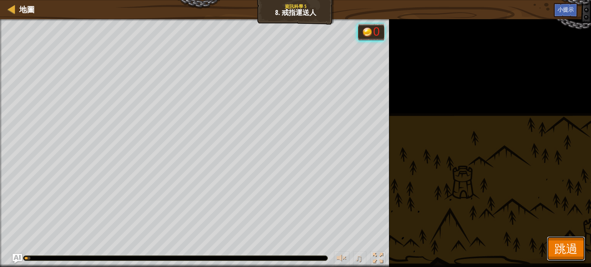
click at [566, 257] on button "跳過" at bounding box center [566, 249] width 38 height 25
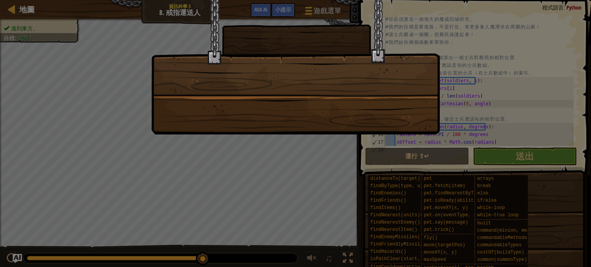
drag, startPoint x: 295, startPoint y: 154, endPoint x: 214, endPoint y: 151, distance: 80.9
click at [215, 151] on div at bounding box center [295, 133] width 591 height 267
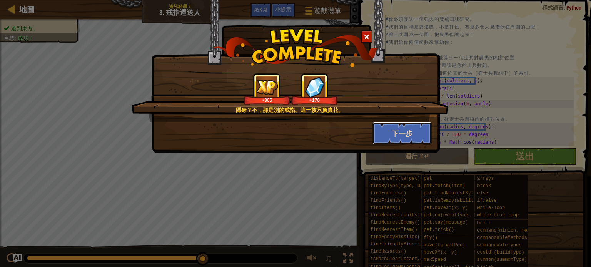
click at [379, 126] on button "下一步" at bounding box center [402, 133] width 60 height 23
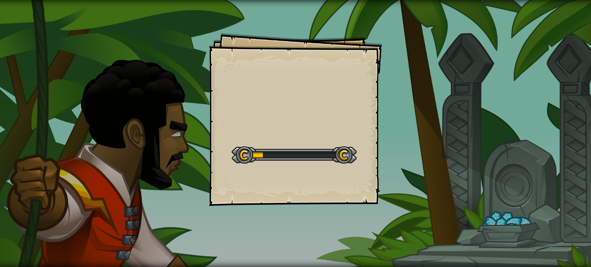
select select "zh-HANT"
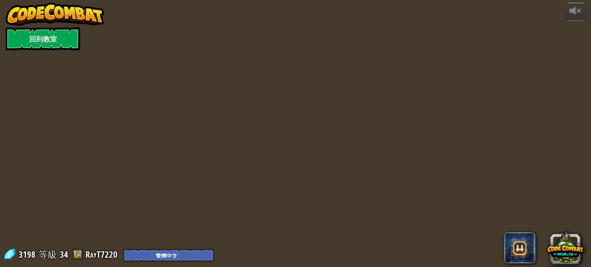
select select "zh-HANT"
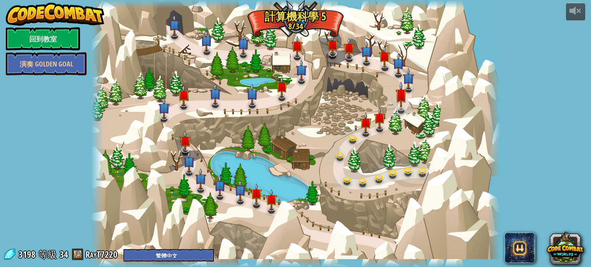
select select "zh-HANT"
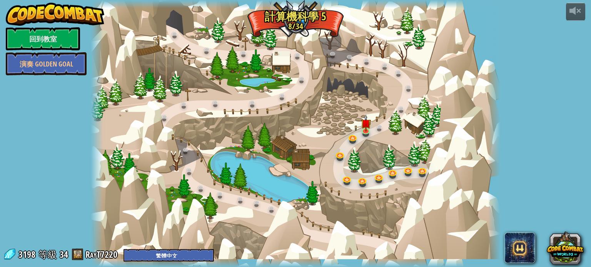
select select "zh-HANT"
